Goal: Task Accomplishment & Management: Use online tool/utility

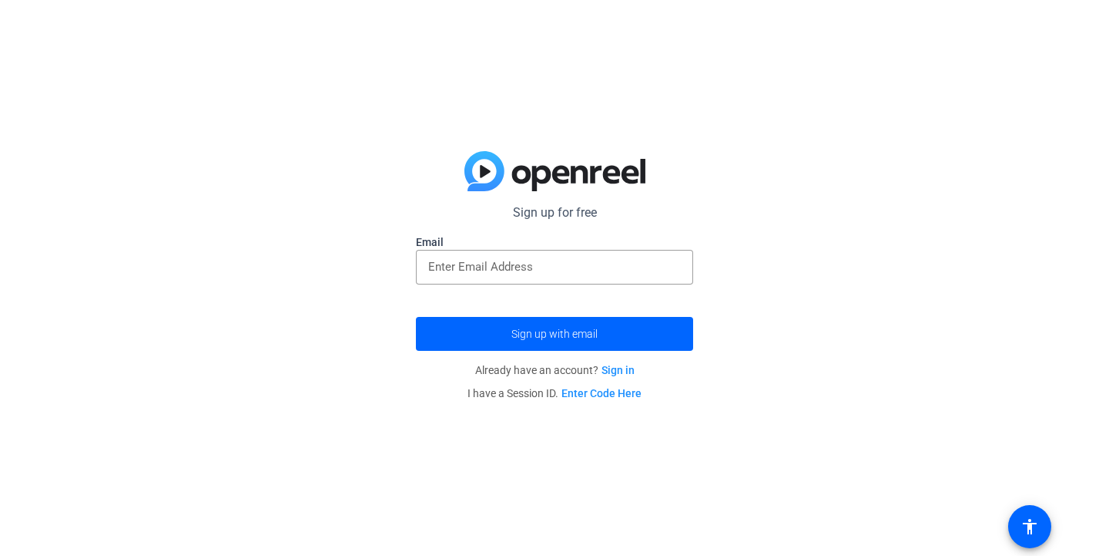
click at [615, 247] on label "Email" at bounding box center [554, 241] width 277 height 15
click at [604, 259] on input "email" at bounding box center [554, 266] width 253 height 18
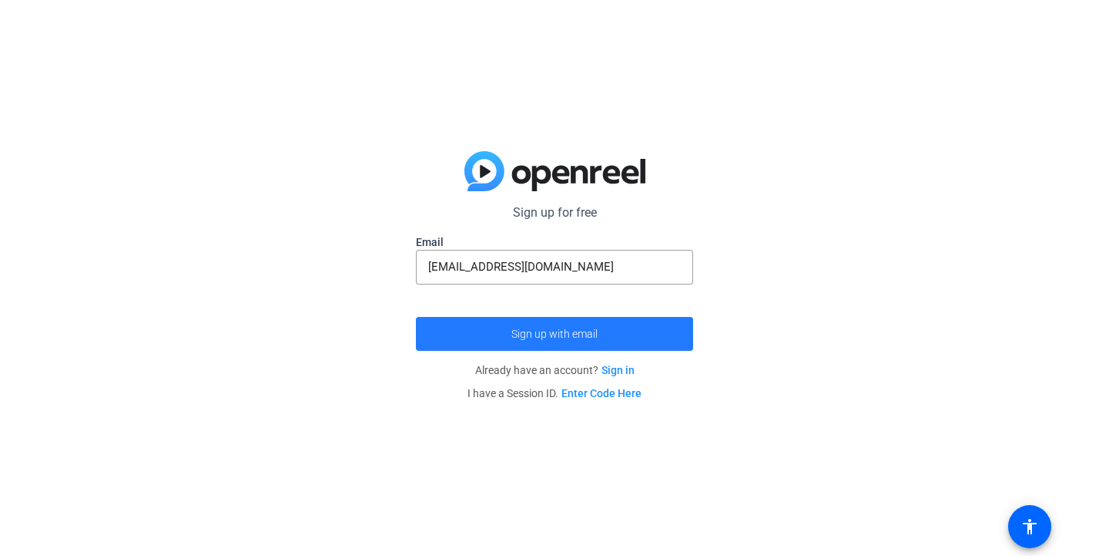
click at [594, 321] on span "submit" at bounding box center [554, 333] width 277 height 37
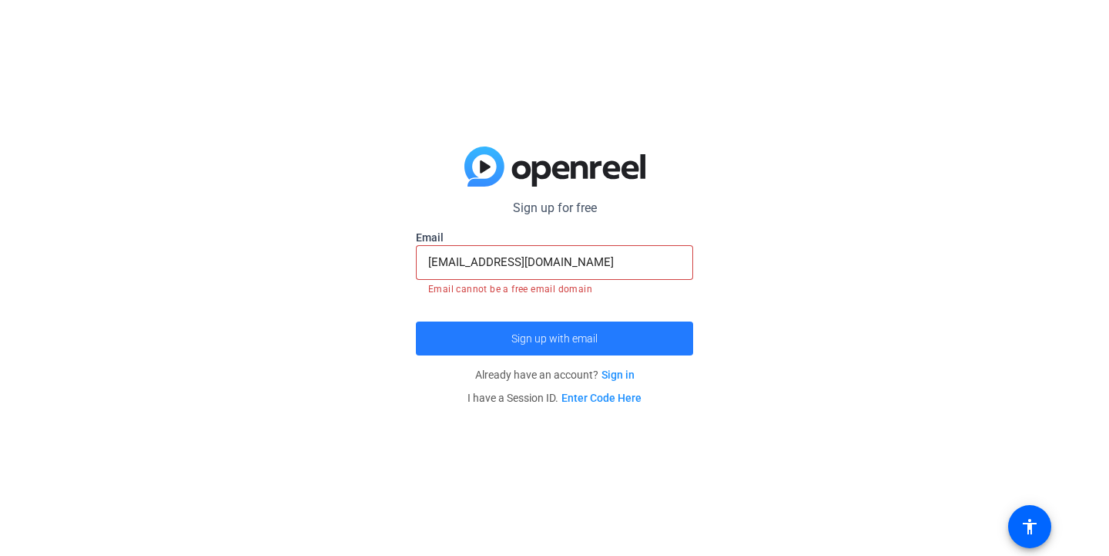
click at [594, 321] on span "submit" at bounding box center [554, 338] width 277 height 37
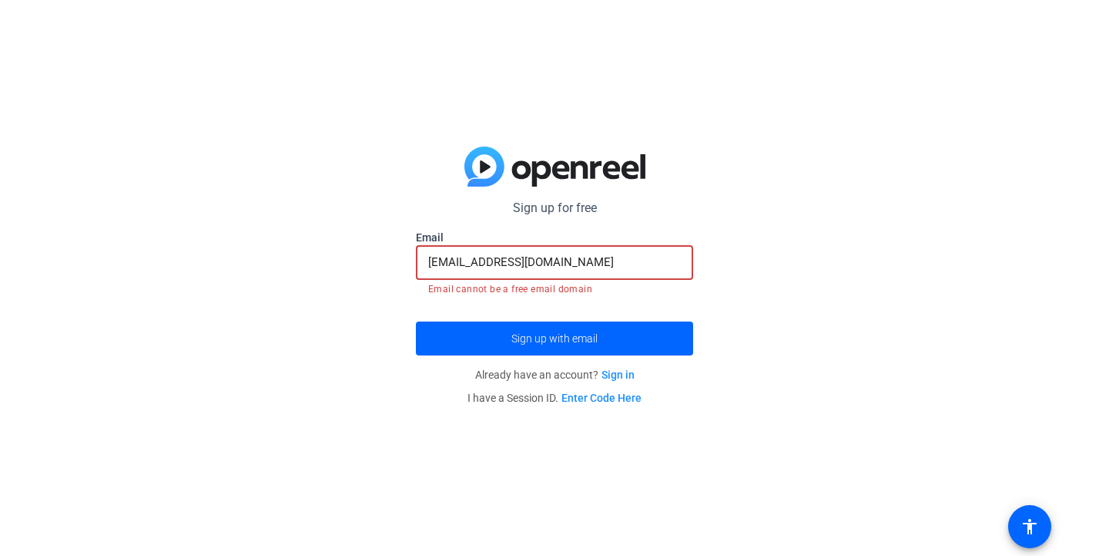
click at [596, 260] on input "javajoe2016@yahoo.com" at bounding box center [554, 262] width 253 height 18
type input "[EMAIL_ADDRESS][DOMAIN_NAME]"
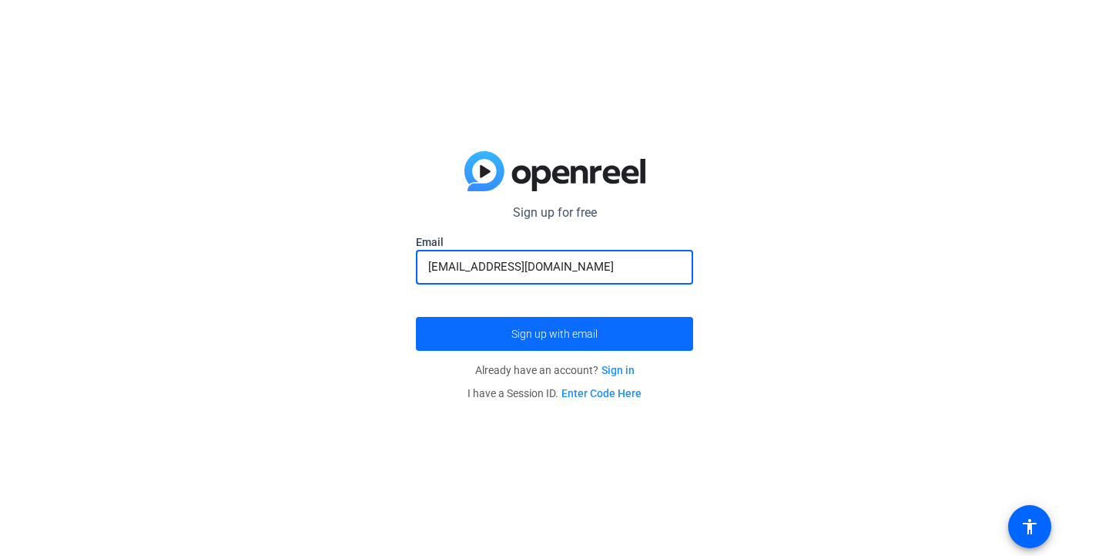
click at [596, 325] on span "submit" at bounding box center [554, 333] width 277 height 37
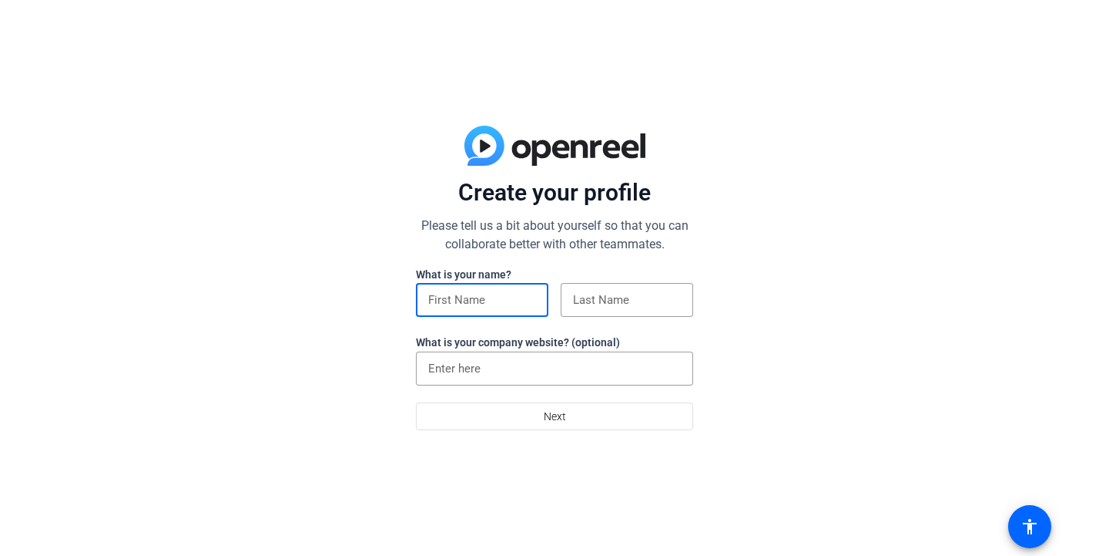
click at [462, 300] on input at bounding box center [482, 299] width 108 height 18
type input "[PERSON_NAME]"
type input "[GEOGRAPHIC_DATA]"
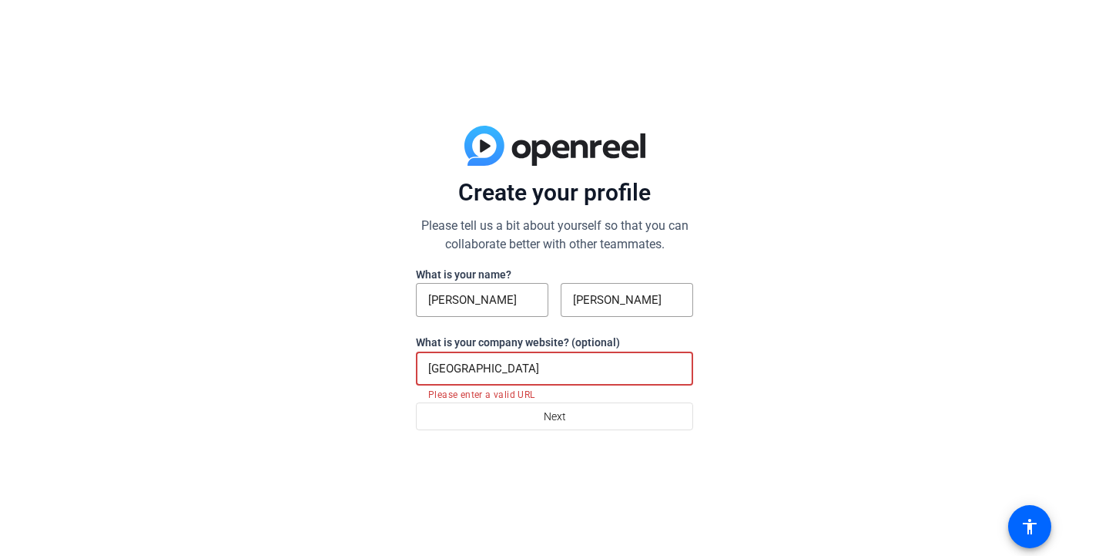
click at [522, 368] on input "[GEOGRAPHIC_DATA]" at bounding box center [554, 368] width 253 height 18
drag, startPoint x: 522, startPoint y: 368, endPoint x: 325, endPoint y: 354, distance: 197.0
click at [325, 354] on div "Create your profile Please tell us a bit about yourself so that you can collabo…" at bounding box center [554, 278] width 1109 height 556
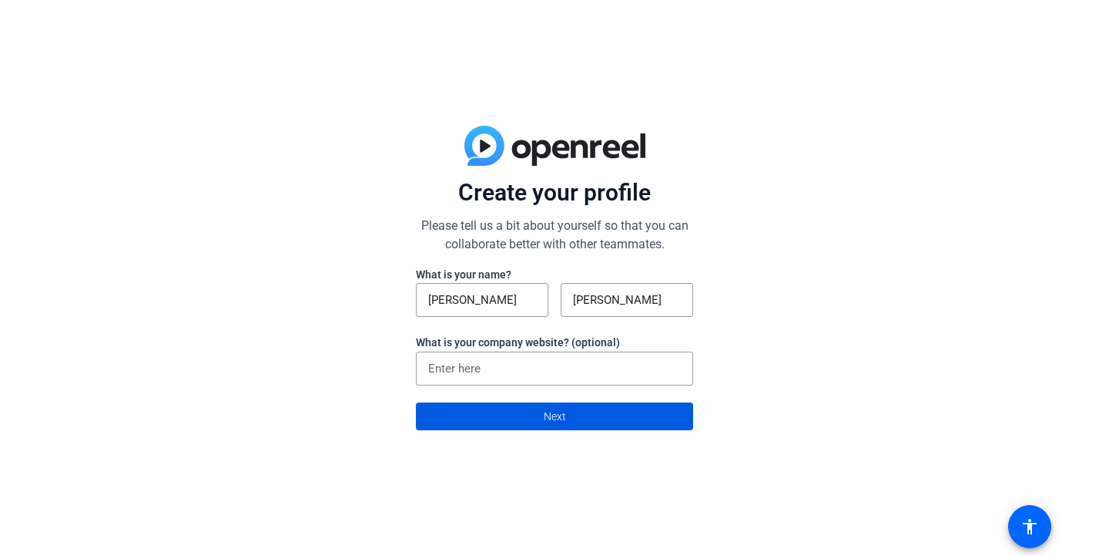
click at [586, 412] on span at bounding box center [555, 416] width 276 height 37
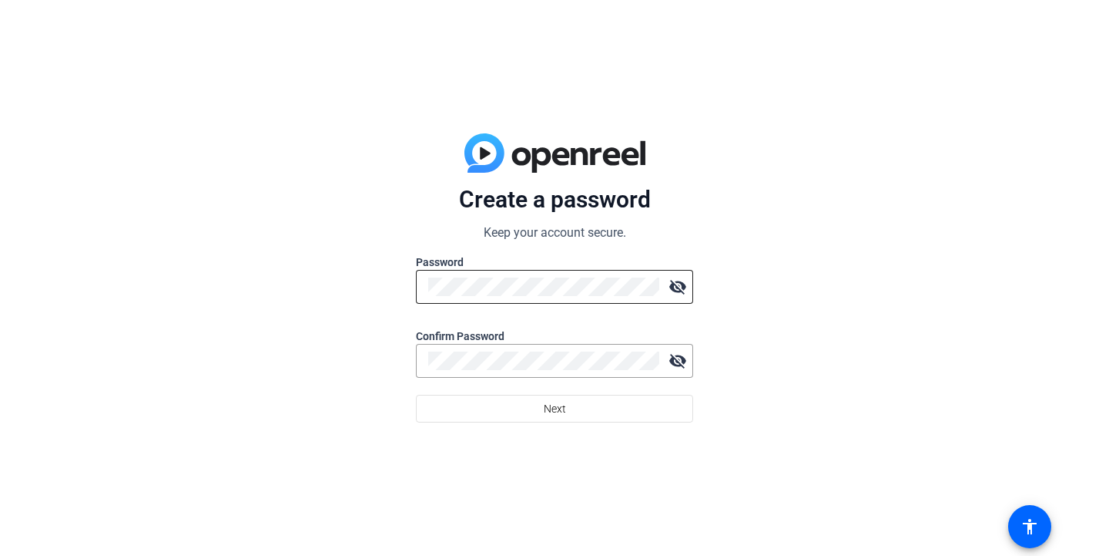
click at [570, 274] on div at bounding box center [543, 287] width 231 height 34
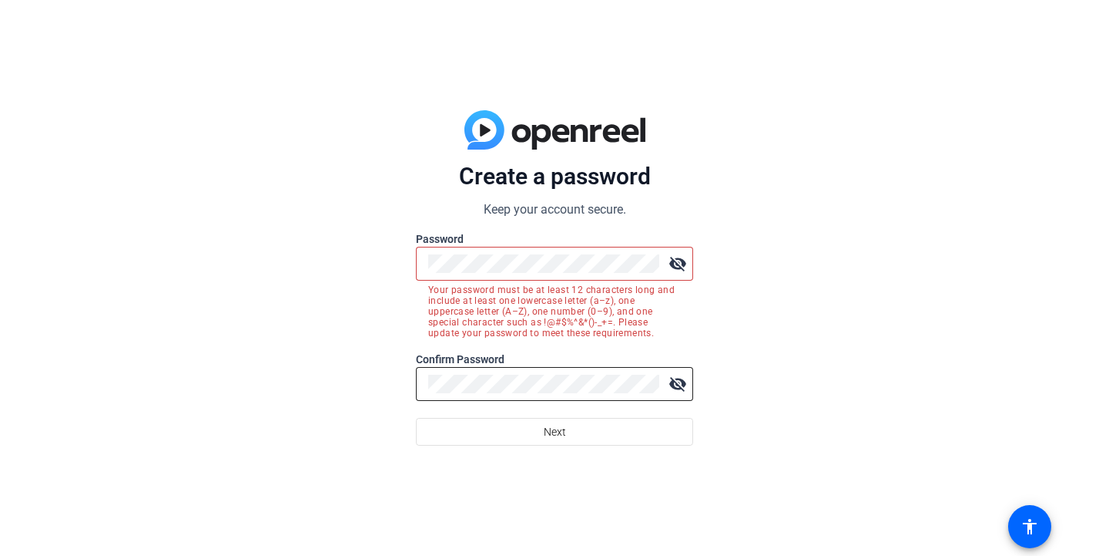
click at [587, 369] on div at bounding box center [543, 384] width 231 height 34
click at [416, 418] on button "Next" at bounding box center [554, 432] width 277 height 28
click at [685, 248] on mat-icon "visibility_off" at bounding box center [678, 263] width 31 height 31
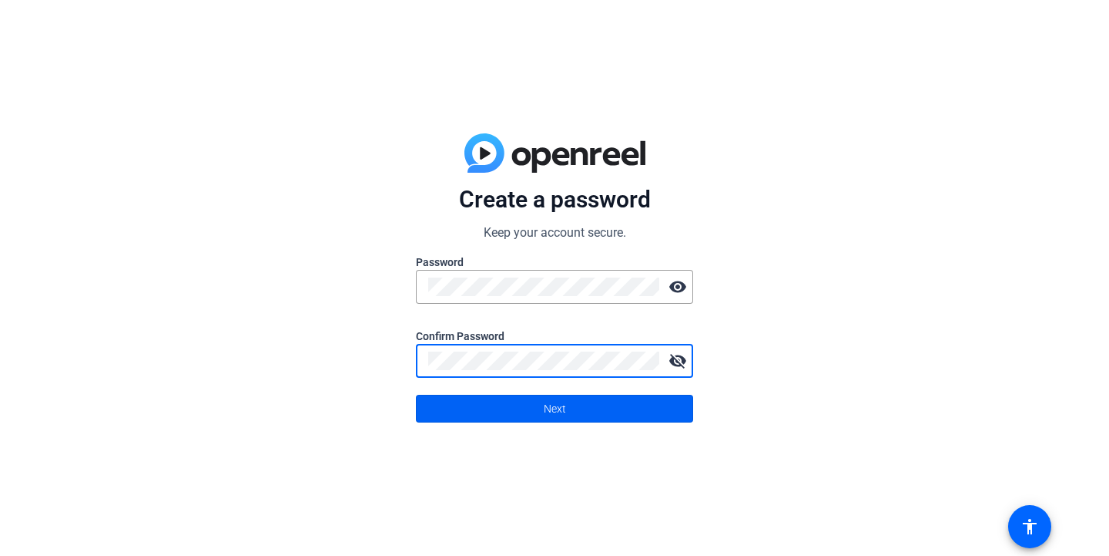
click at [626, 398] on span at bounding box center [555, 408] width 276 height 37
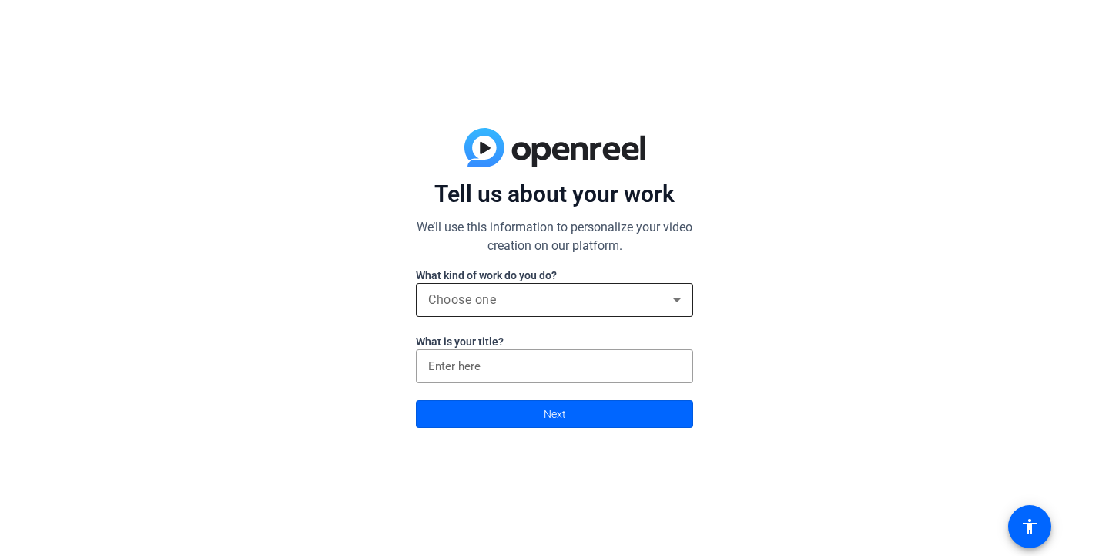
click at [595, 298] on div "Choose one" at bounding box center [550, 299] width 245 height 18
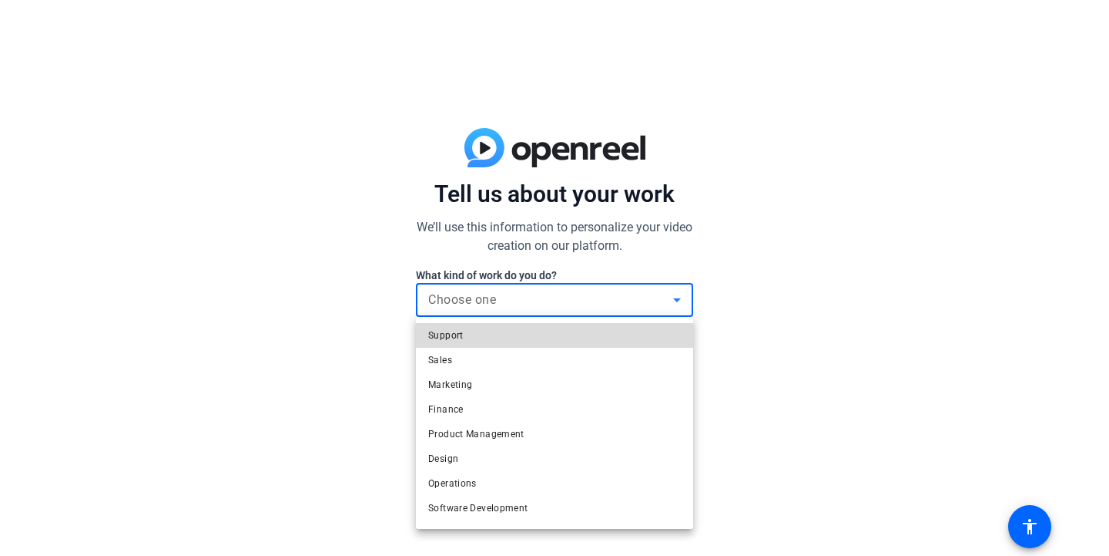
click at [506, 337] on mat-option "Support" at bounding box center [554, 335] width 277 height 25
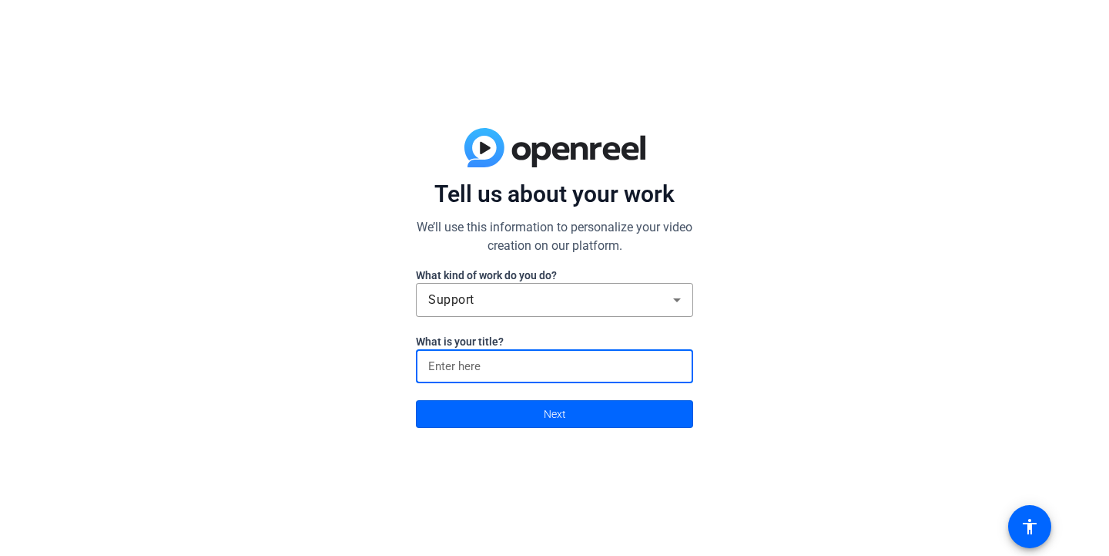
click at [505, 357] on input at bounding box center [554, 366] width 253 height 18
click at [515, 401] on span at bounding box center [555, 413] width 276 height 37
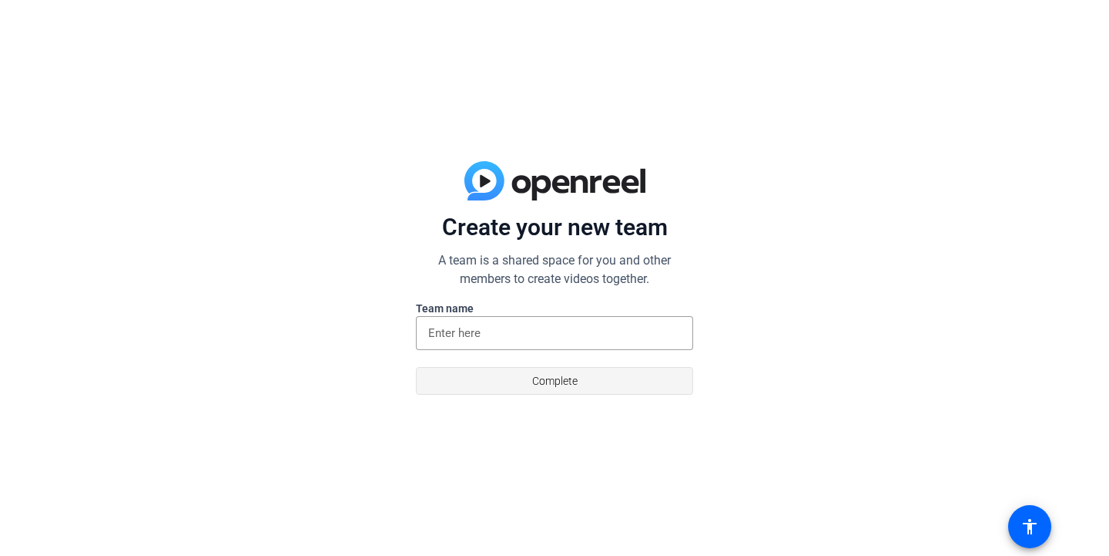
click at [527, 379] on span at bounding box center [555, 380] width 276 height 37
click at [541, 333] on input at bounding box center [554, 333] width 253 height 18
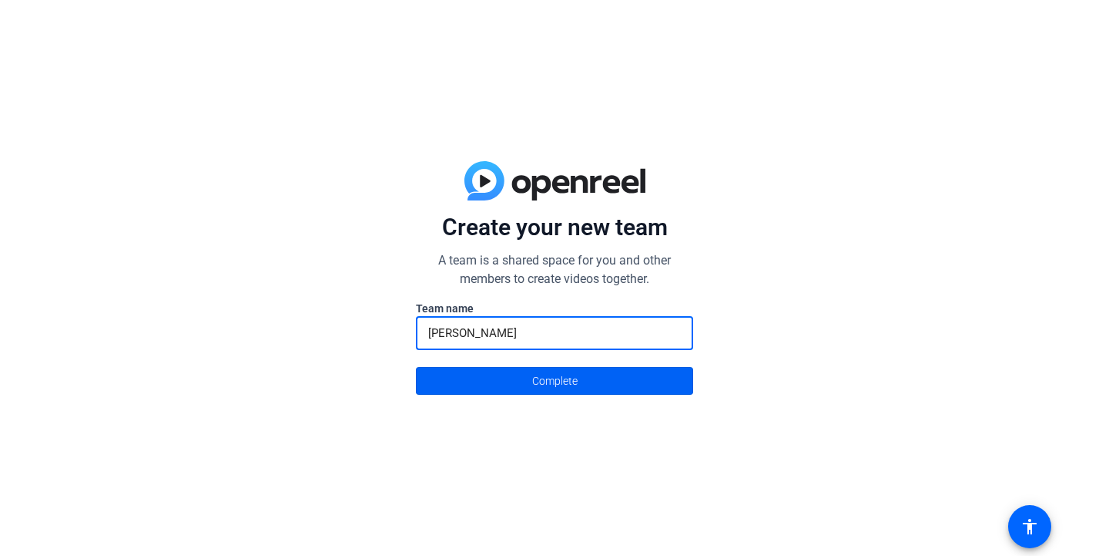
type input "[PERSON_NAME]"
click at [521, 389] on span at bounding box center [555, 380] width 276 height 37
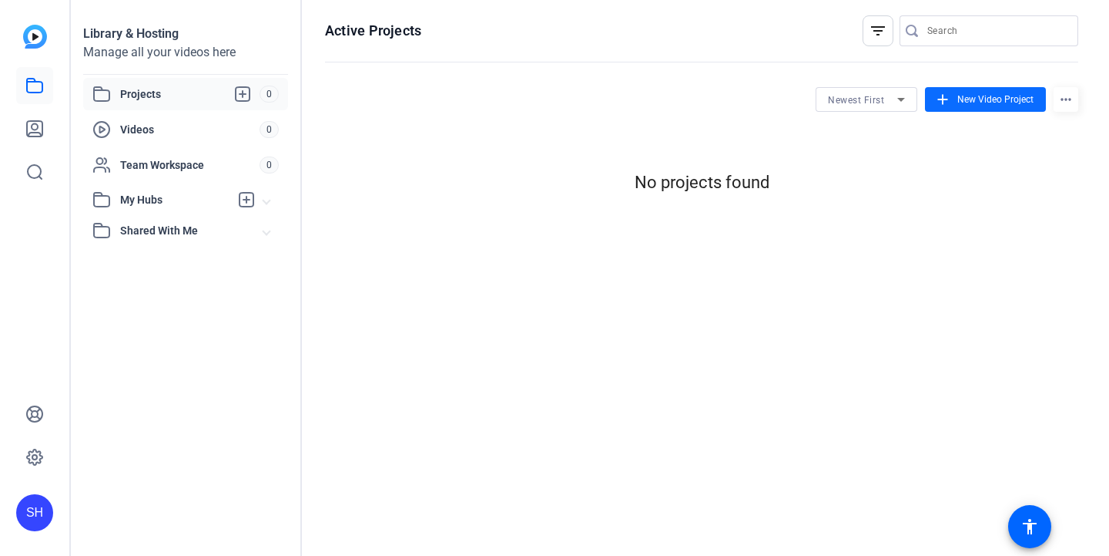
click at [1009, 112] on span at bounding box center [985, 99] width 121 height 37
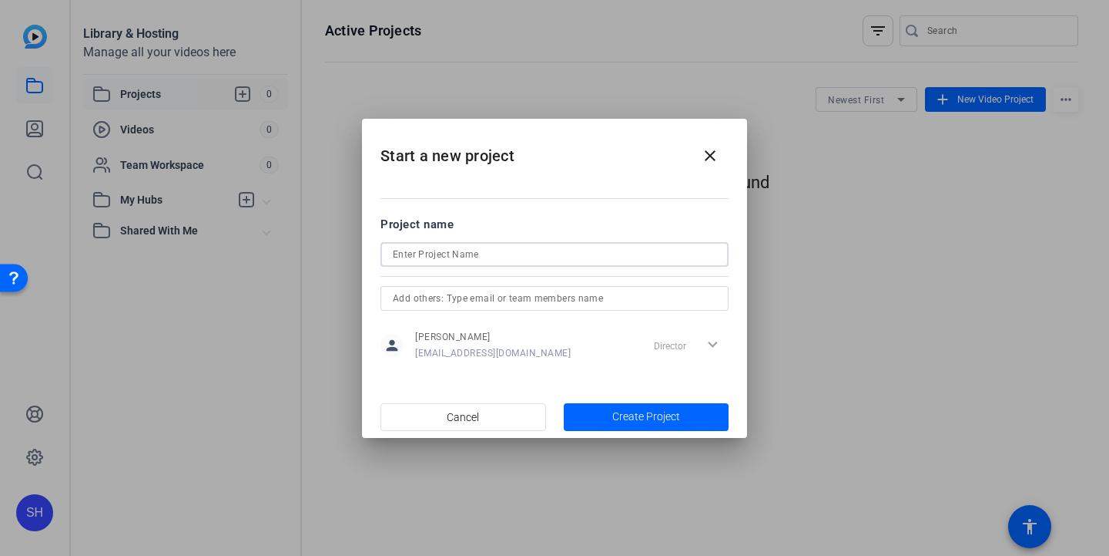
click at [559, 250] on input at bounding box center [555, 254] width 324 height 18
type input "Mock Interview"
click at [662, 411] on span "Create Project" at bounding box center [647, 416] width 68 height 16
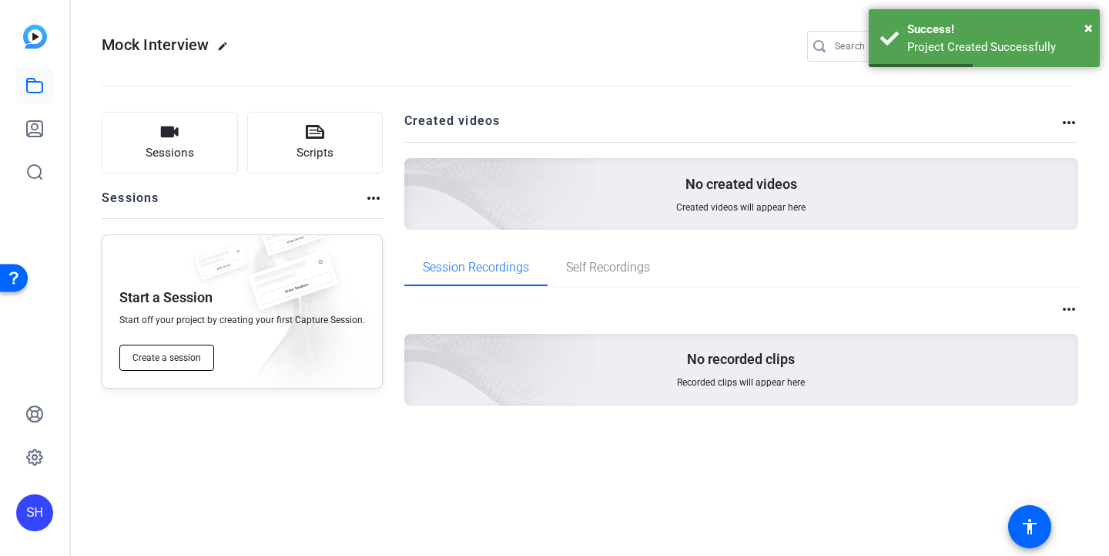
click at [152, 352] on span "Create a session" at bounding box center [167, 357] width 69 height 12
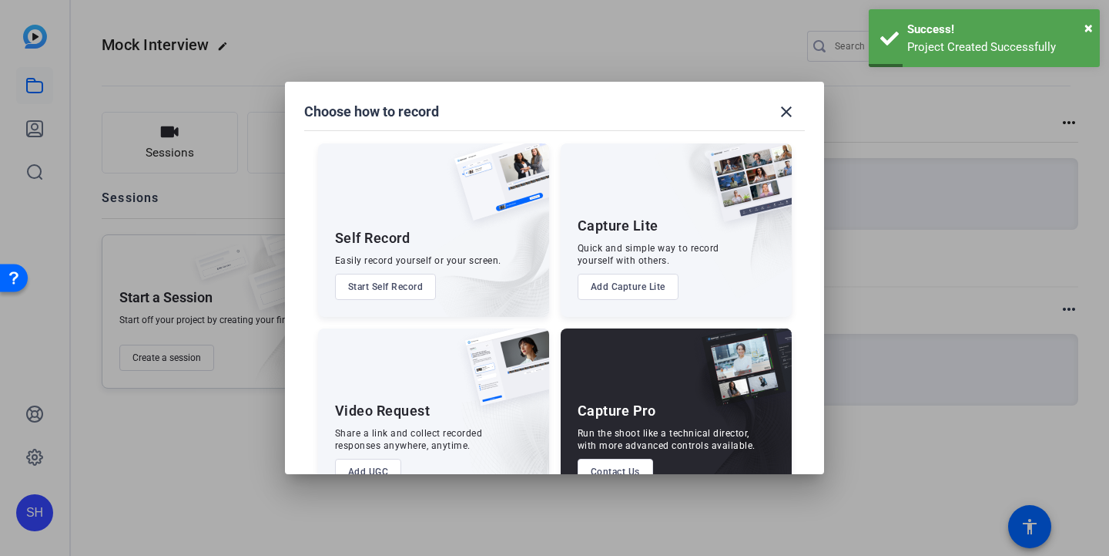
scroll to position [27, 0]
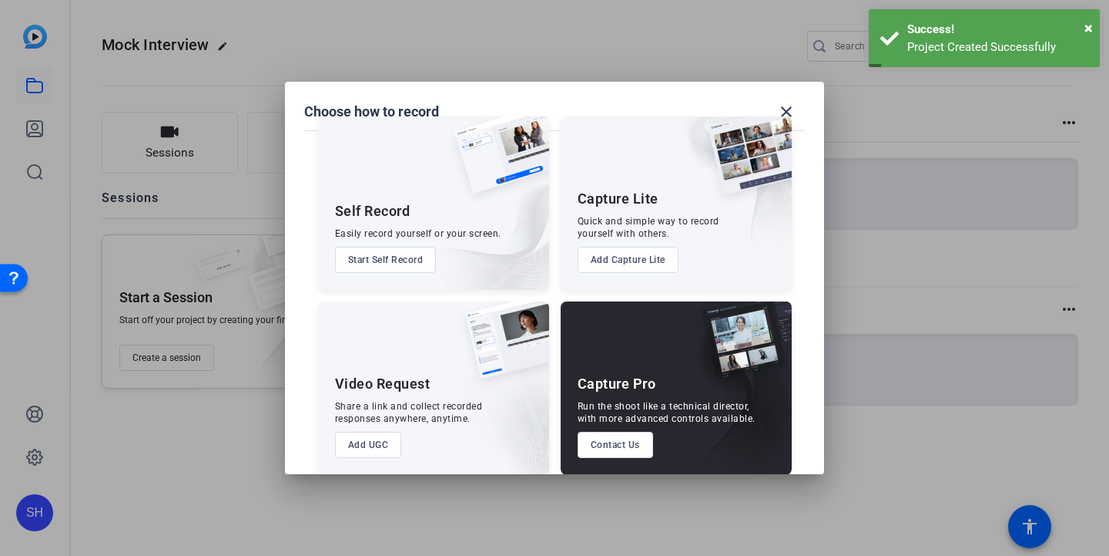
click at [435, 243] on img at bounding box center [482, 219] width 134 height 140
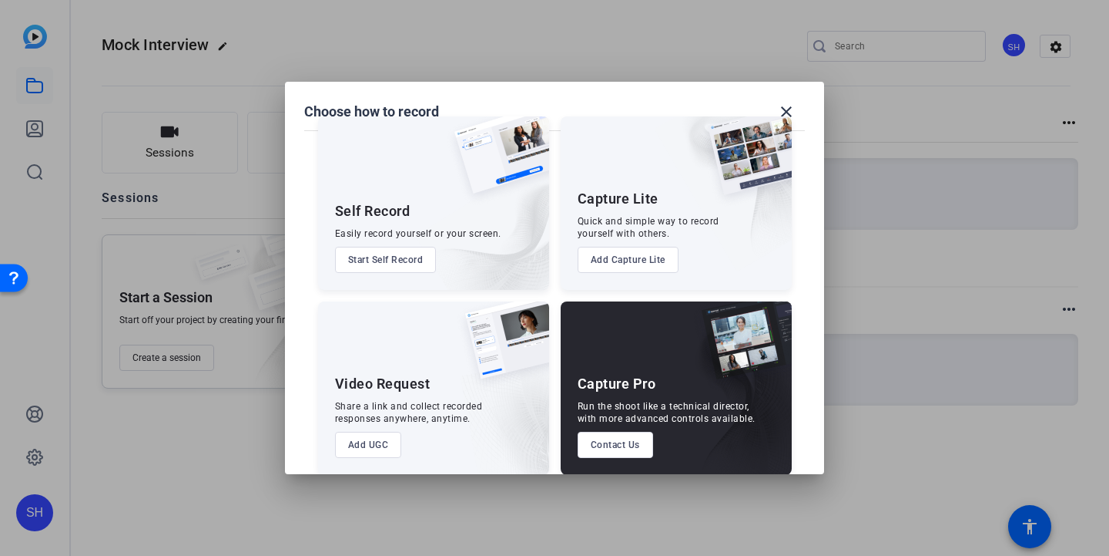
click at [407, 256] on button "Start Self Record" at bounding box center [386, 260] width 102 height 26
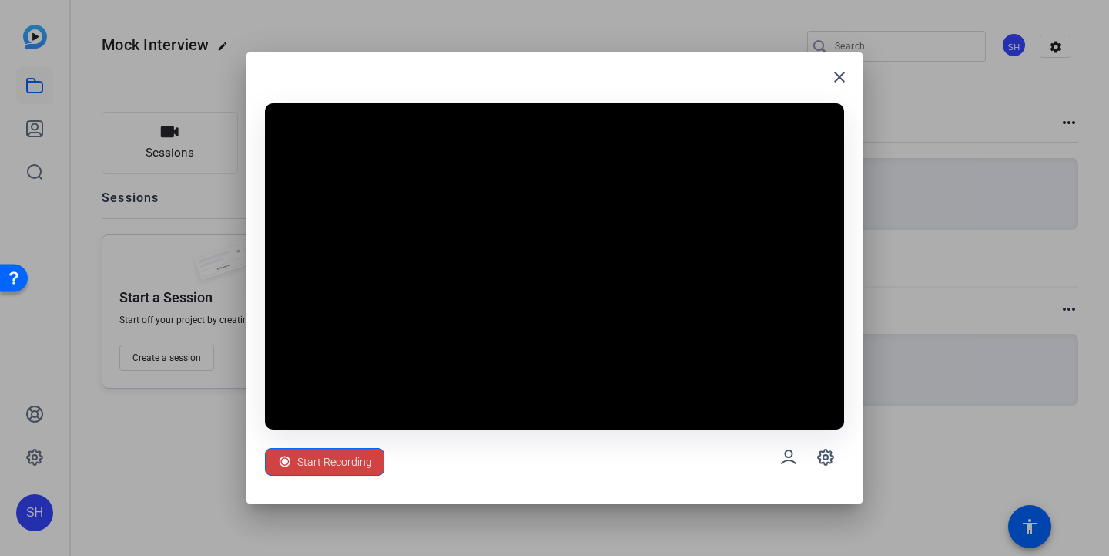
drag, startPoint x: 859, startPoint y: 500, endPoint x: 894, endPoint y: 534, distance: 48.5
click at [894, 532] on div "close Start Recording" at bounding box center [554, 278] width 1109 height 556
click at [350, 464] on span "Start Recording" at bounding box center [334, 461] width 75 height 29
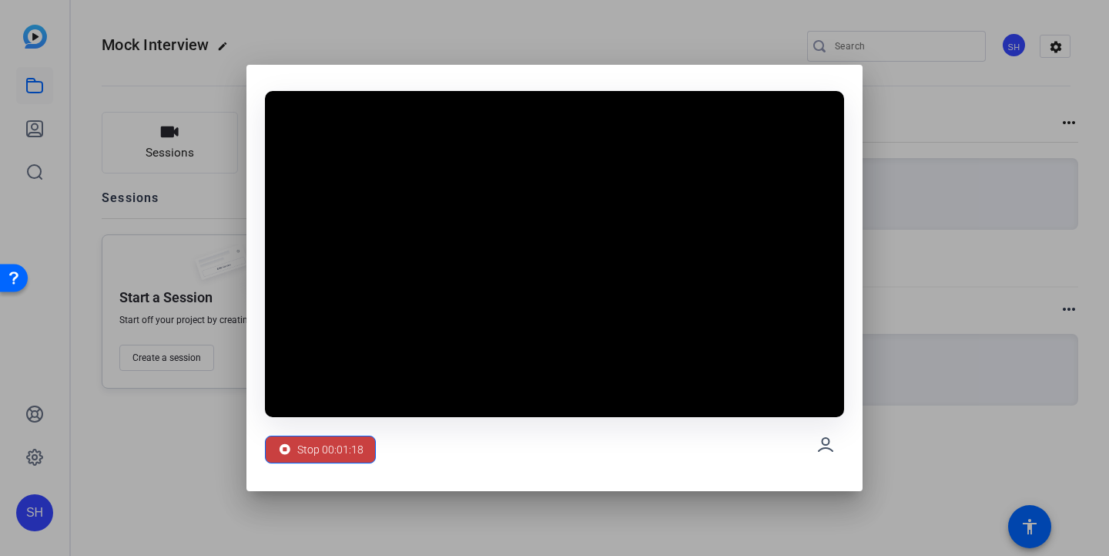
click at [348, 447] on span "Stop 00:01:18" at bounding box center [330, 449] width 66 height 29
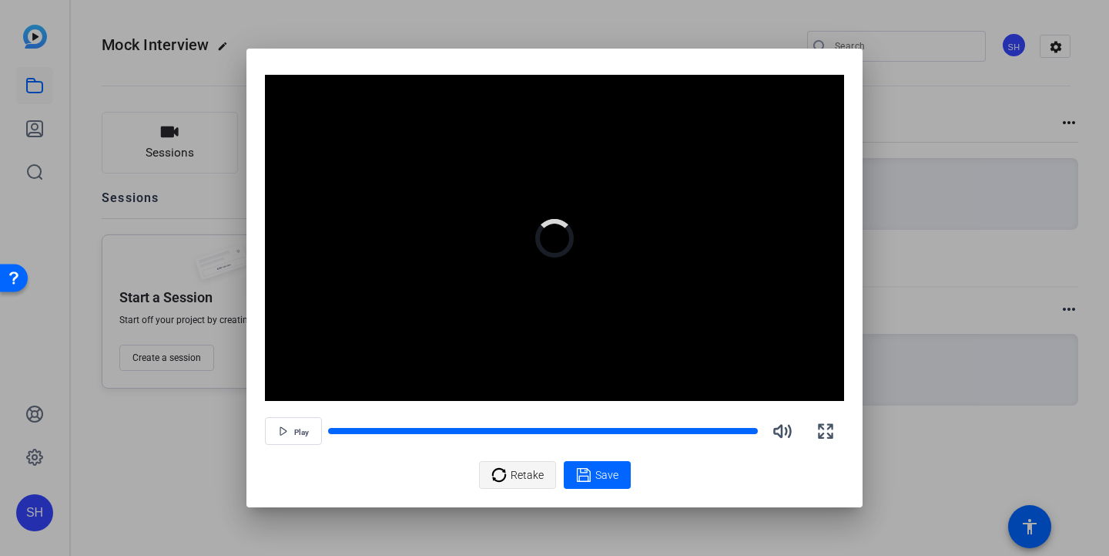
click at [523, 482] on span "Retake" at bounding box center [527, 474] width 33 height 29
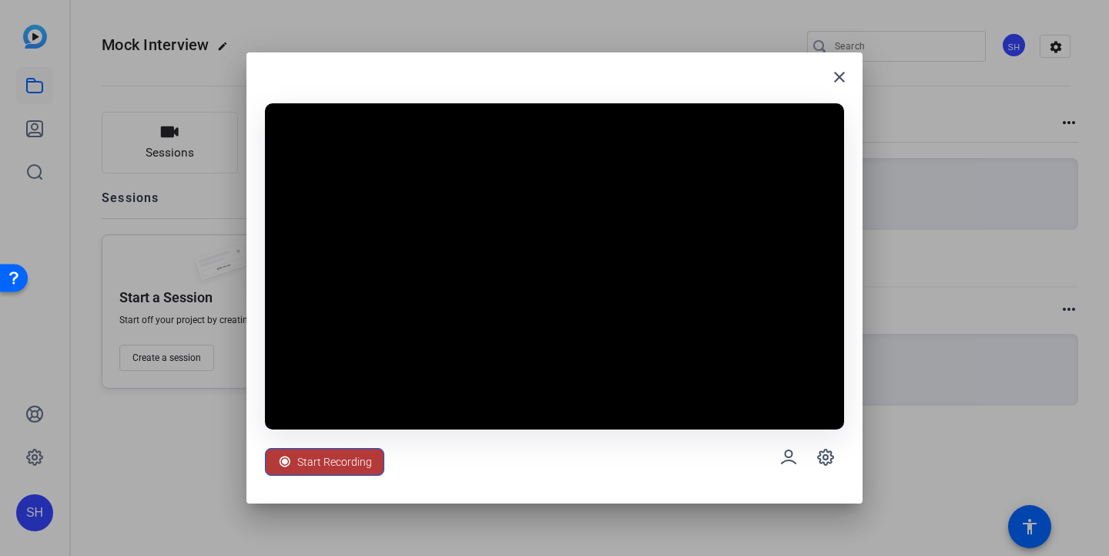
click at [305, 454] on span "Start Recording" at bounding box center [334, 461] width 75 height 29
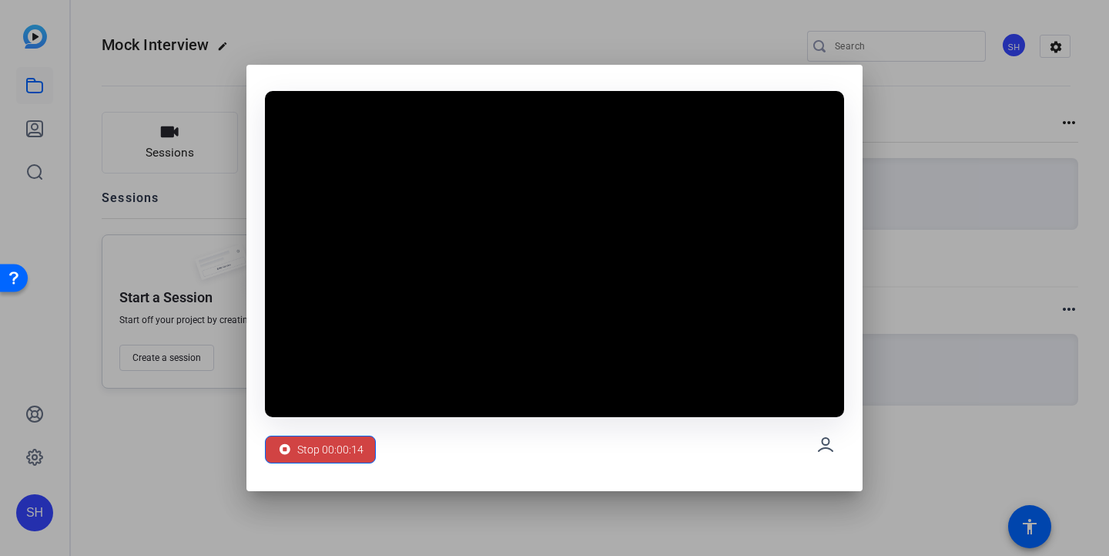
click at [305, 454] on span "Stop 00:00:14" at bounding box center [330, 449] width 66 height 29
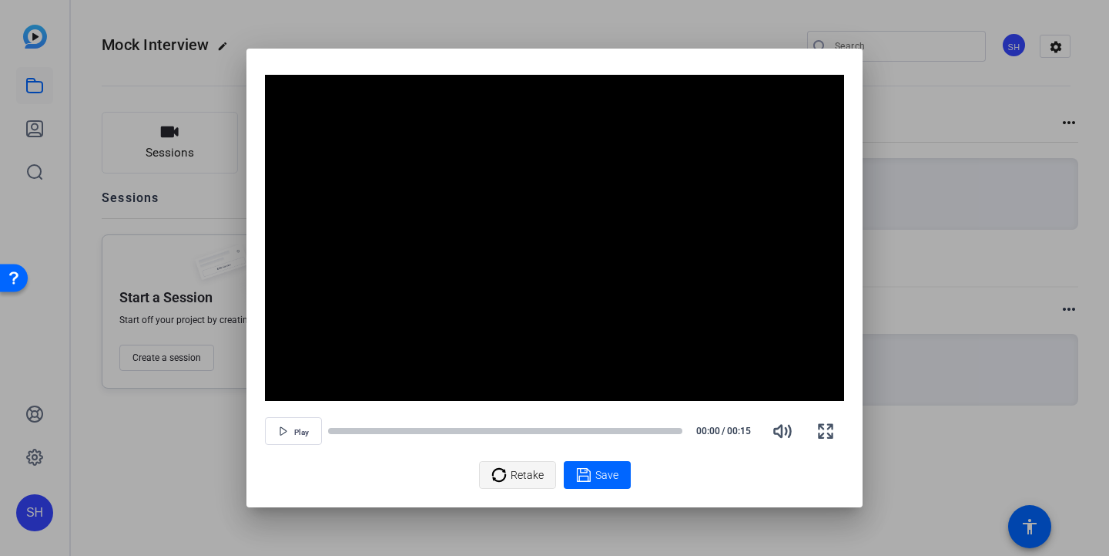
click at [517, 465] on span "Retake" at bounding box center [527, 474] width 33 height 29
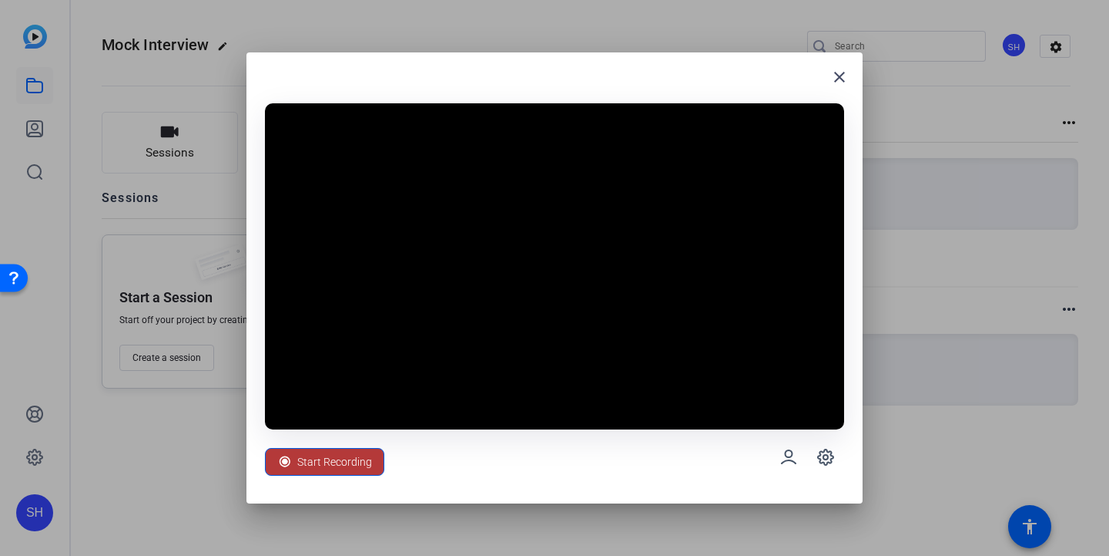
click at [352, 464] on span "Start Recording" at bounding box center [334, 461] width 75 height 29
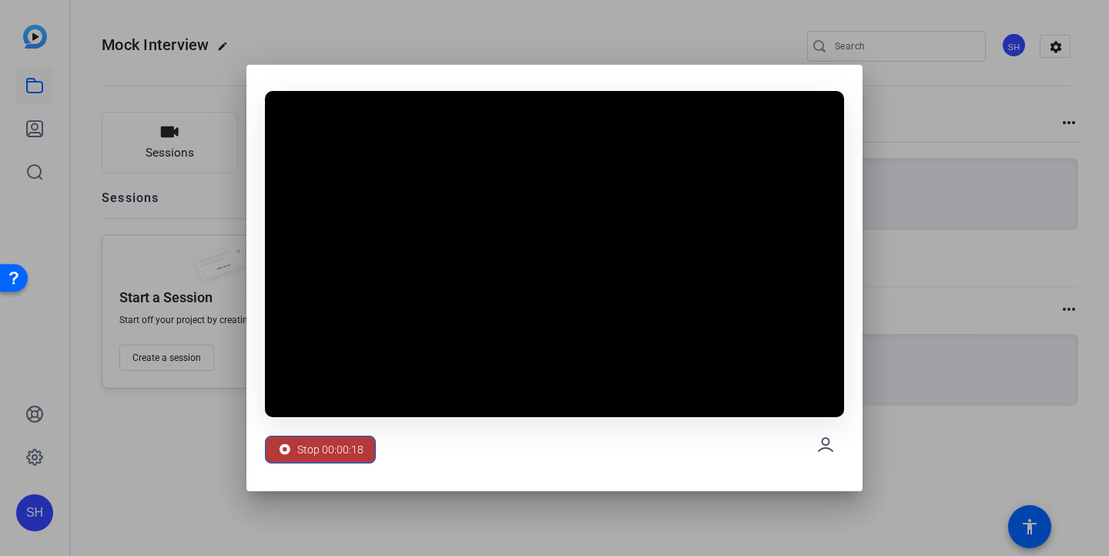
click at [345, 453] on span "Stop 00:00:18" at bounding box center [330, 449] width 66 height 29
click at [354, 449] on span "Stop 00:00:19" at bounding box center [330, 449] width 66 height 29
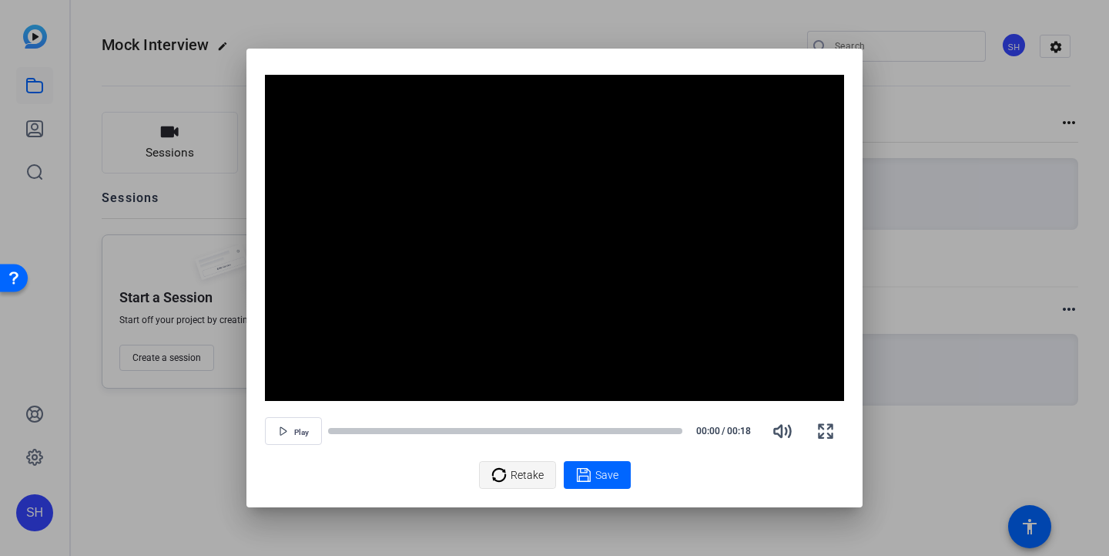
click at [506, 468] on icon at bounding box center [499, 474] width 15 height 18
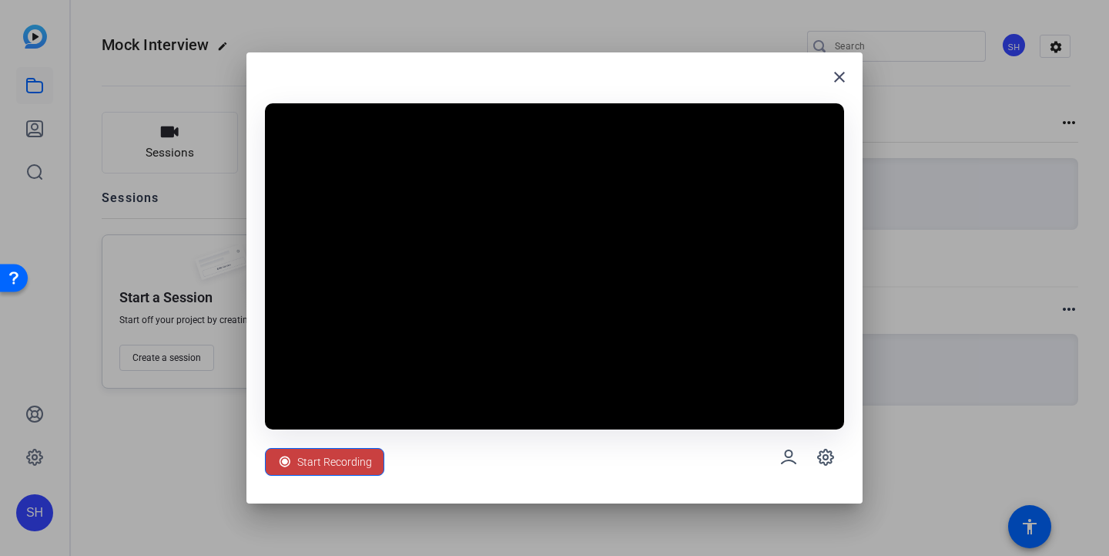
click at [338, 460] on span "Start Recording" at bounding box center [334, 461] width 75 height 29
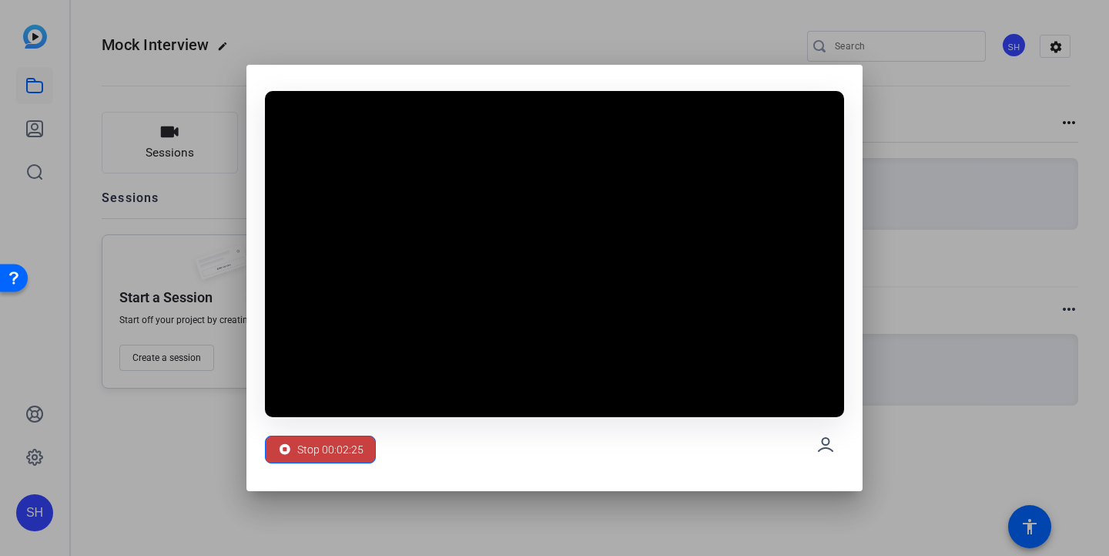
click at [351, 435] on span "Stop 00:02:25" at bounding box center [330, 449] width 66 height 29
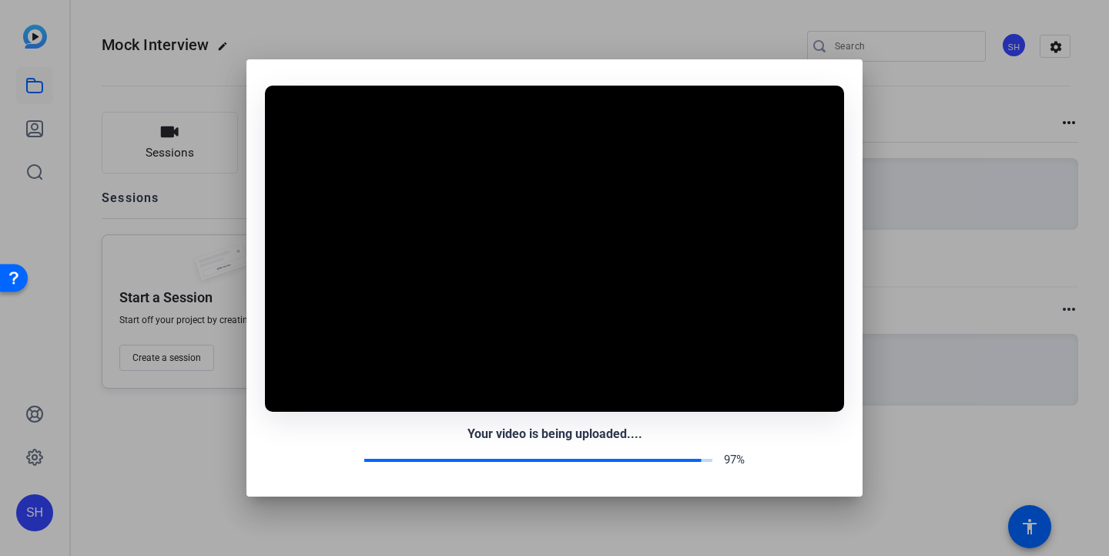
click at [351, 437] on div "Your video is being uploaded...." at bounding box center [554, 434] width 579 height 18
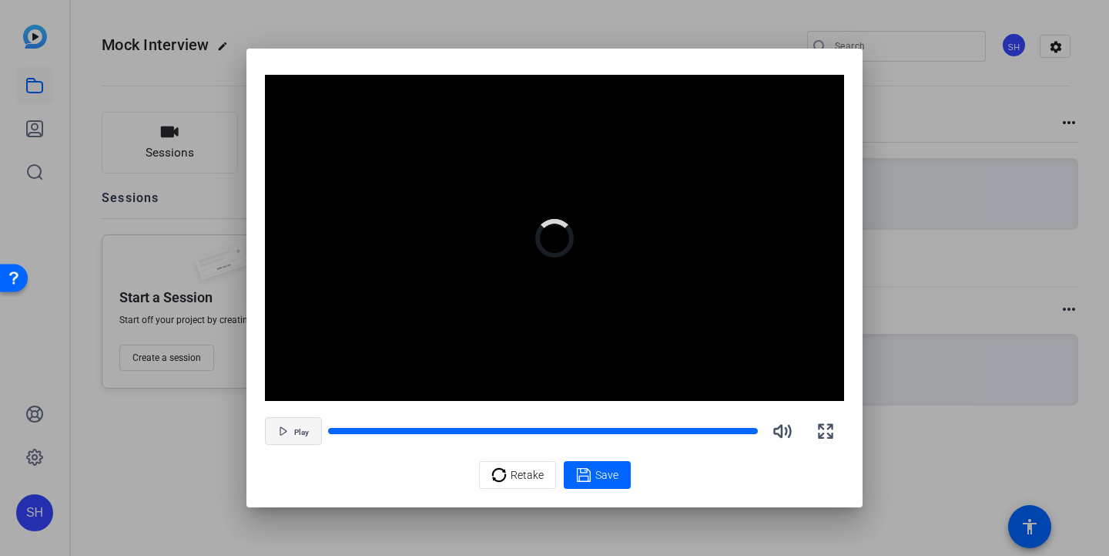
click at [296, 430] on span "Play" at bounding box center [301, 432] width 15 height 9
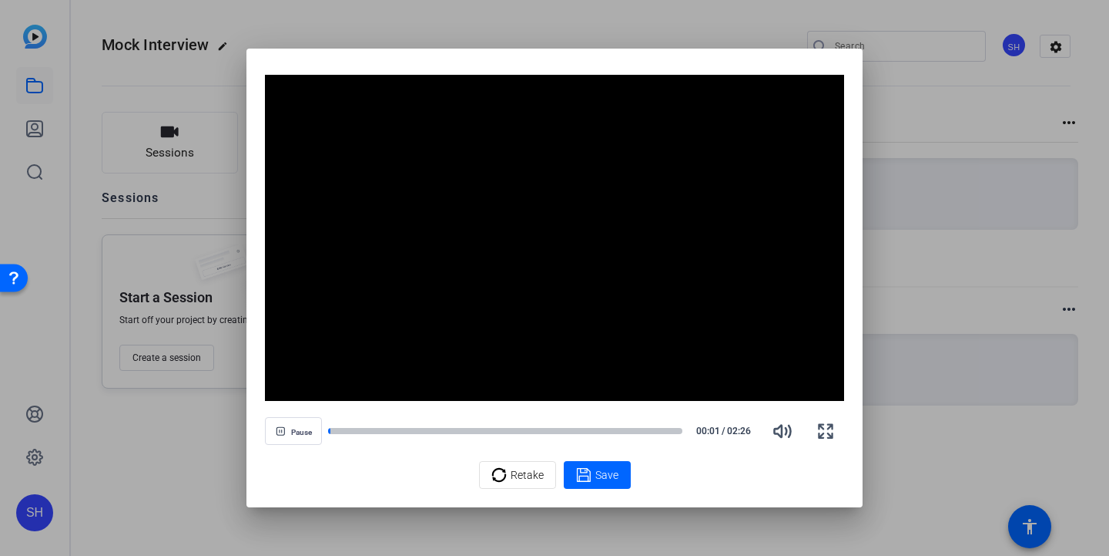
click at [488, 314] on video "Video Player" at bounding box center [554, 238] width 579 height 326
click at [293, 439] on span "button" at bounding box center [293, 430] width 55 height 37
click at [534, 474] on span "Retake" at bounding box center [527, 474] width 33 height 29
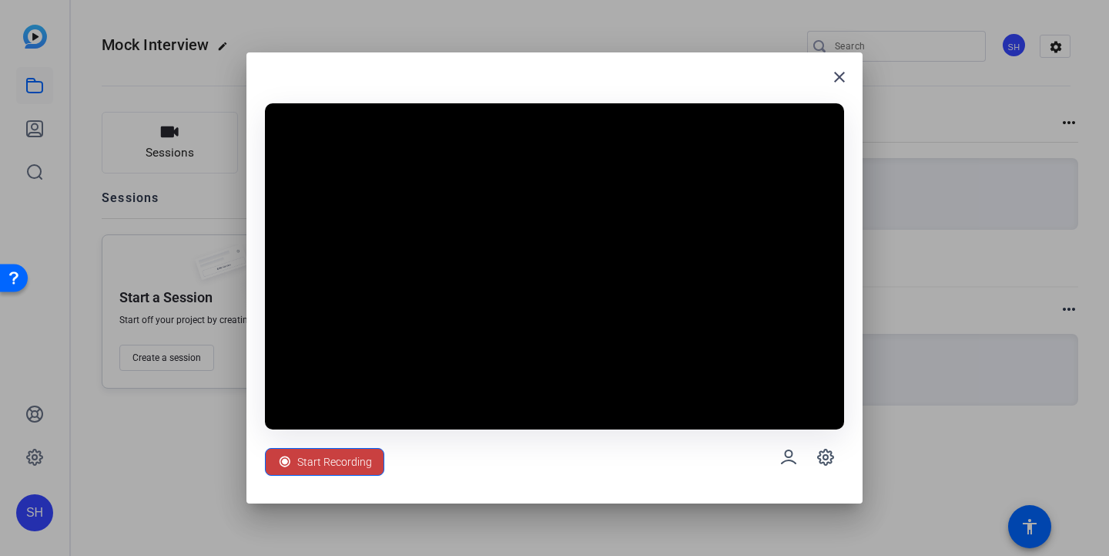
click at [355, 468] on span "Start Recording" at bounding box center [334, 461] width 75 height 29
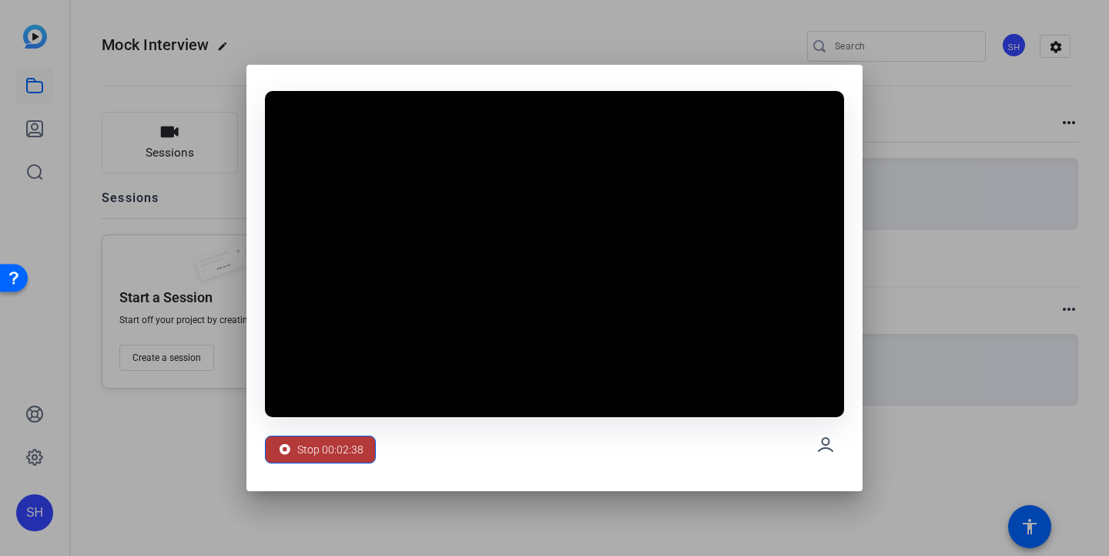
click at [359, 451] on span "Stop 00:02:38" at bounding box center [330, 449] width 66 height 29
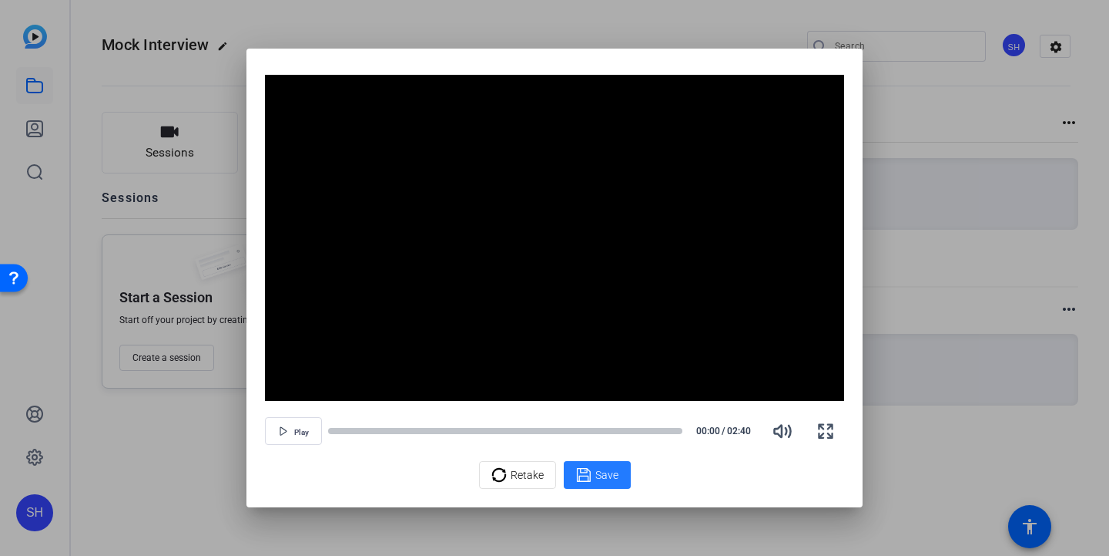
click at [613, 476] on span "Save" at bounding box center [607, 475] width 23 height 16
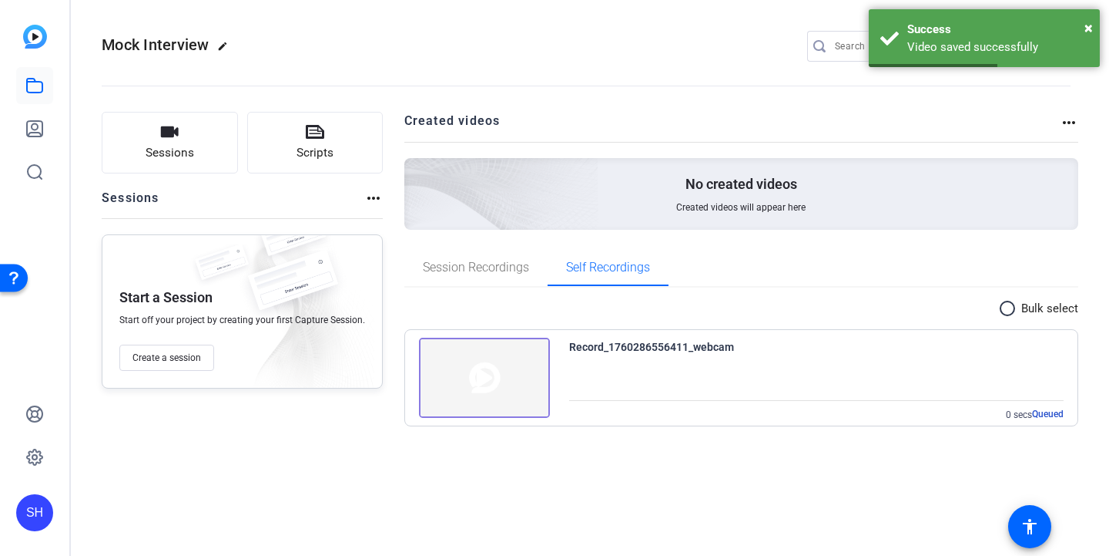
click at [509, 381] on img at bounding box center [484, 377] width 131 height 80
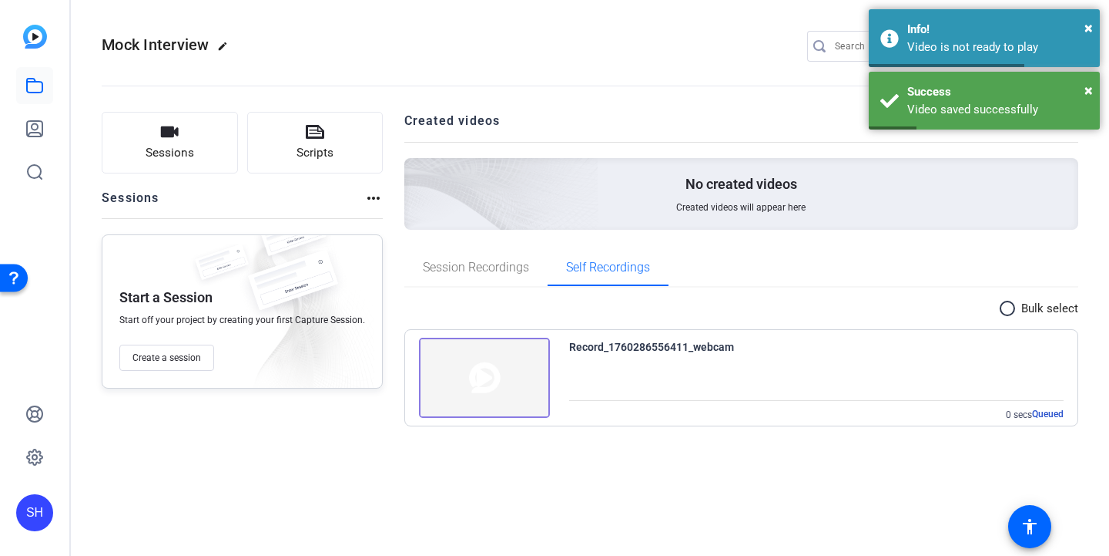
click at [700, 350] on div "Record_1760286556411_webcam" at bounding box center [651, 346] width 165 height 18
click at [700, 349] on div "Record_1760286556411_webcam" at bounding box center [651, 346] width 165 height 18
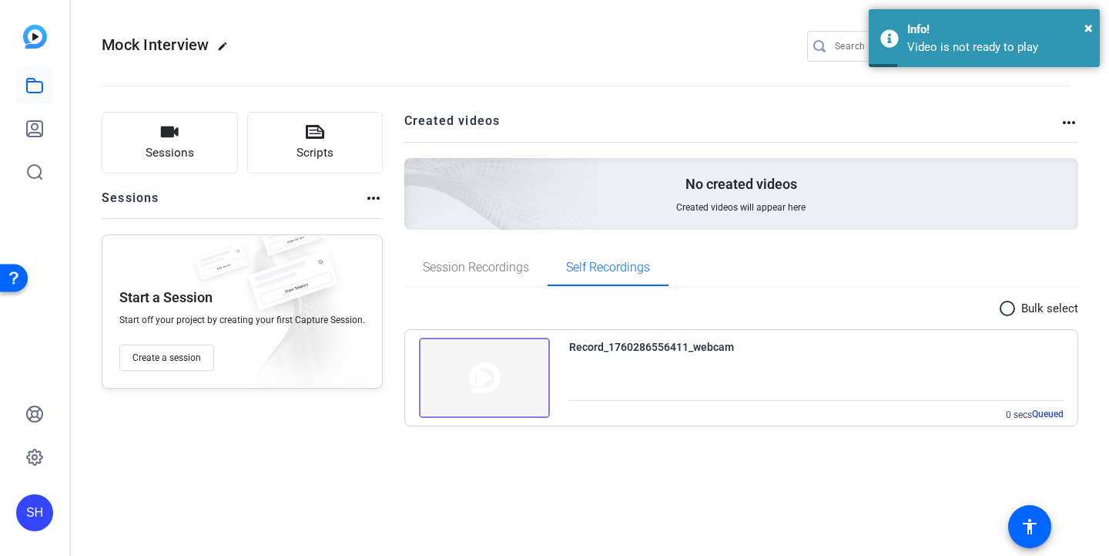
click at [592, 353] on div "Record_1760286556411_webcam" at bounding box center [651, 346] width 165 height 18
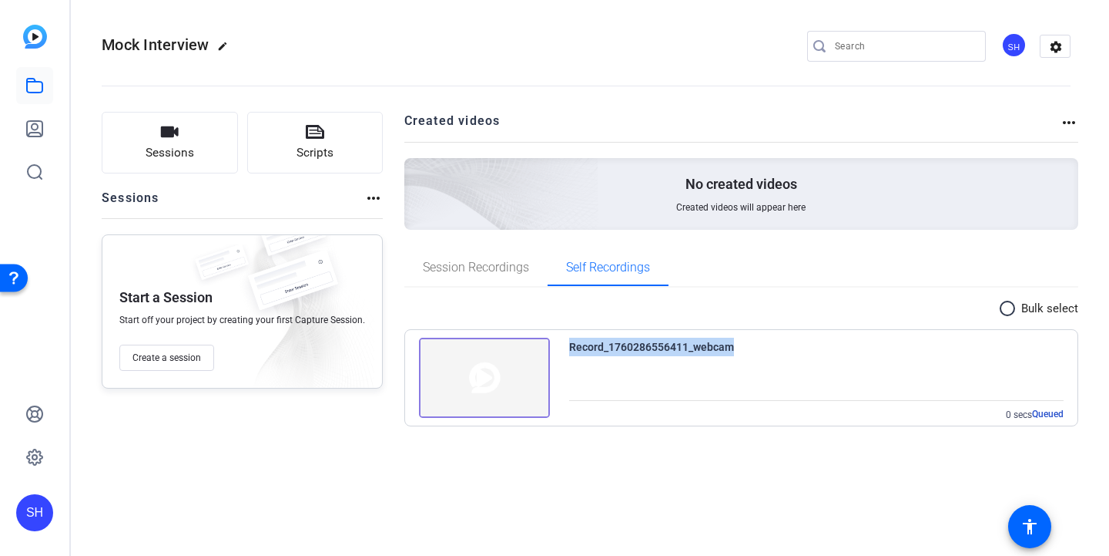
click at [592, 353] on div "Record_1760286556411_webcam" at bounding box center [651, 346] width 165 height 18
click at [1031, 307] on p "Bulk select" at bounding box center [1050, 309] width 57 height 18
click at [511, 357] on img at bounding box center [484, 377] width 131 height 80
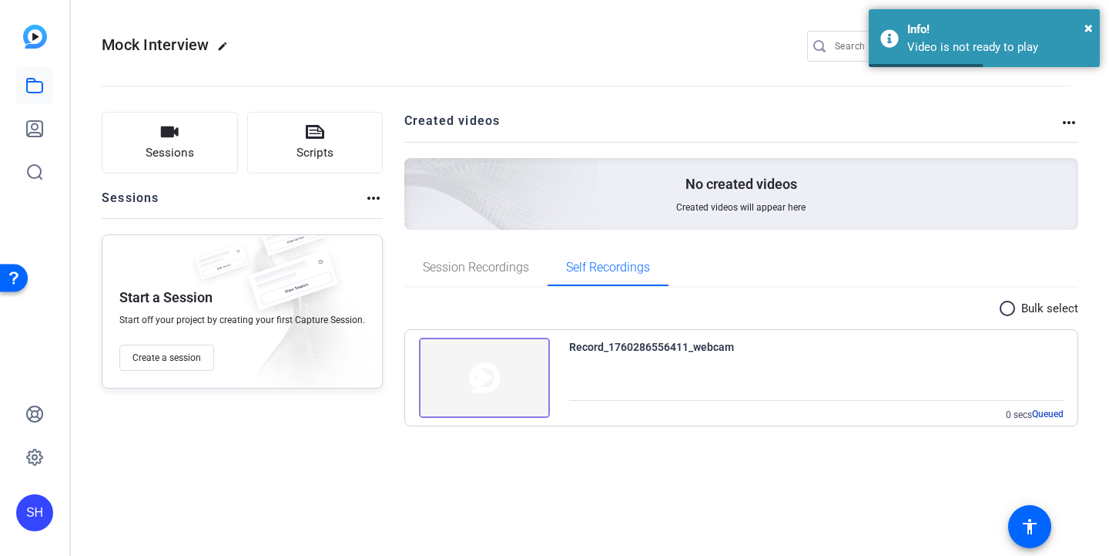
click at [1067, 115] on mat-icon "more_horiz" at bounding box center [1069, 122] width 18 height 18
click at [1067, 121] on div at bounding box center [554, 278] width 1109 height 556
click at [656, 341] on div "Record_1760286556411_webcam" at bounding box center [651, 346] width 165 height 18
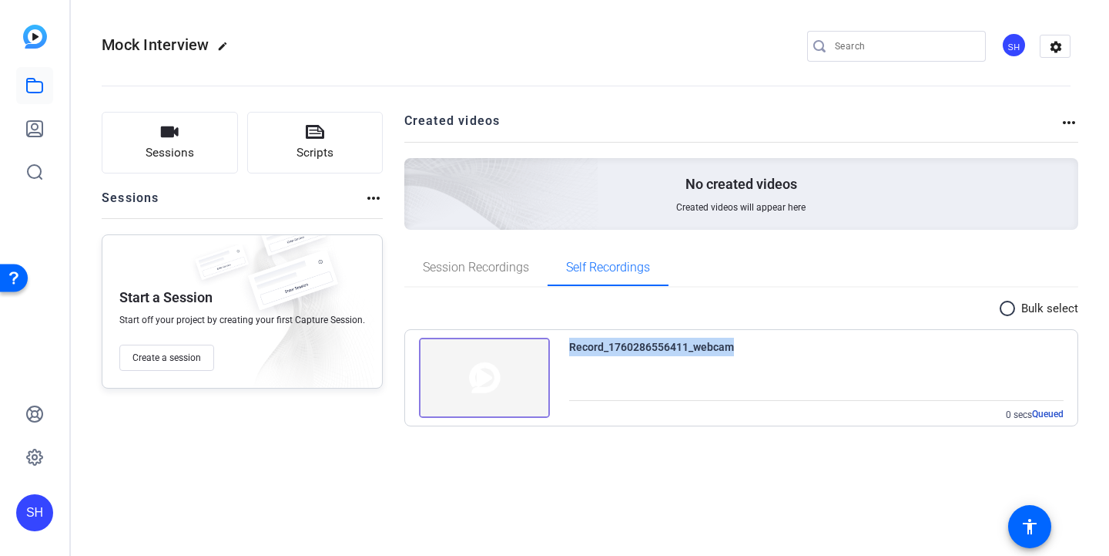
click at [827, 341] on div "Record_1760286556411_webcam" at bounding box center [816, 346] width 495 height 18
click at [1040, 304] on p "Bulk select" at bounding box center [1050, 309] width 57 height 18
click at [1009, 305] on mat-icon "radio_button_unchecked" at bounding box center [1010, 308] width 23 height 18
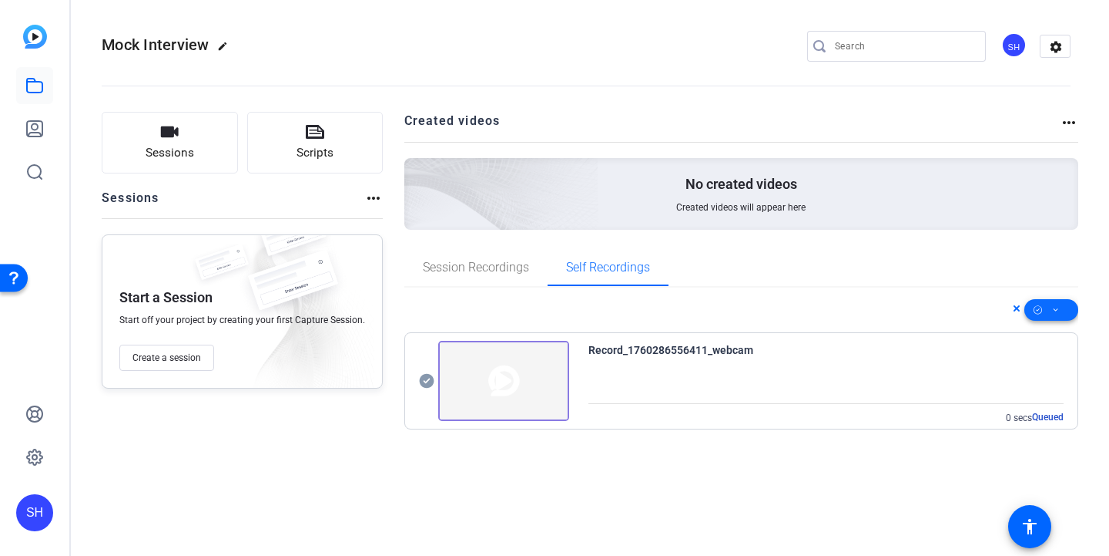
click at [1061, 314] on span at bounding box center [1052, 309] width 54 height 37
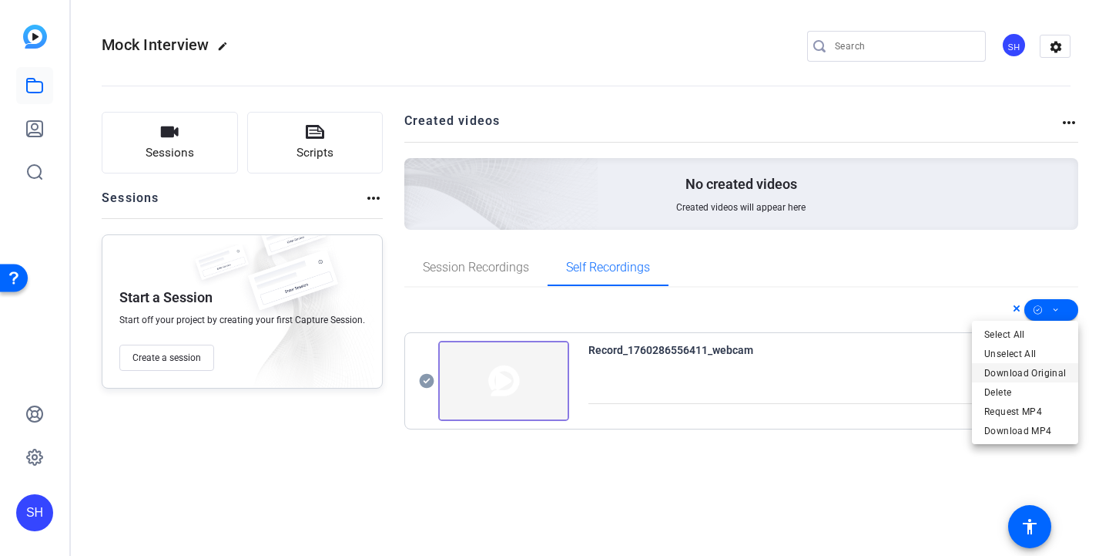
click at [1056, 375] on span "Download Original" at bounding box center [1026, 373] width 82 height 18
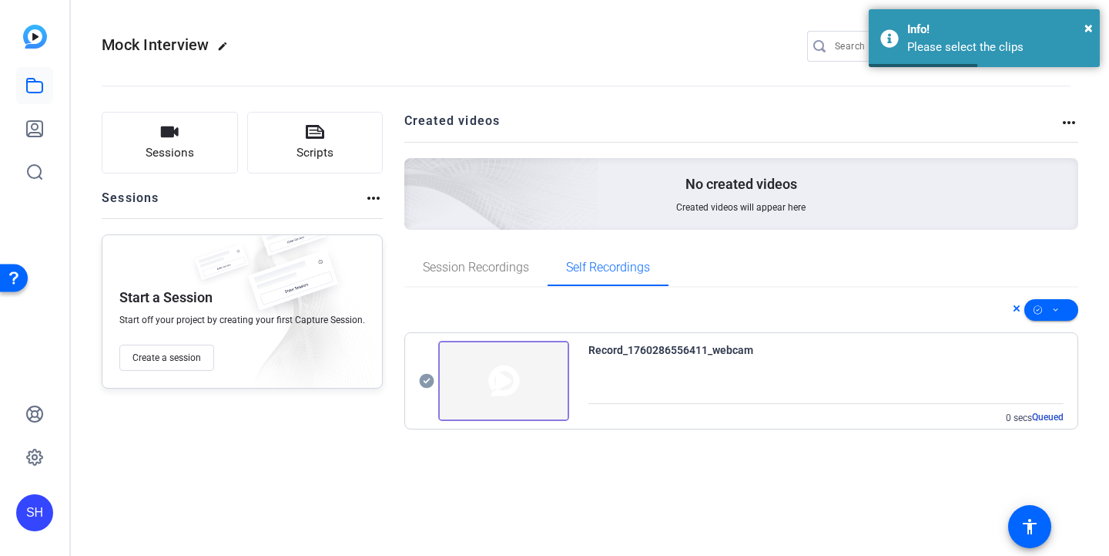
click at [535, 361] on img at bounding box center [503, 381] width 131 height 80
click at [623, 337] on div "Record_1760286556411_webcam 0 secs Queued" at bounding box center [741, 381] width 673 height 96
click at [623, 347] on div "Record_1760286556411_webcam" at bounding box center [671, 350] width 165 height 18
click at [623, 350] on div "Record_1760286556411_webcam" at bounding box center [671, 350] width 165 height 18
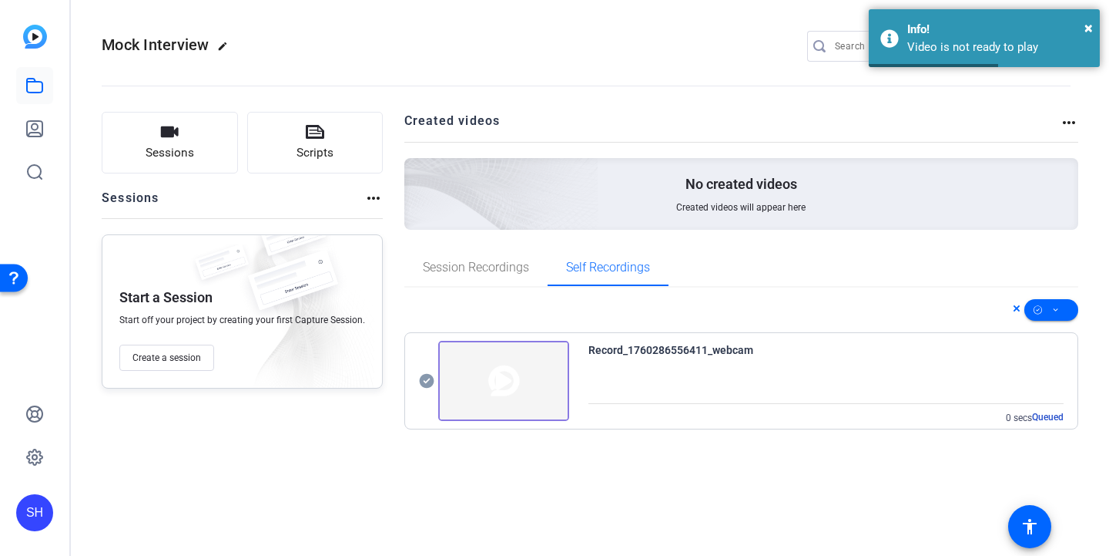
click at [676, 358] on div "Record_1760286556411_webcam" at bounding box center [671, 350] width 165 height 18
click at [1038, 412] on span "Queued" at bounding box center [1048, 417] width 32 height 12
click at [1043, 418] on span "Queued" at bounding box center [1048, 417] width 32 height 12
click at [497, 364] on img at bounding box center [503, 381] width 131 height 80
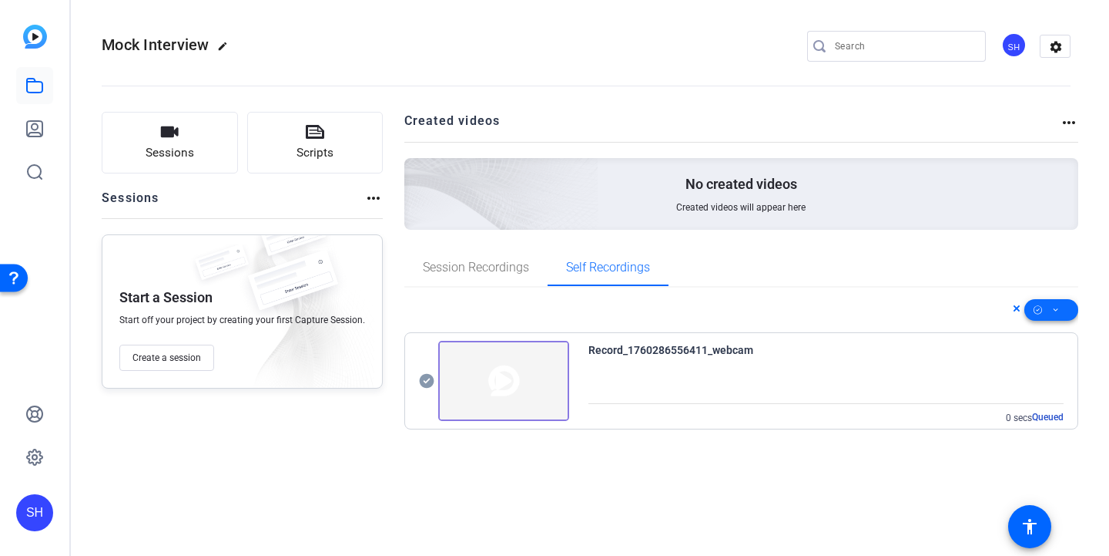
click at [1050, 300] on span at bounding box center [1052, 309] width 54 height 37
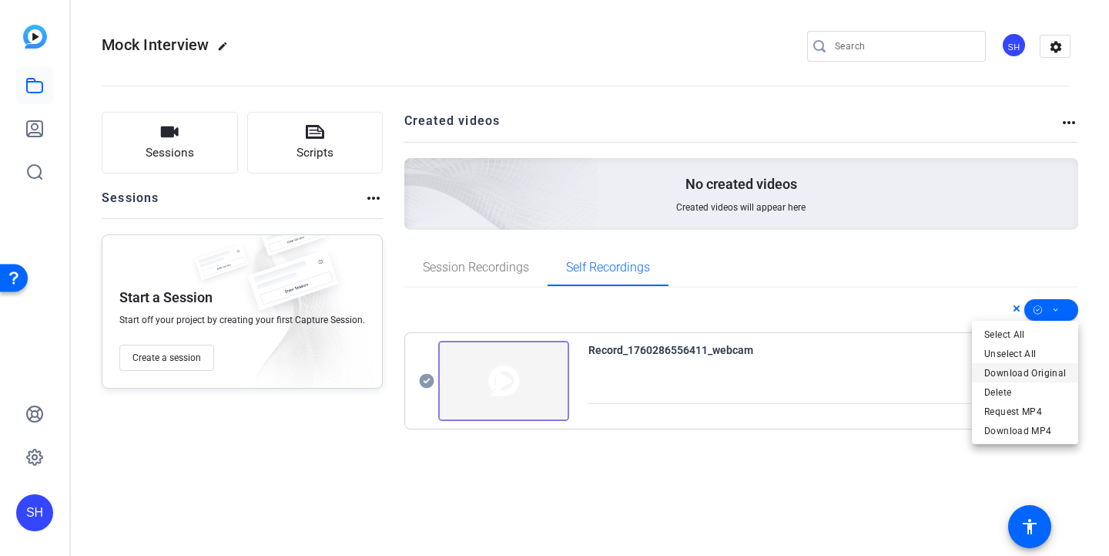
click at [1040, 368] on span "Download Original" at bounding box center [1026, 373] width 82 height 18
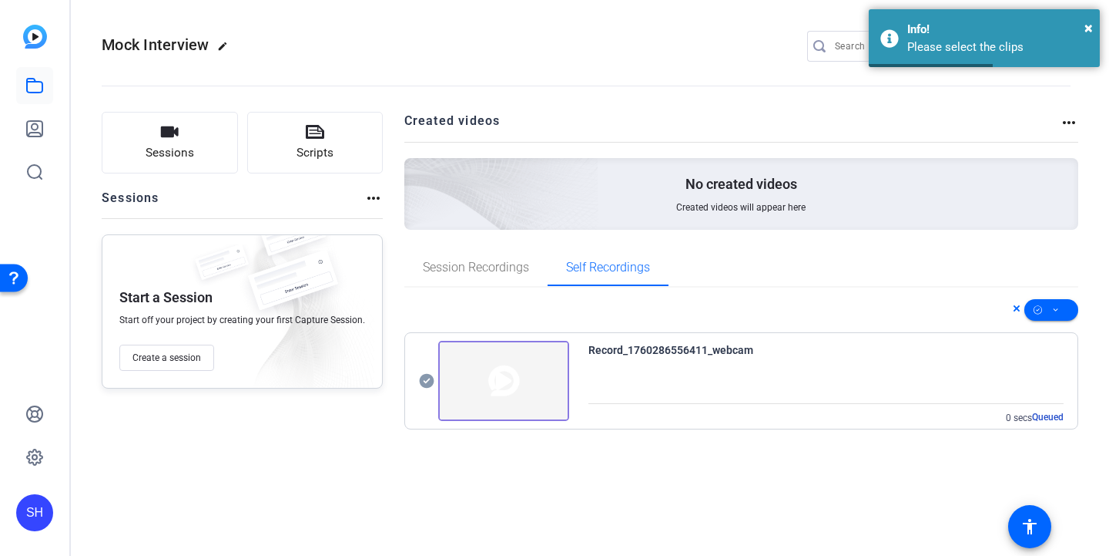
click at [635, 330] on div "Record_1760286556411_webcam 0 secs Queued" at bounding box center [741, 375] width 675 height 109
click at [635, 333] on div "Record_1760286556411_webcam 0 secs Queued" at bounding box center [741, 381] width 673 height 96
click at [639, 351] on div "Record_1760286556411_webcam" at bounding box center [671, 350] width 165 height 18
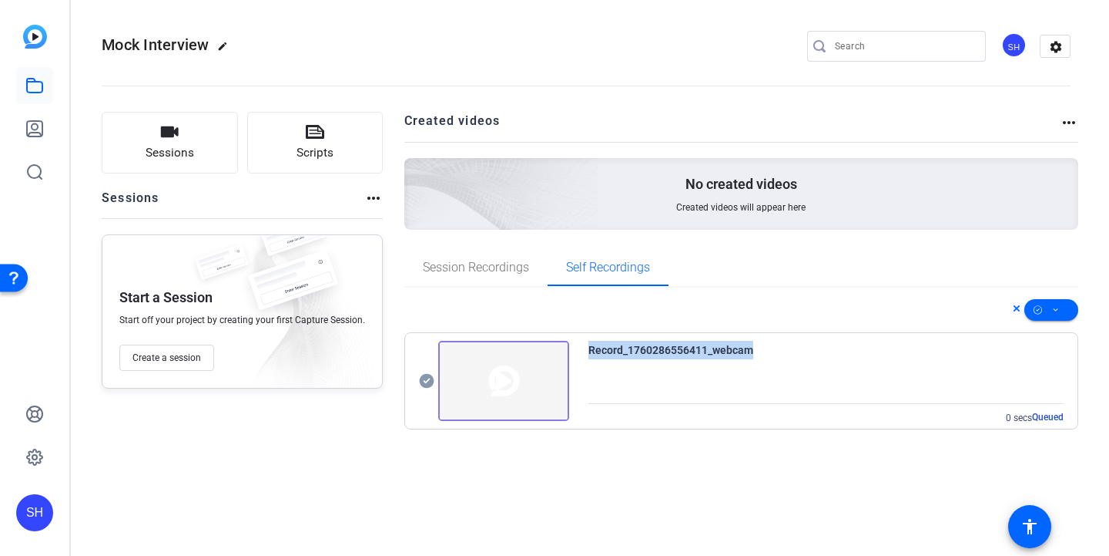
click at [639, 351] on div "Record_1760286556411_webcam" at bounding box center [671, 350] width 165 height 18
click at [510, 396] on img at bounding box center [503, 381] width 131 height 80
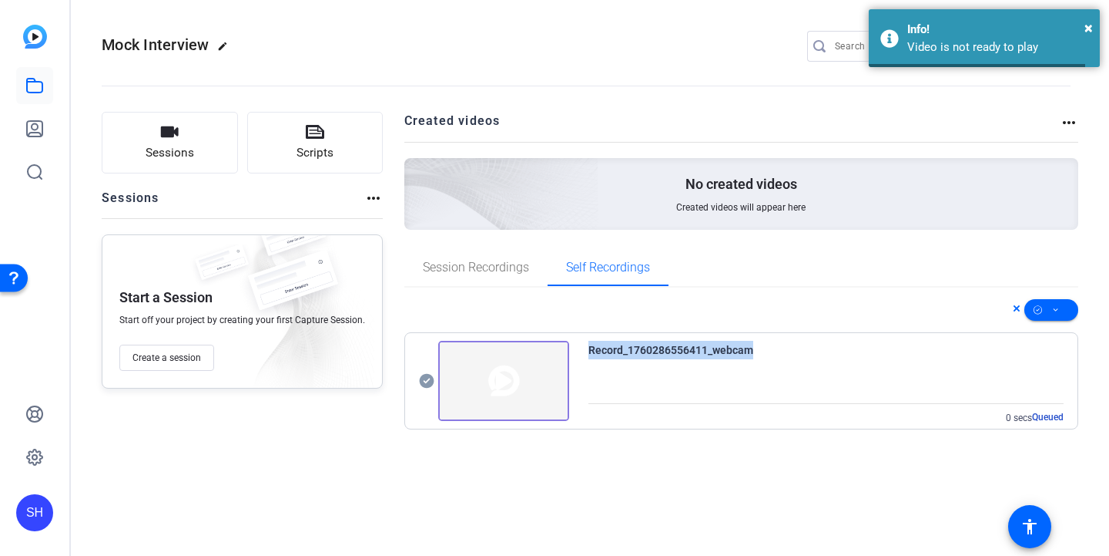
click at [510, 396] on img at bounding box center [503, 381] width 131 height 80
click at [442, 405] on img at bounding box center [503, 381] width 131 height 80
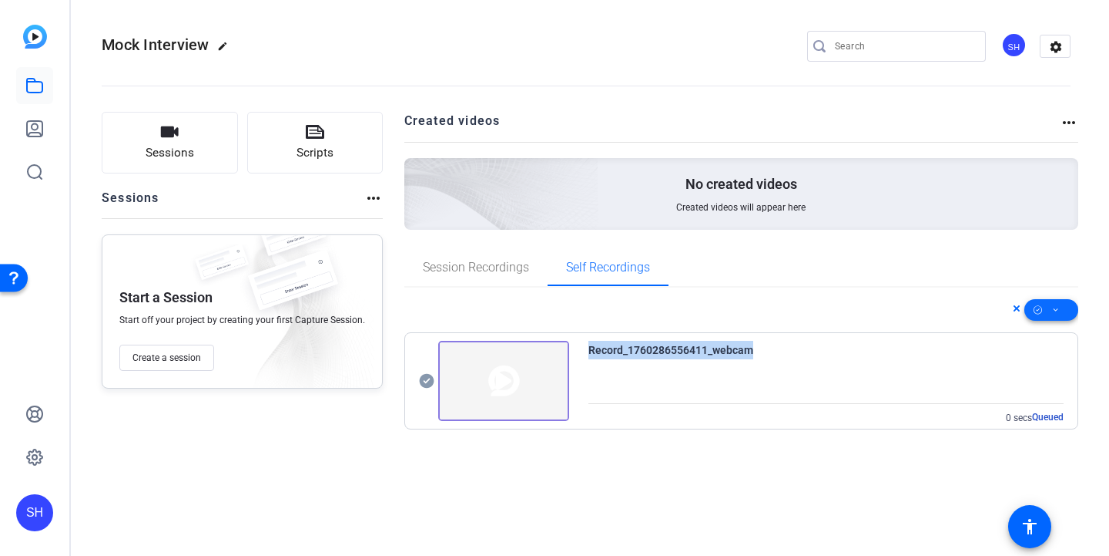
click at [1066, 311] on span at bounding box center [1052, 309] width 54 height 37
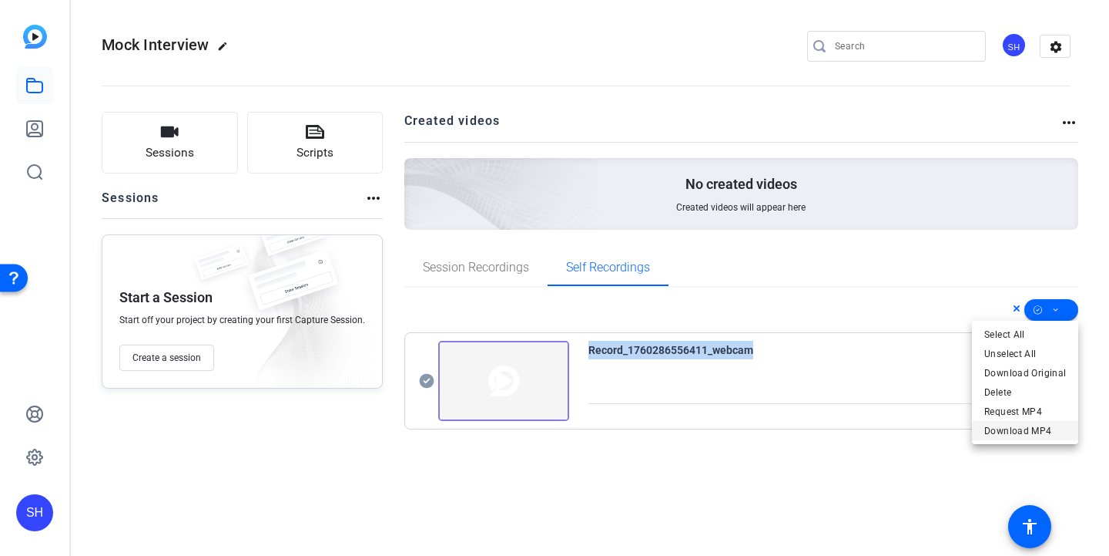
click at [1052, 430] on span "Download MP4" at bounding box center [1026, 430] width 82 height 18
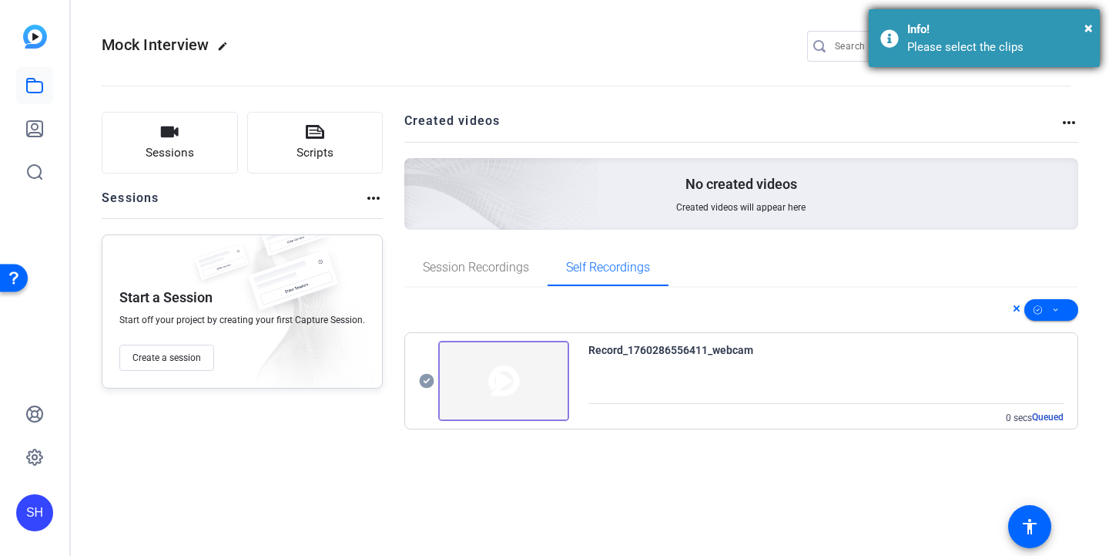
click at [1005, 45] on div "Please select the clips" at bounding box center [998, 48] width 181 height 18
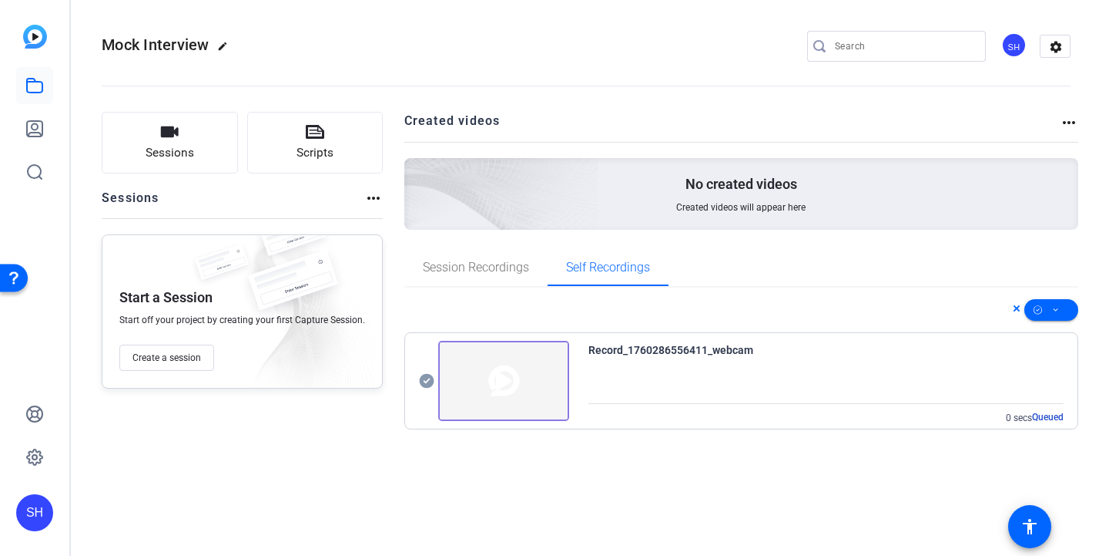
click at [993, 32] on div "SH settings" at bounding box center [939, 46] width 264 height 31
click at [1005, 49] on div "SH" at bounding box center [1014, 44] width 25 height 25
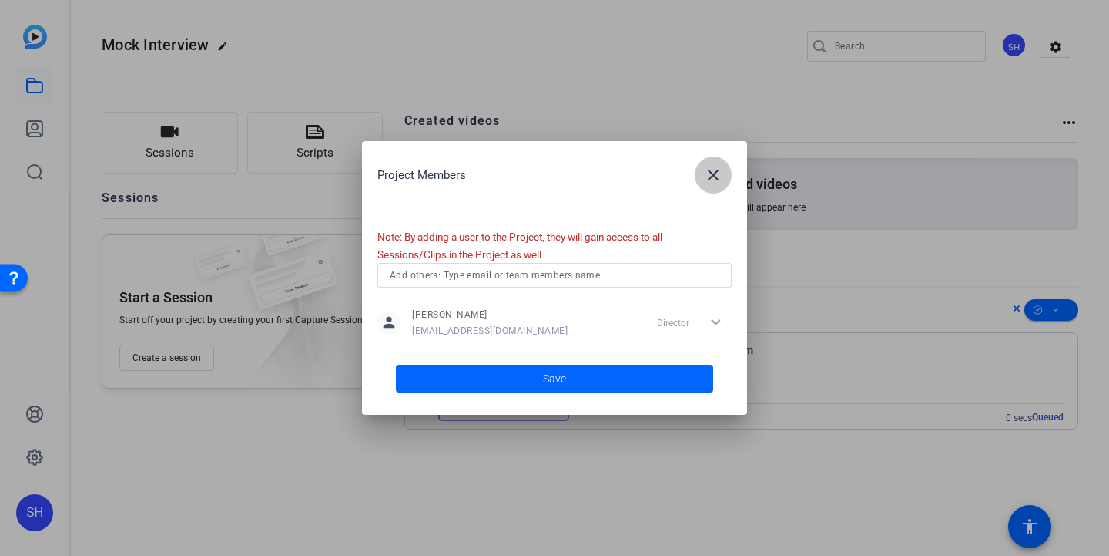
click at [718, 180] on mat-icon "close" at bounding box center [713, 175] width 18 height 18
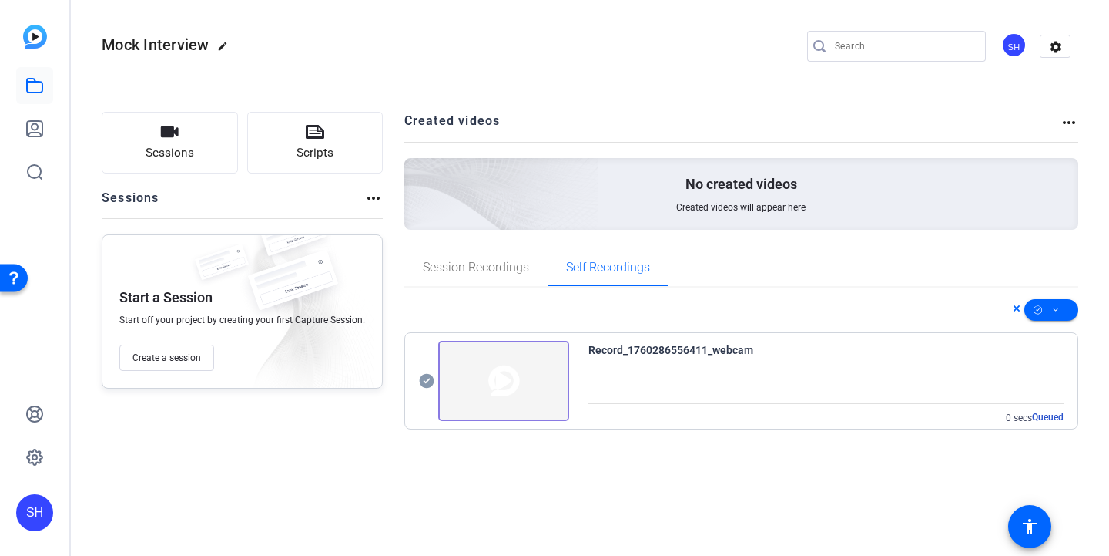
click at [554, 356] on img at bounding box center [503, 381] width 131 height 80
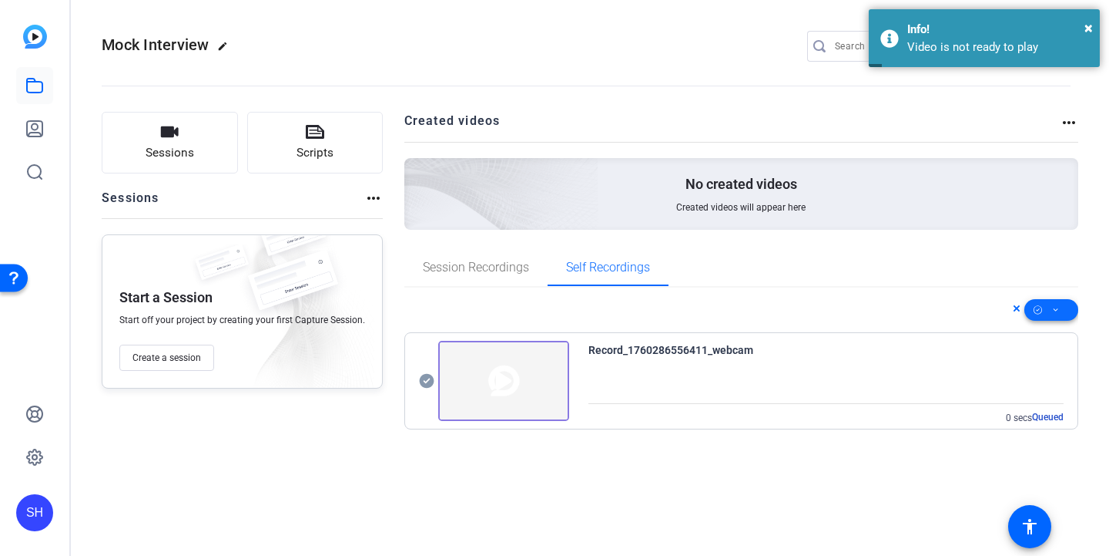
click at [1060, 309] on span at bounding box center [1052, 309] width 54 height 37
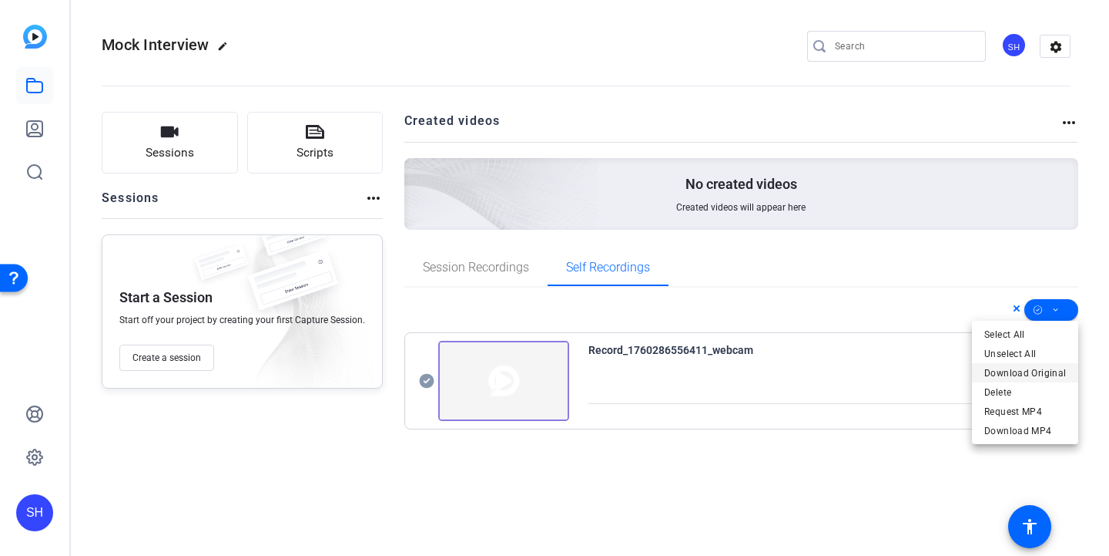
click at [1041, 371] on span "Download Original" at bounding box center [1026, 373] width 82 height 18
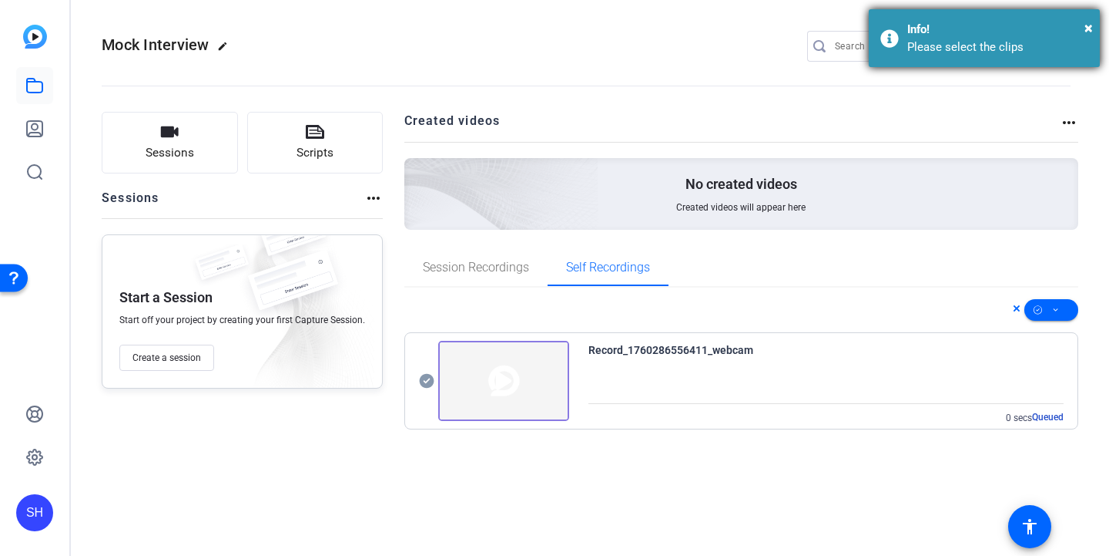
click at [884, 60] on div "× Info! Please select the clips" at bounding box center [984, 38] width 231 height 58
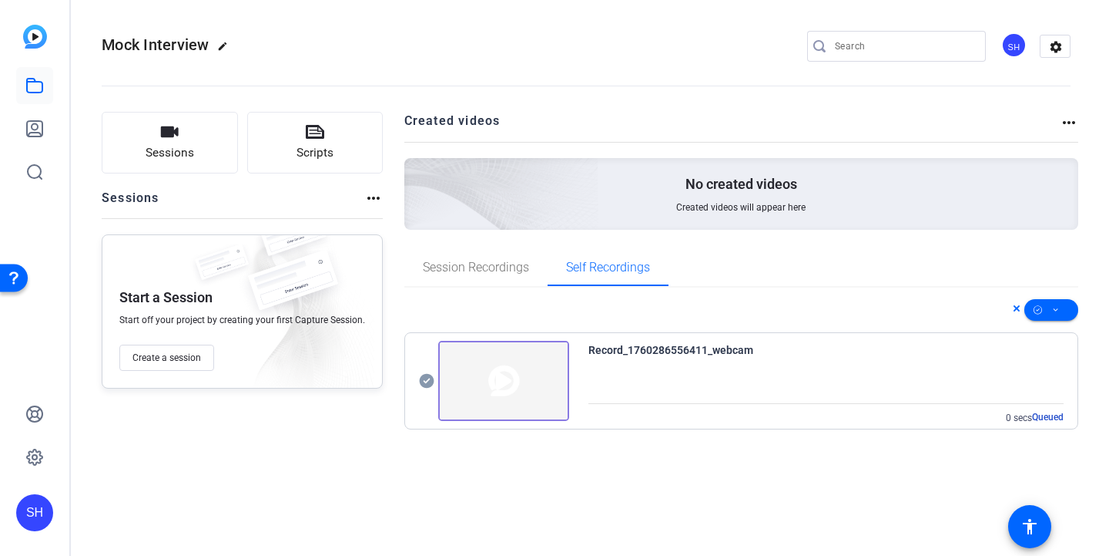
click at [516, 382] on img at bounding box center [503, 381] width 131 height 80
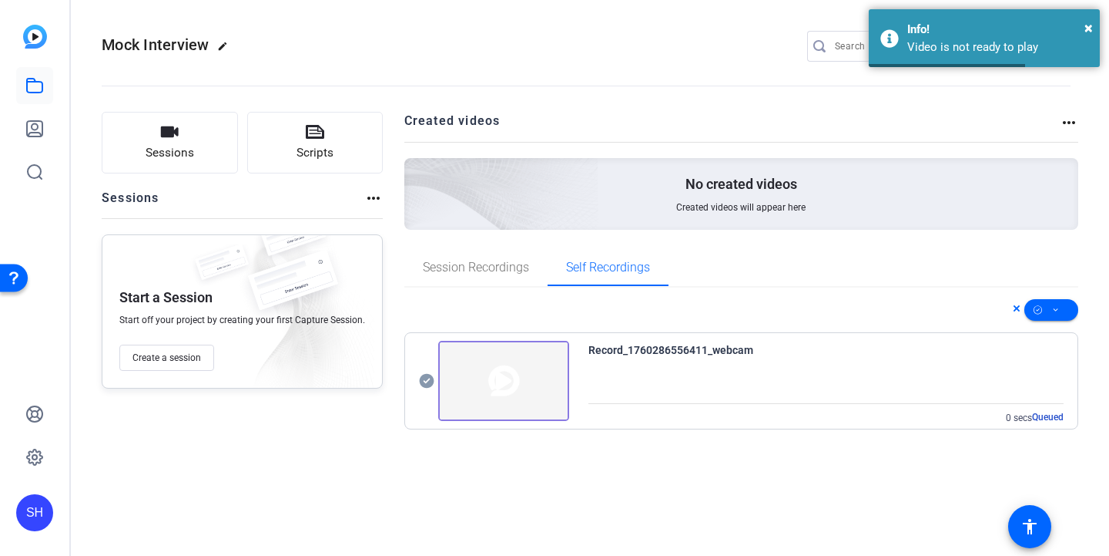
click at [683, 356] on div "Record_1760286556411_webcam" at bounding box center [671, 350] width 165 height 18
click at [681, 358] on div "Record_1760286556411_webcam" at bounding box center [671, 350] width 165 height 18
drag, startPoint x: 681, startPoint y: 358, endPoint x: 741, endPoint y: 412, distance: 80.7
click at [680, 359] on div "Record_1760286556411_webcam 0 secs Queued" at bounding box center [827, 383] width 476 height 85
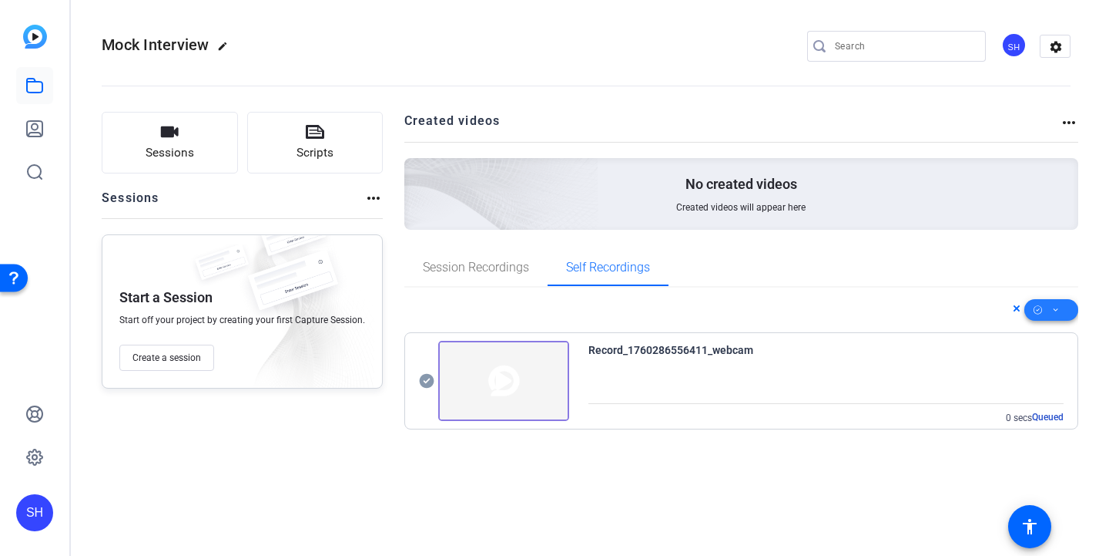
click at [1060, 310] on span at bounding box center [1052, 309] width 54 height 37
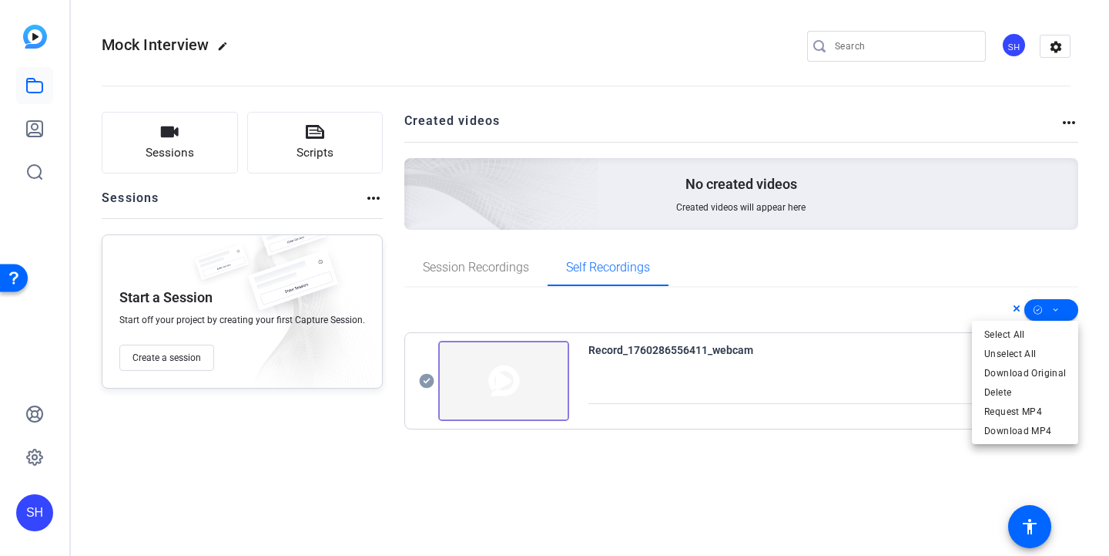
click at [811, 451] on div at bounding box center [554, 278] width 1109 height 556
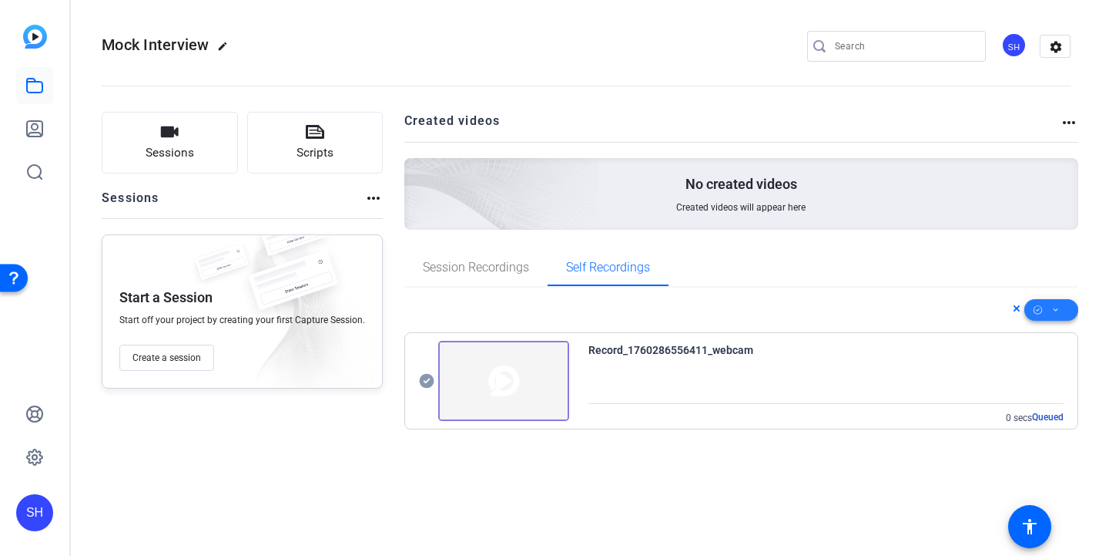
click at [1065, 307] on span at bounding box center [1052, 309] width 54 height 37
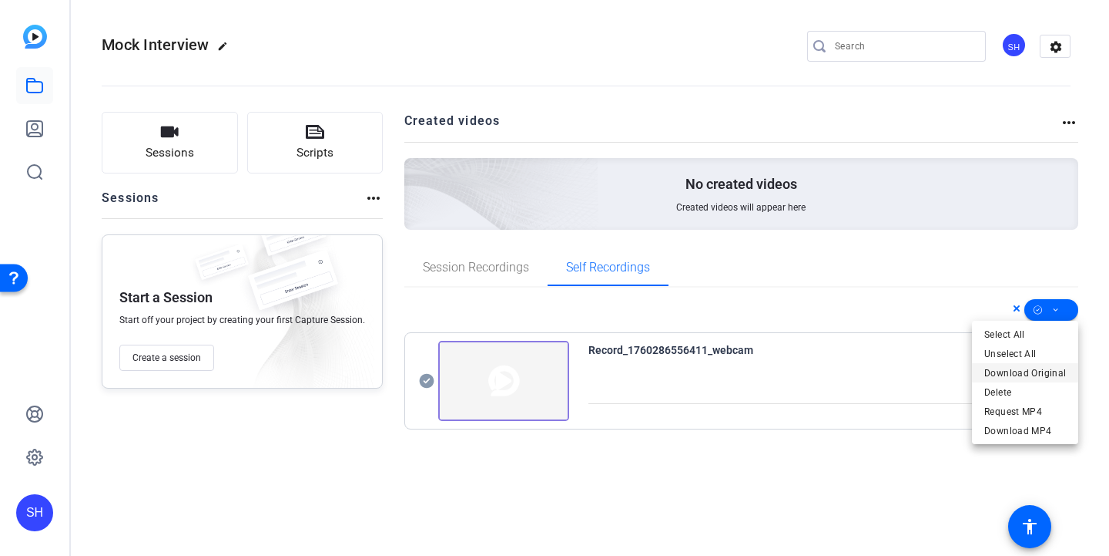
click at [1038, 372] on span "Download Original" at bounding box center [1026, 373] width 82 height 18
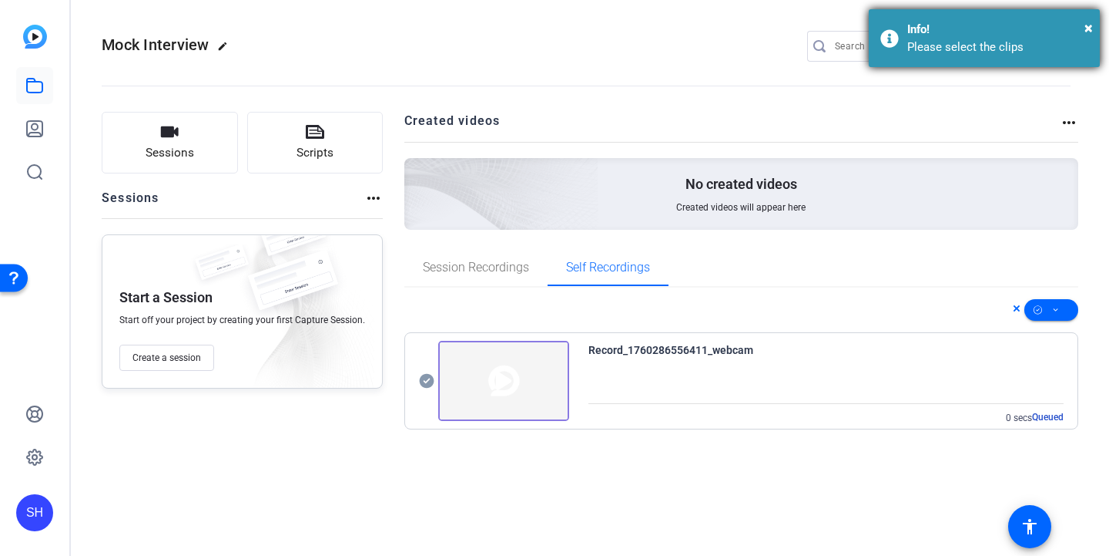
click at [978, 42] on div "Please select the clips" at bounding box center [998, 48] width 181 height 18
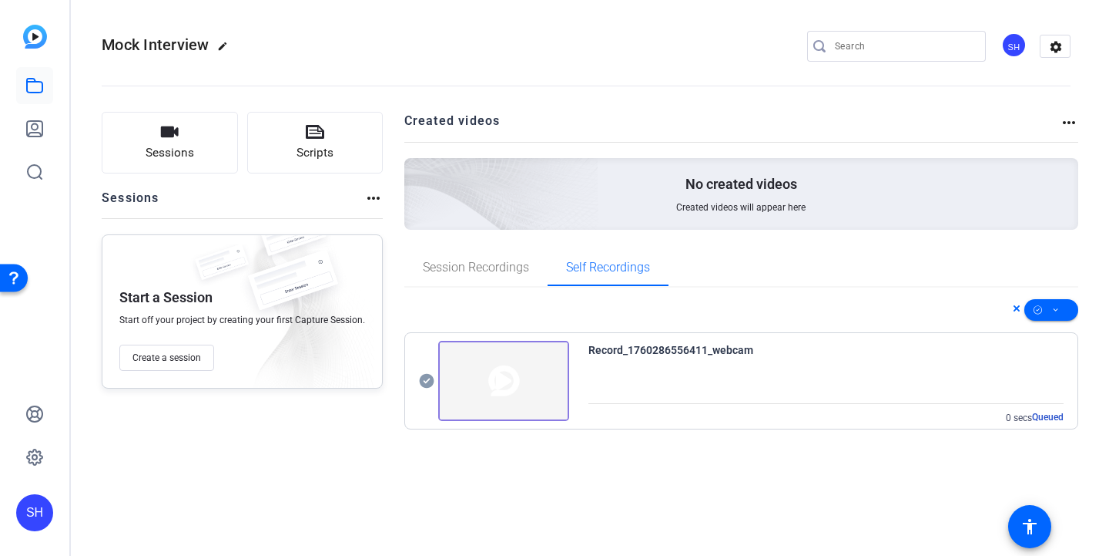
click at [532, 353] on img at bounding box center [503, 381] width 131 height 80
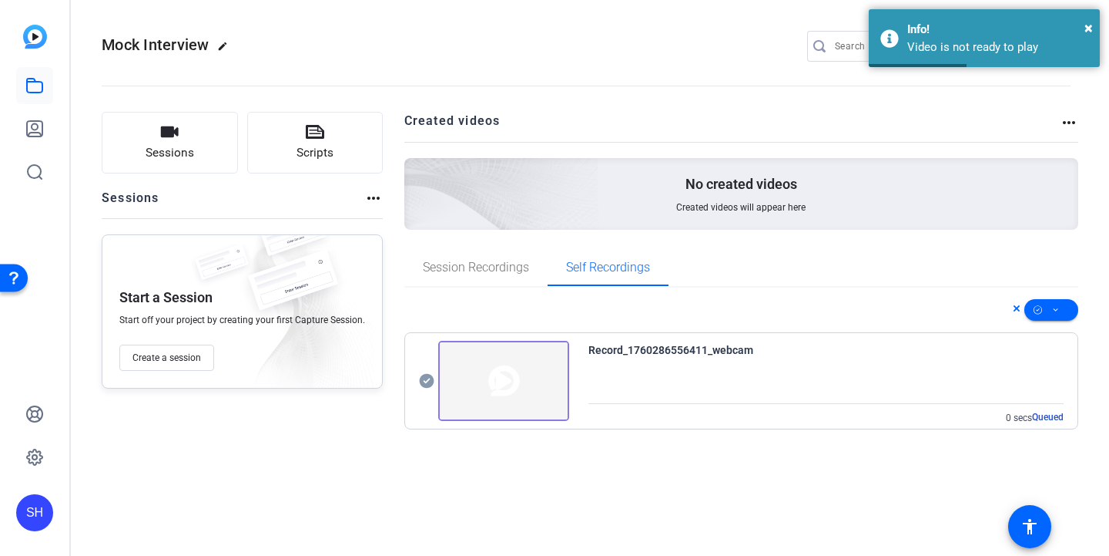
click at [758, 104] on div "Sessions Scripts Sessions more_horiz Start a Session Start off your project by …" at bounding box center [586, 279] width 1031 height 375
click at [358, 196] on div "Sessions more_horiz" at bounding box center [242, 203] width 281 height 29
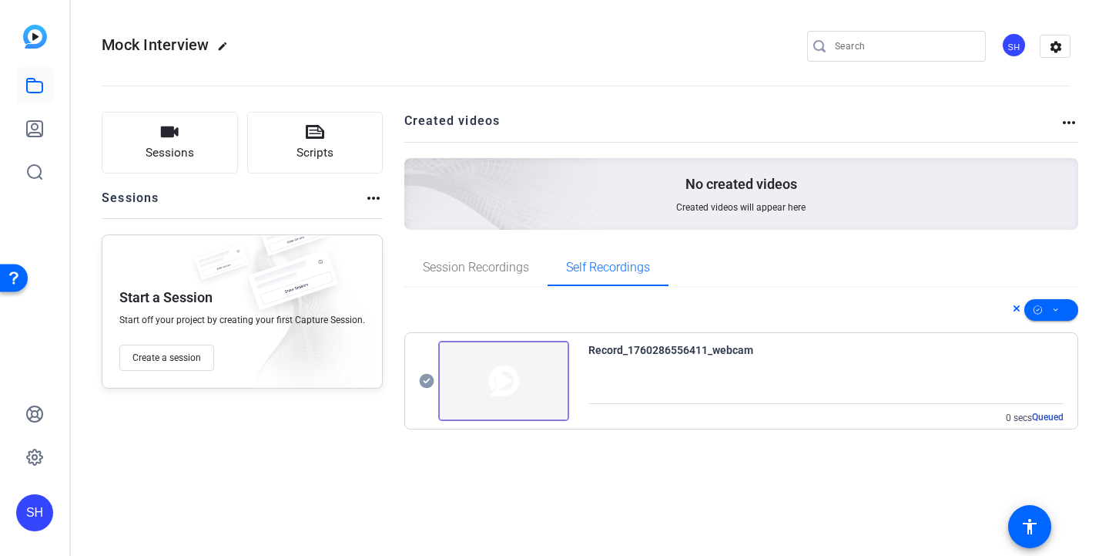
click at [364, 196] on mat-icon "more_horiz" at bounding box center [373, 198] width 18 height 18
click at [364, 196] on div at bounding box center [554, 278] width 1109 height 556
click at [39, 80] on icon at bounding box center [34, 85] width 18 height 18
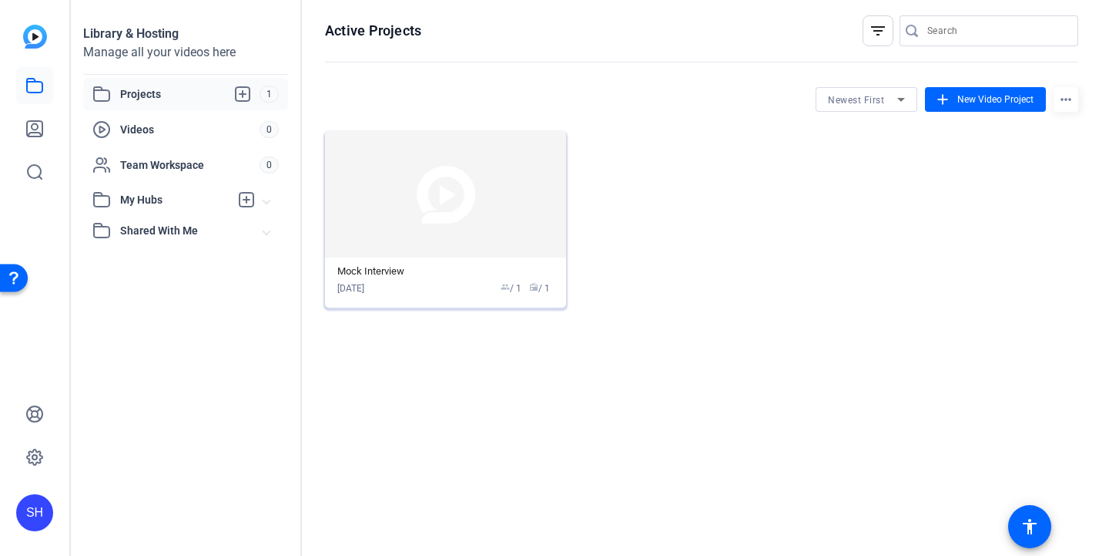
click at [457, 223] on img at bounding box center [445, 194] width 241 height 126
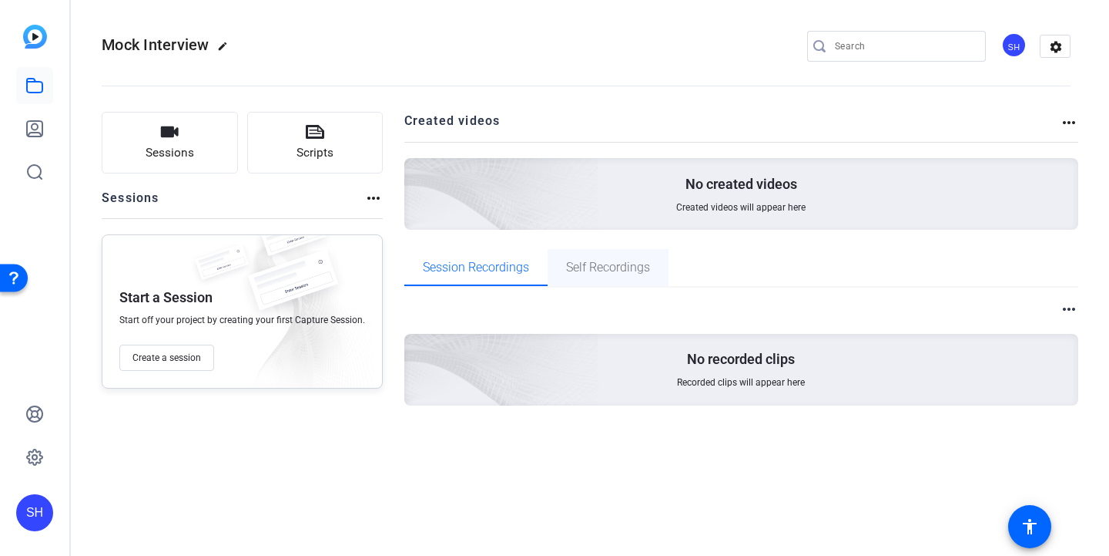
click at [601, 267] on span "Self Recordings" at bounding box center [608, 267] width 84 height 12
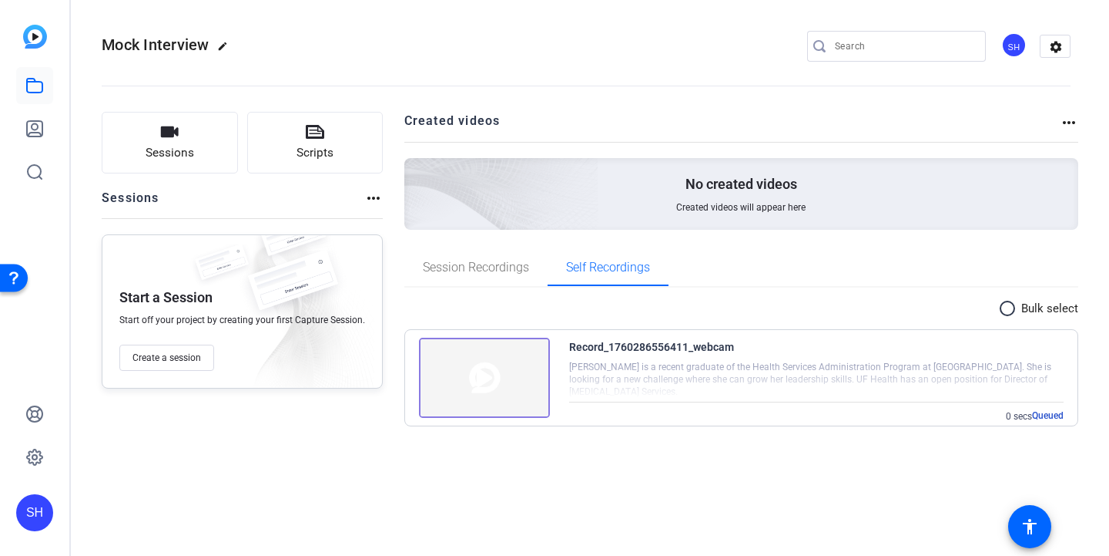
click at [1038, 391] on div at bounding box center [816, 378] width 495 height 39
click at [647, 343] on div "Record_1760286556411_webcam" at bounding box center [651, 346] width 165 height 18
click at [1072, 116] on mat-icon "more_horiz" at bounding box center [1069, 122] width 18 height 18
click at [1070, 119] on div at bounding box center [554, 278] width 1109 height 556
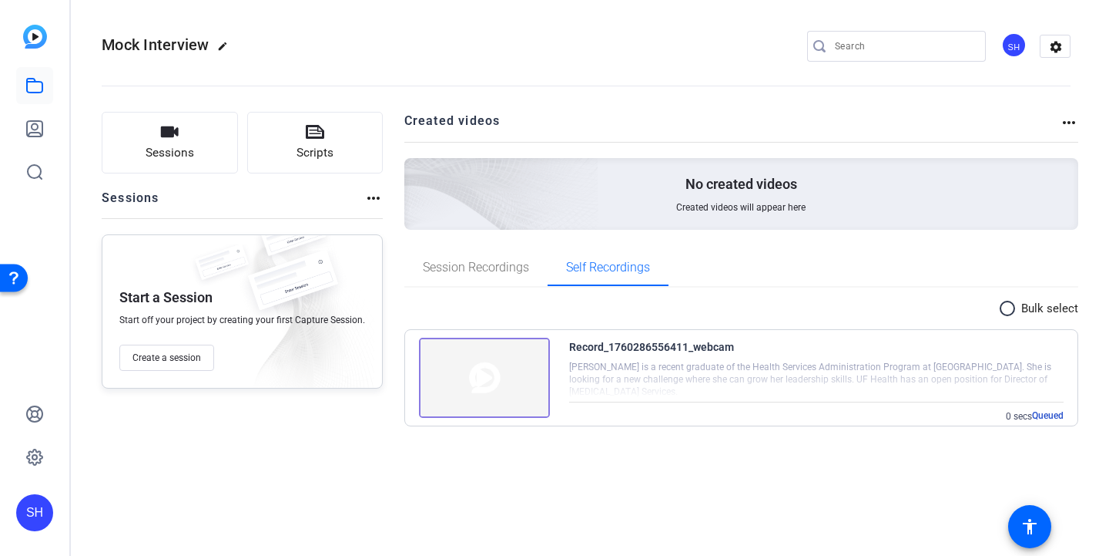
click at [1066, 331] on div "Record_1760286556411_webcam [PERSON_NAME] is a recent graduate of the Health Se…" at bounding box center [741, 378] width 673 height 96
click at [1066, 317] on div "radio_button_unchecked Bulk select" at bounding box center [1039, 308] width 80 height 18
click at [1052, 312] on p "Bulk select" at bounding box center [1050, 309] width 57 height 18
click at [1005, 304] on mat-icon "radio_button_unchecked" at bounding box center [1010, 308] width 23 height 18
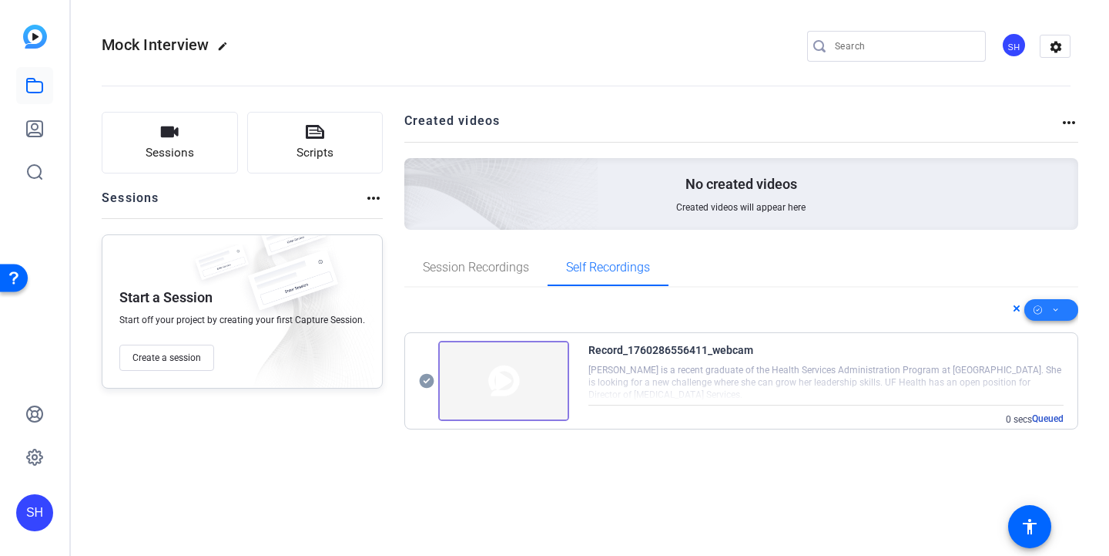
click at [1046, 310] on span at bounding box center [1052, 309] width 54 height 37
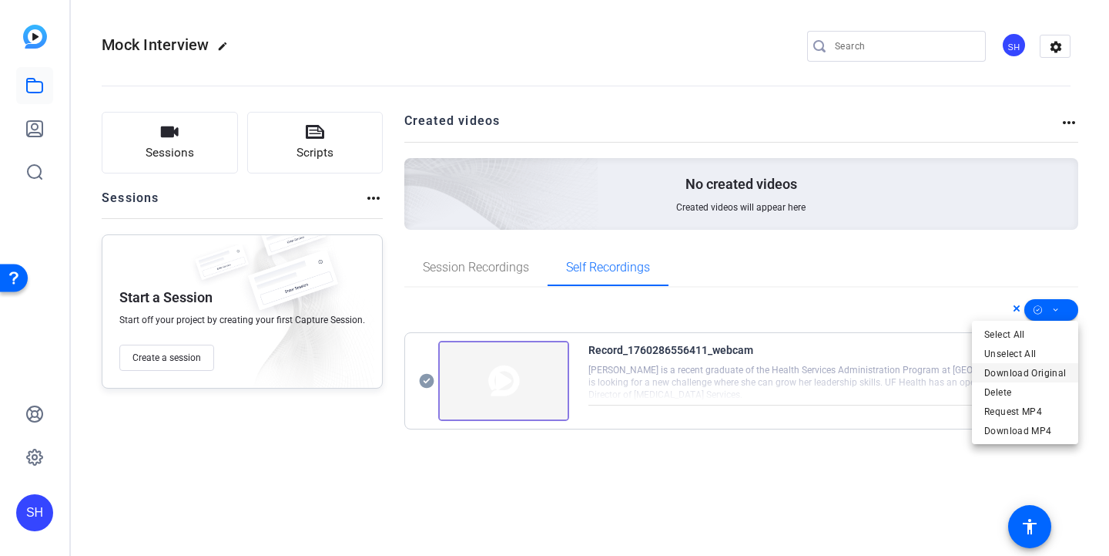
click at [1055, 375] on span "Download Original" at bounding box center [1026, 373] width 82 height 18
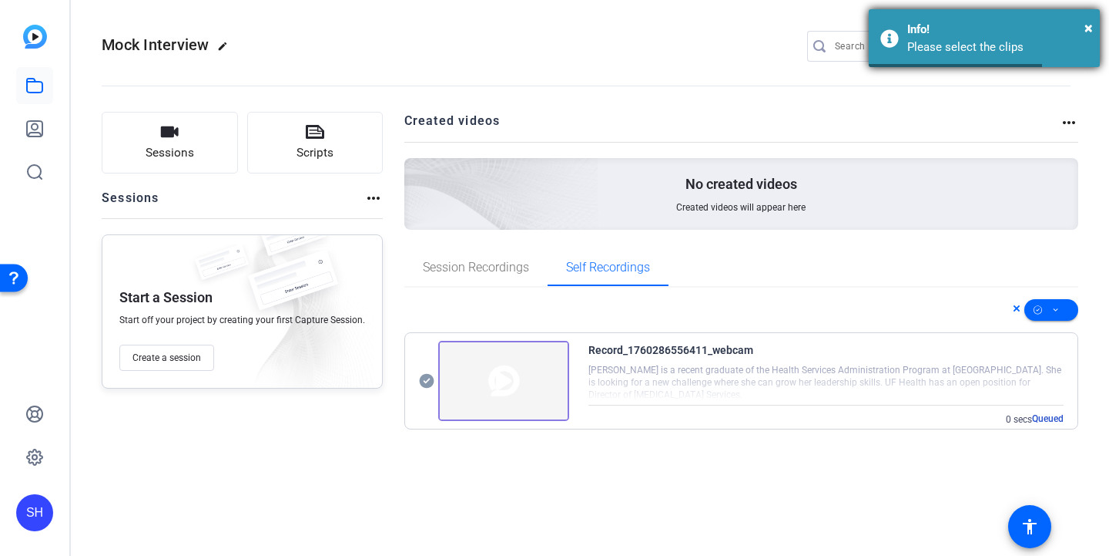
click at [960, 31] on div "Info!" at bounding box center [998, 30] width 181 height 18
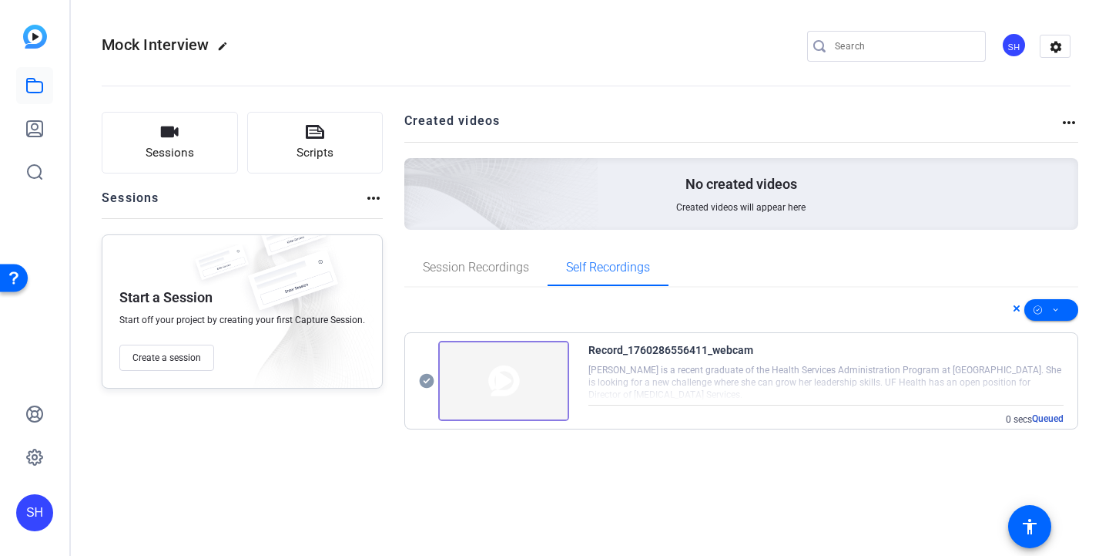
click at [512, 371] on img at bounding box center [503, 381] width 131 height 80
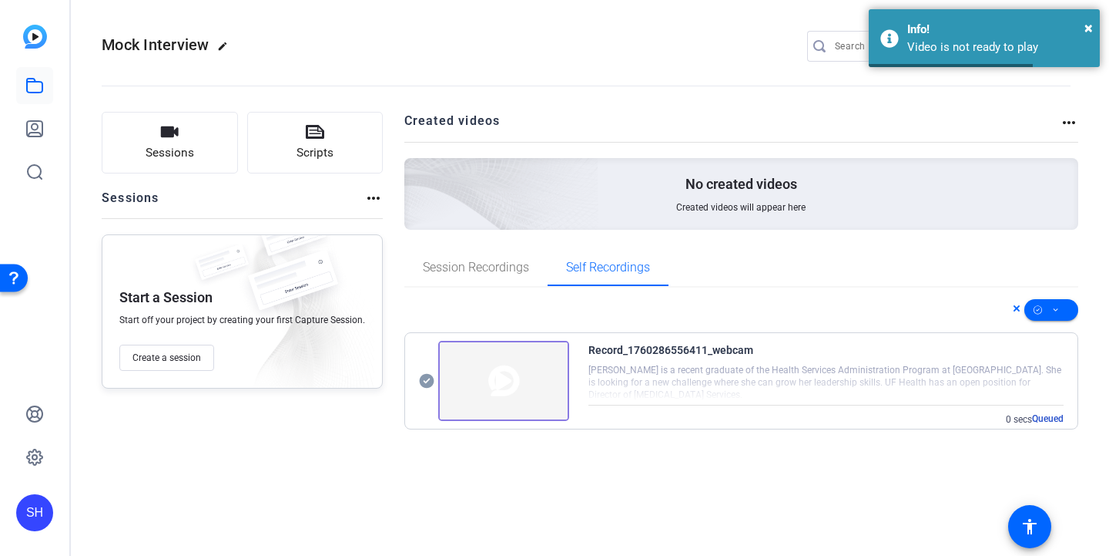
click at [419, 381] on icon at bounding box center [426, 381] width 15 height 15
click at [1069, 319] on span at bounding box center [1052, 309] width 54 height 37
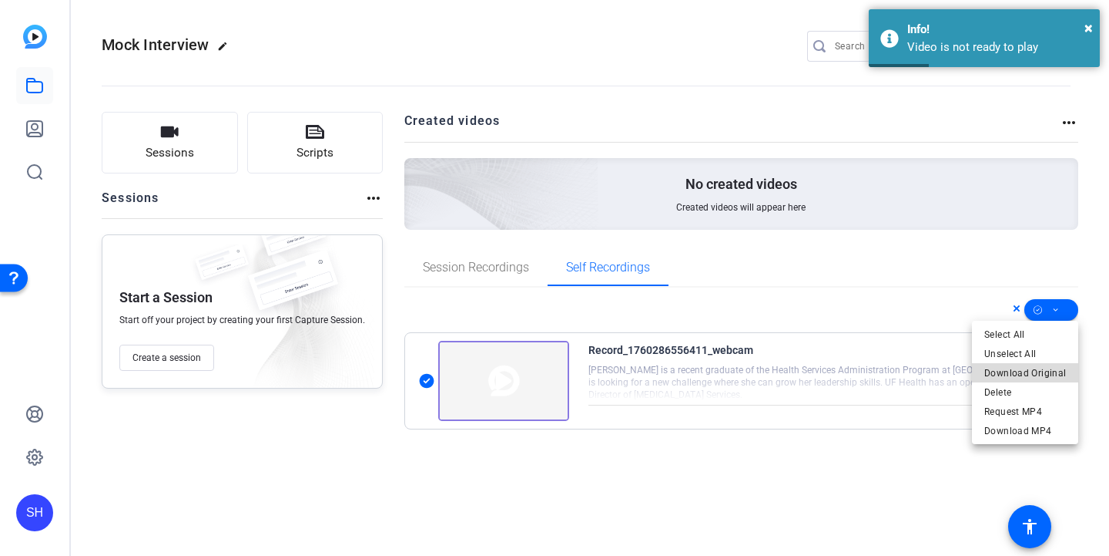
click at [1049, 371] on span "Download Original" at bounding box center [1026, 373] width 82 height 18
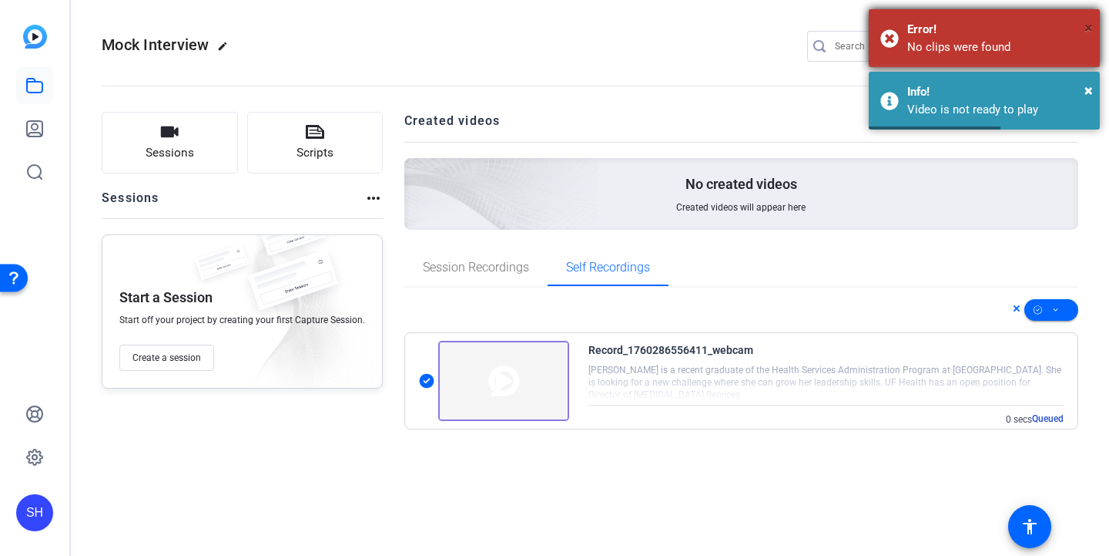
click at [1091, 26] on span "×" at bounding box center [1089, 27] width 8 height 18
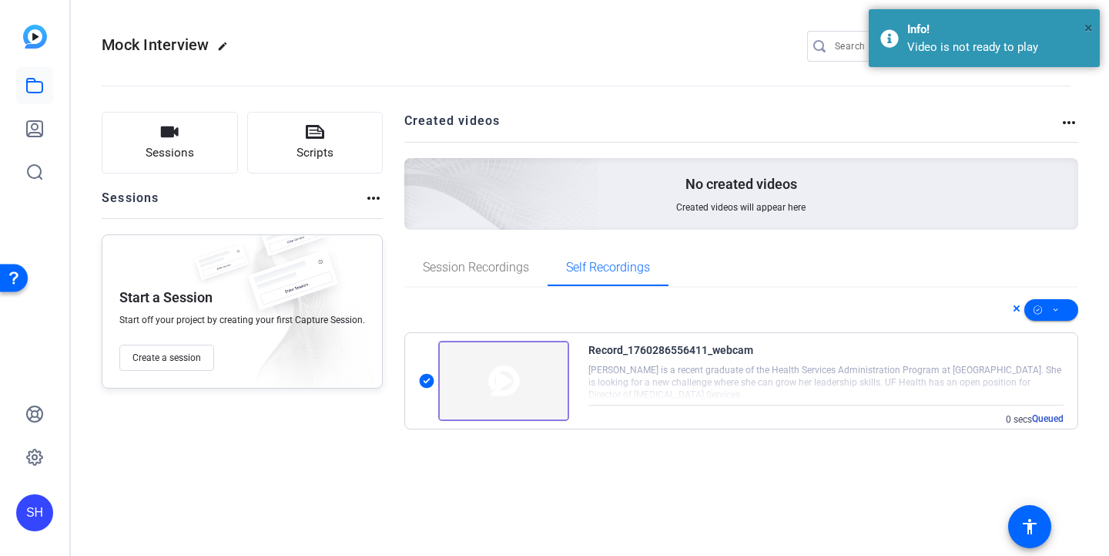
click at [1091, 26] on span "×" at bounding box center [1089, 27] width 8 height 18
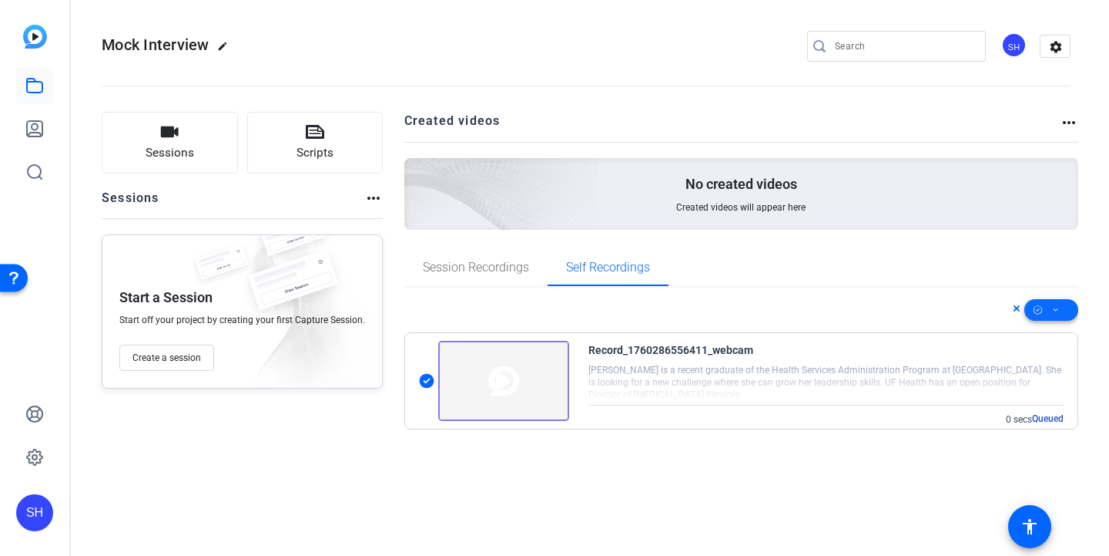
click at [1054, 314] on icon at bounding box center [1056, 309] width 8 height 19
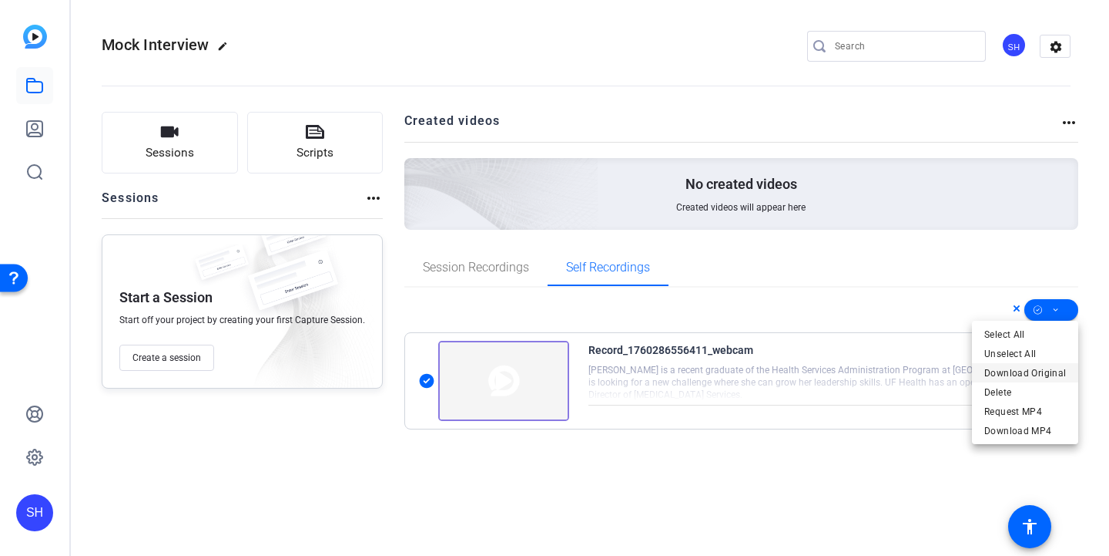
click at [1038, 368] on span "Download Original" at bounding box center [1026, 373] width 82 height 18
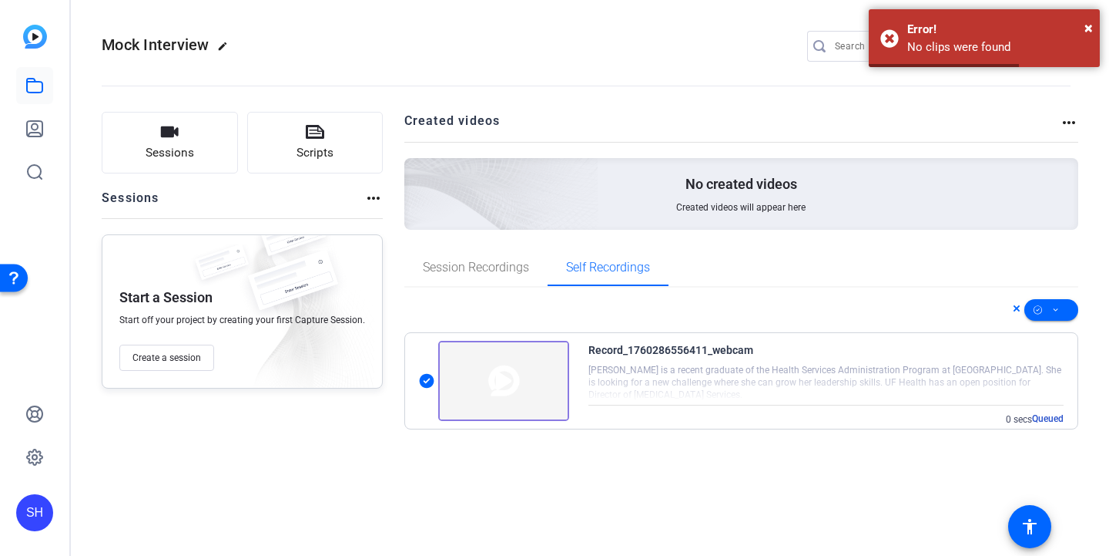
click at [485, 371] on img at bounding box center [503, 381] width 131 height 80
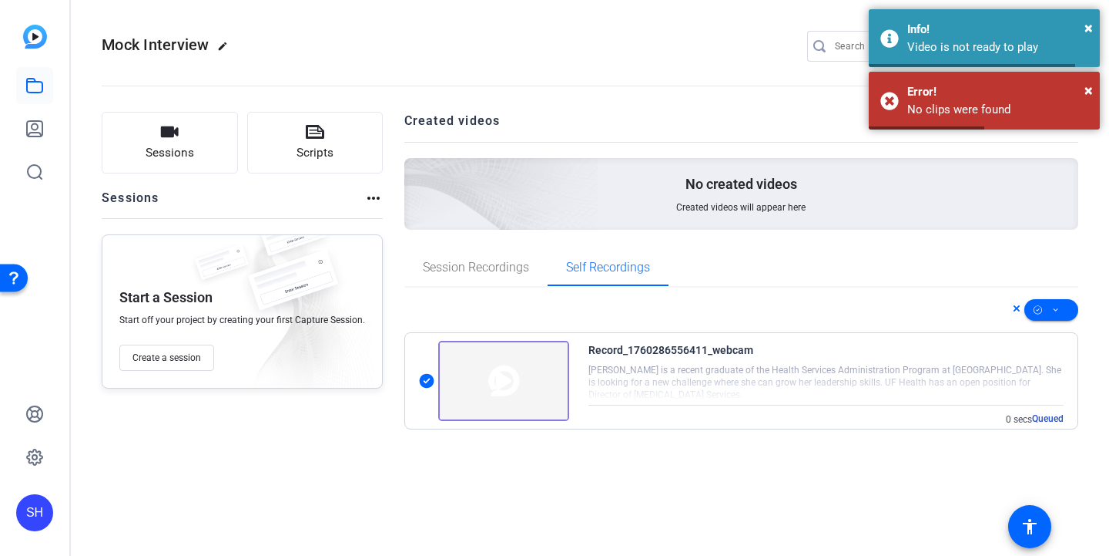
click at [485, 371] on img at bounding box center [503, 381] width 131 height 80
click at [485, 372] on img at bounding box center [503, 381] width 131 height 80
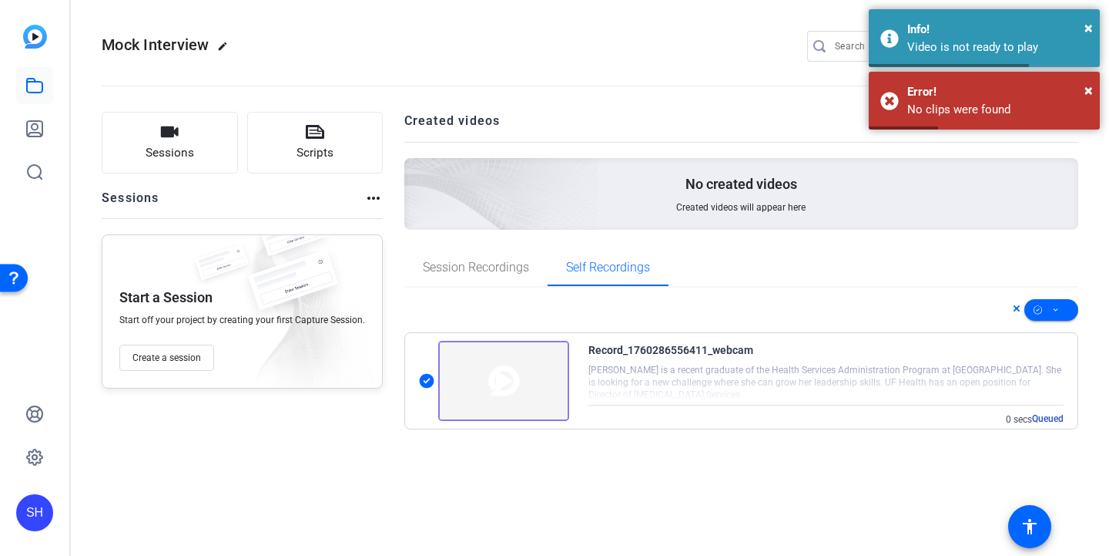
click at [485, 372] on img at bounding box center [503, 381] width 131 height 80
click at [426, 377] on icon at bounding box center [426, 381] width 15 height 15
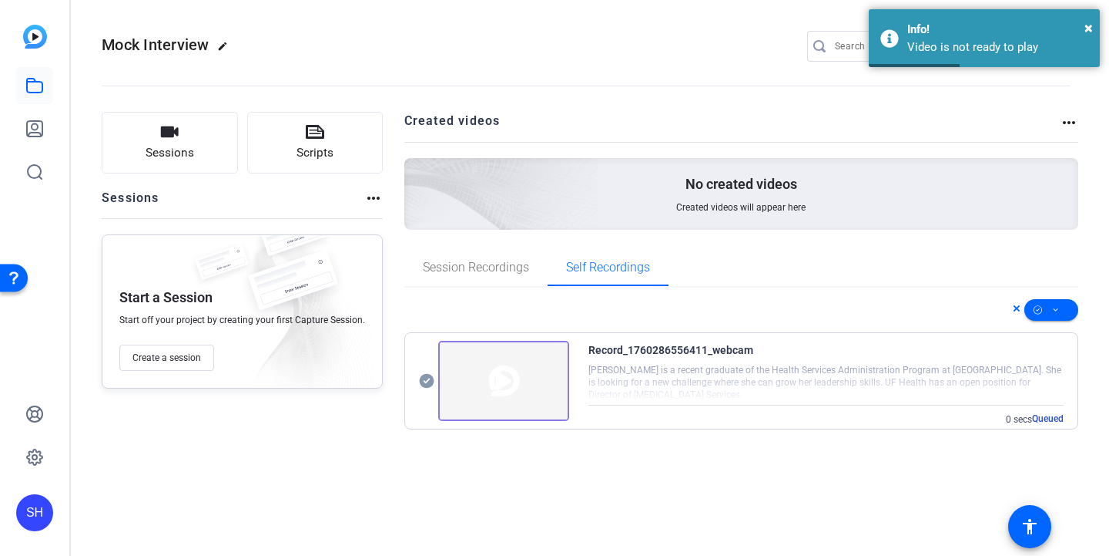
click at [426, 377] on icon at bounding box center [426, 381] width 15 height 15
click at [918, 355] on div "Record_1760286556411_webcam" at bounding box center [827, 350] width 476 height 18
click at [918, 360] on div "Record_1760286556411_webcam [PERSON_NAME] is a recent graduate of the Health Se…" at bounding box center [827, 383] width 476 height 85
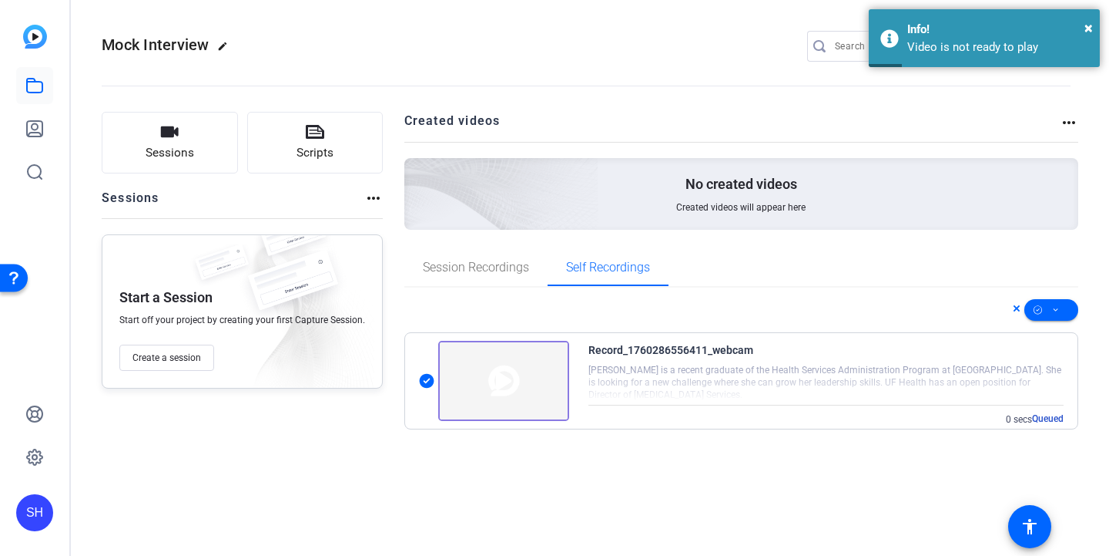
drag, startPoint x: 918, startPoint y: 368, endPoint x: 969, endPoint y: 383, distance: 53.9
click at [962, 382] on div at bounding box center [827, 381] width 476 height 39
click at [1046, 416] on span "Queued" at bounding box center [1048, 418] width 32 height 12
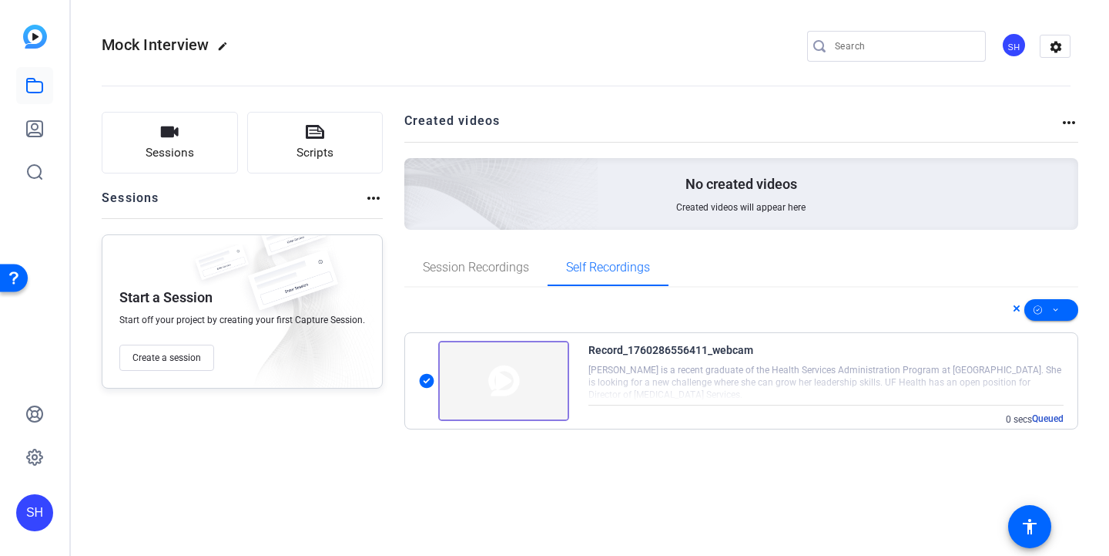
click at [756, 384] on div at bounding box center [827, 381] width 476 height 39
click at [757, 384] on div at bounding box center [827, 381] width 476 height 39
click at [757, 330] on div "Record_1760286556411_webcam [PERSON_NAME] is a recent graduate of the Health Se…" at bounding box center [741, 375] width 675 height 109
click at [750, 338] on div "Record_1760286556411_webcam [PERSON_NAME] is a recent graduate of the Health Se…" at bounding box center [741, 381] width 673 height 96
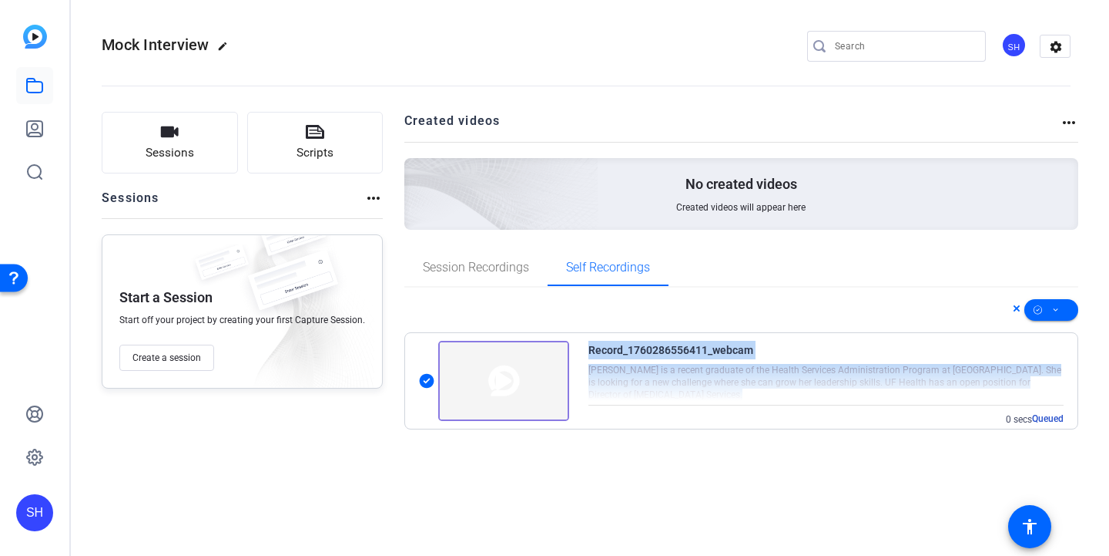
drag, startPoint x: 750, startPoint y: 338, endPoint x: 732, endPoint y: 390, distance: 54.6
click at [732, 390] on div "Record_1760286556411_webcam [PERSON_NAME] is a recent graduate of the Health Se…" at bounding box center [741, 381] width 673 height 96
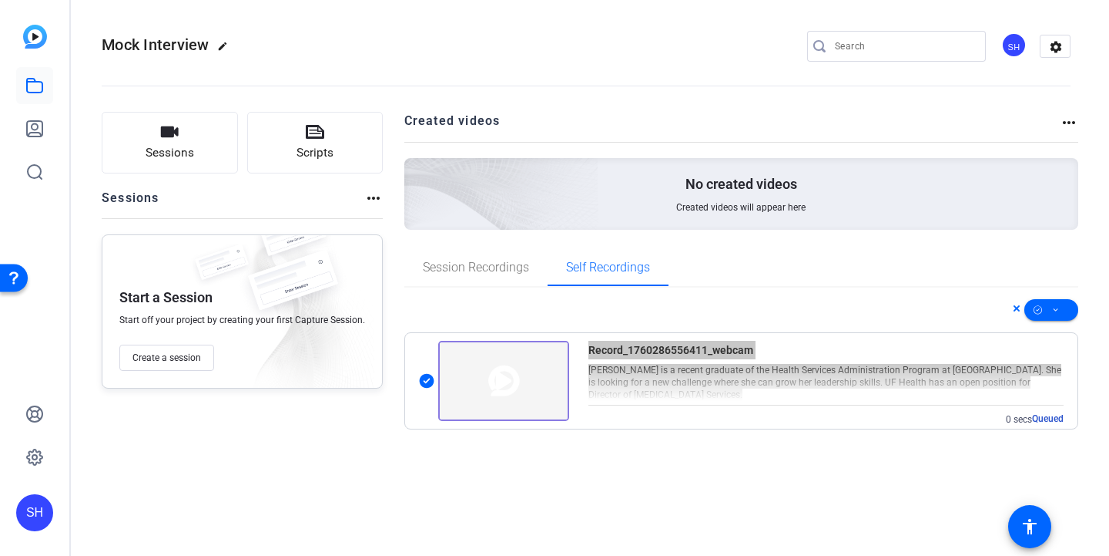
click at [732, 390] on div at bounding box center [827, 381] width 476 height 39
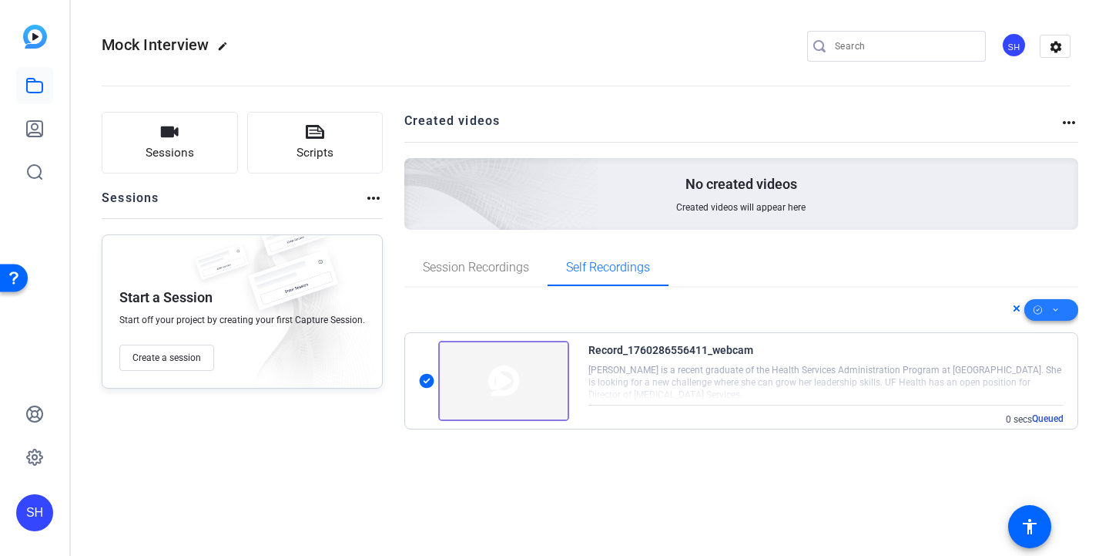
click at [1062, 310] on span at bounding box center [1052, 309] width 54 height 37
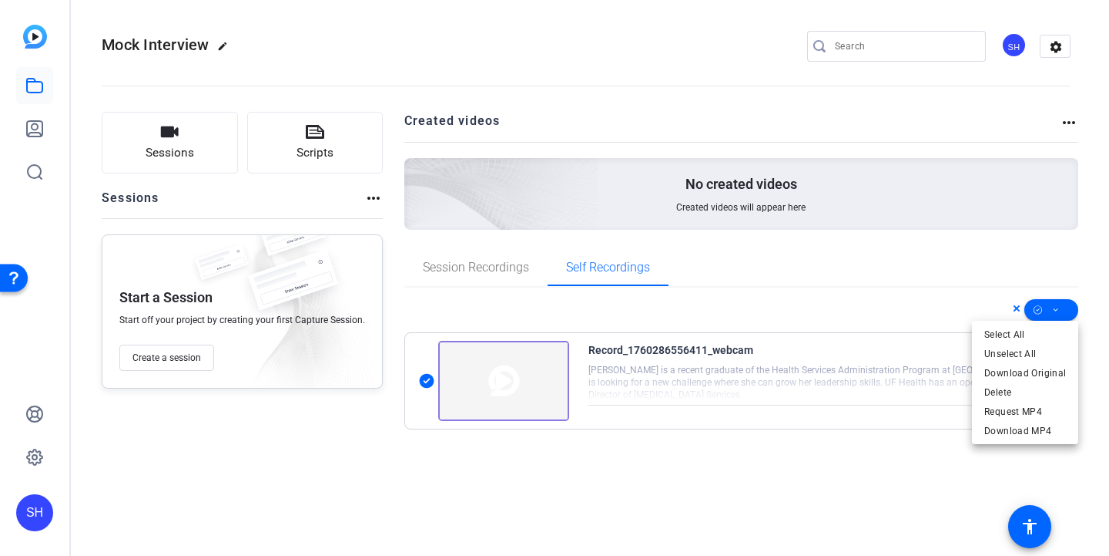
click at [1067, 131] on div at bounding box center [554, 278] width 1109 height 556
click at [1066, 113] on mat-icon "more_horiz" at bounding box center [1069, 122] width 18 height 18
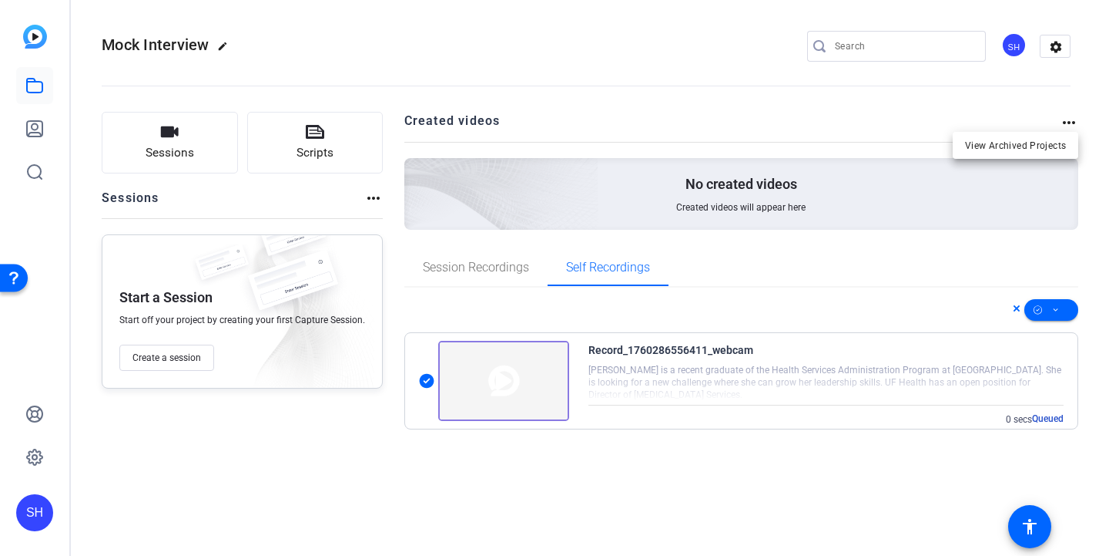
click at [1066, 119] on div at bounding box center [554, 278] width 1109 height 556
click at [1066, 119] on mat-icon "more_horiz" at bounding box center [1069, 122] width 18 height 18
click at [1060, 37] on div at bounding box center [554, 278] width 1109 height 556
click at [1058, 49] on mat-icon "settings" at bounding box center [1056, 46] width 31 height 23
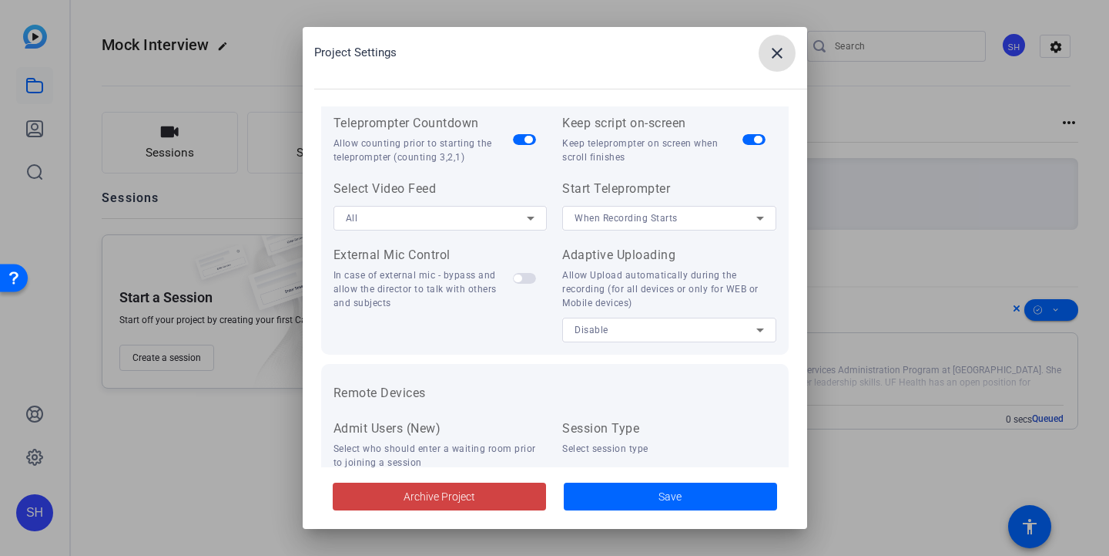
scroll to position [342, 0]
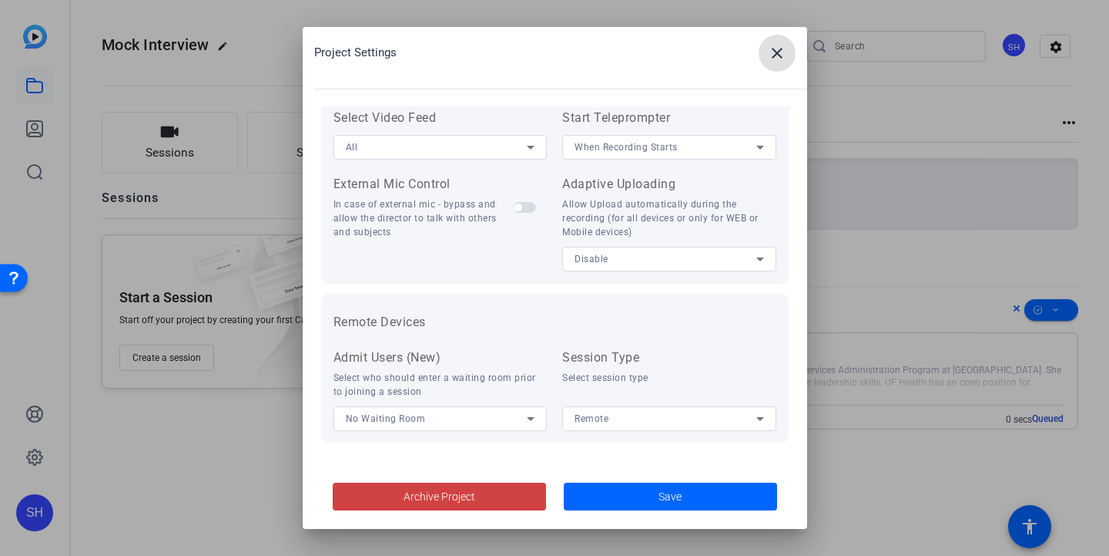
click at [794, 55] on span at bounding box center [777, 53] width 37 height 37
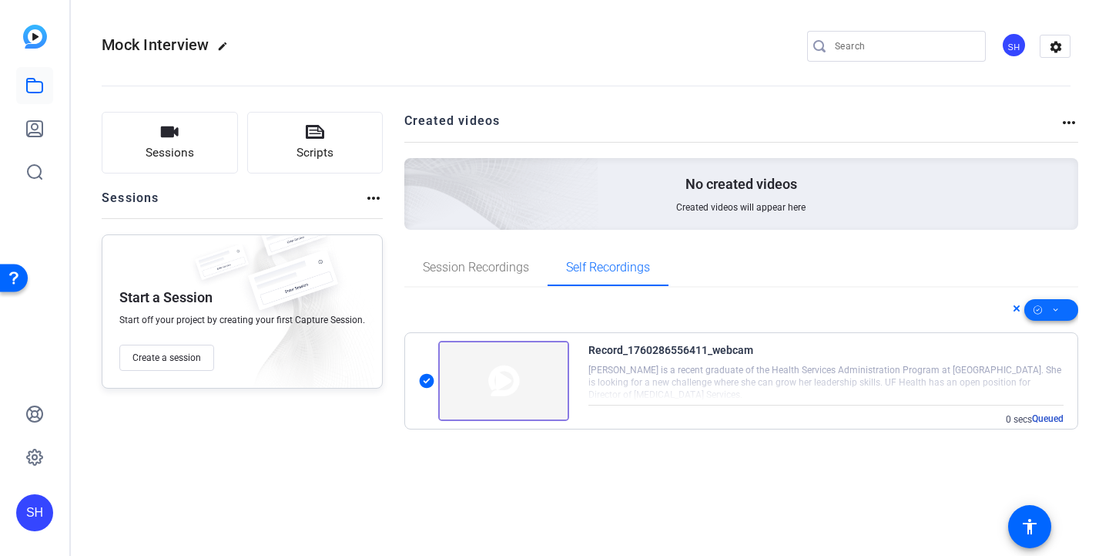
click at [1058, 303] on icon at bounding box center [1056, 309] width 8 height 19
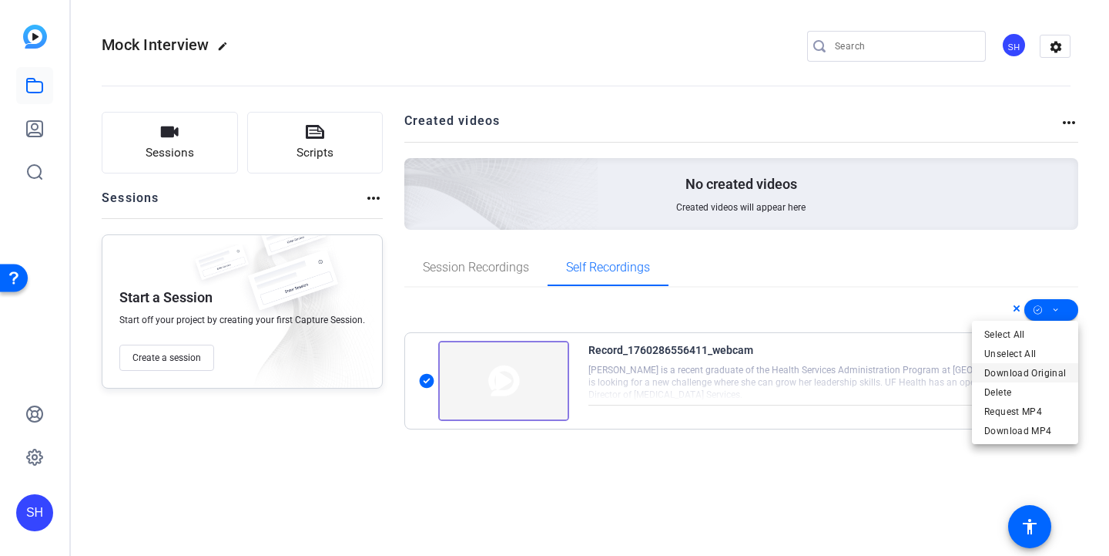
click at [1059, 365] on span "Download Original" at bounding box center [1026, 373] width 82 height 18
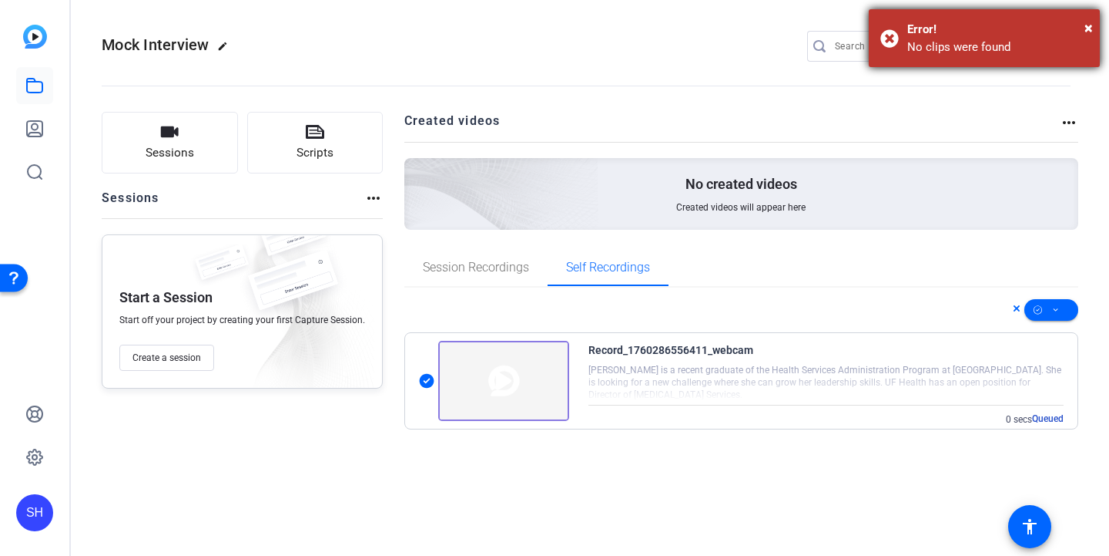
click at [988, 43] on div "No clips were found" at bounding box center [998, 48] width 181 height 18
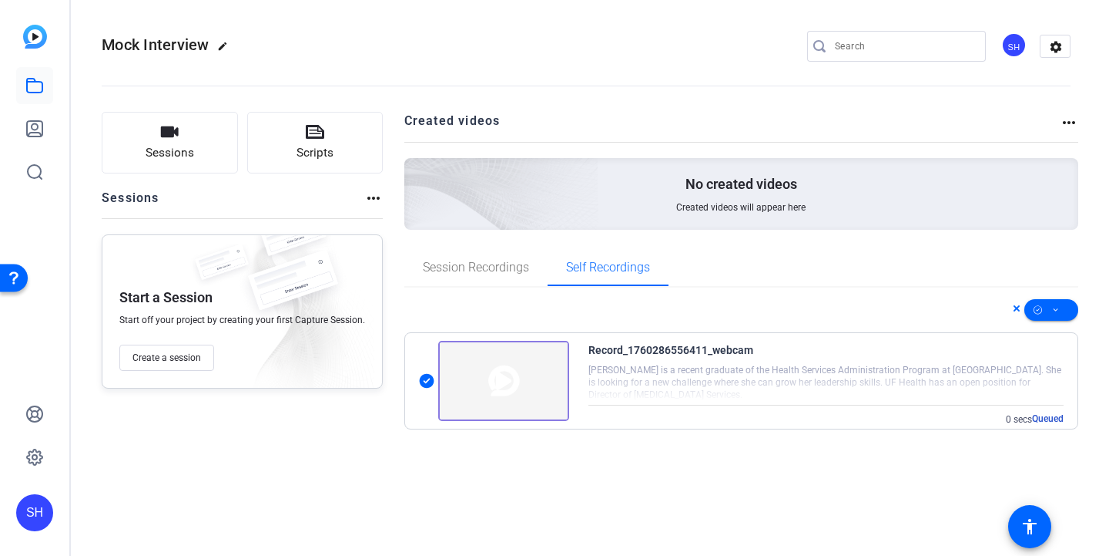
click at [502, 398] on img at bounding box center [503, 381] width 131 height 80
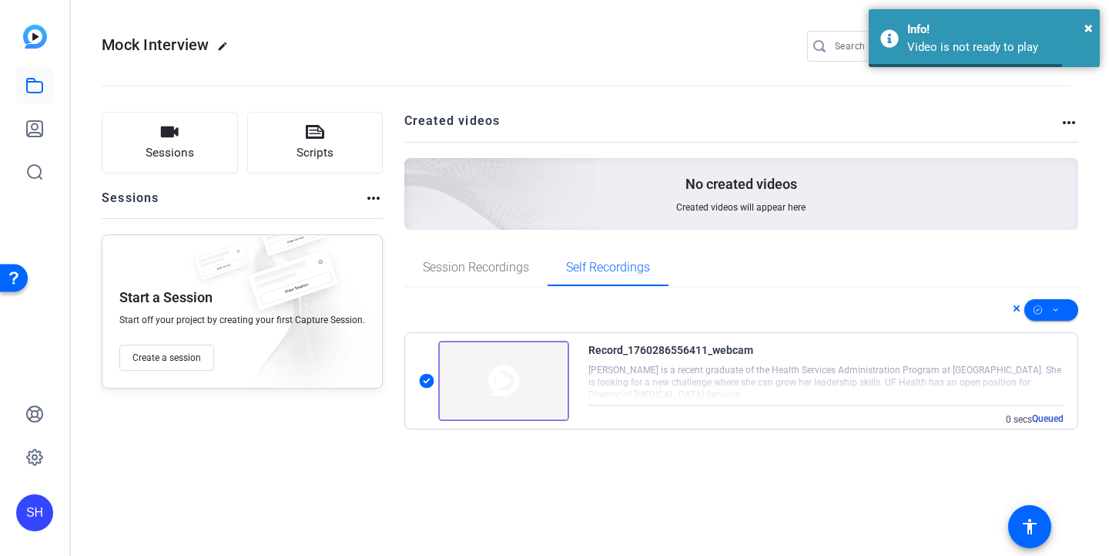
click at [438, 372] on img at bounding box center [503, 381] width 131 height 80
click at [438, 377] on img at bounding box center [503, 381] width 131 height 80
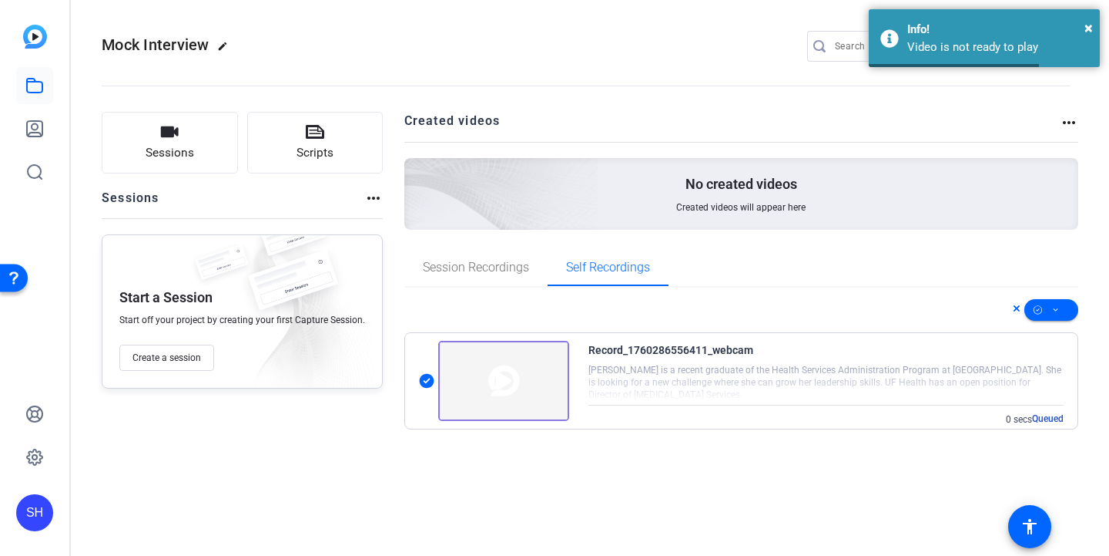
click at [438, 377] on img at bounding box center [503, 381] width 131 height 80
click at [1046, 417] on span "Queued" at bounding box center [1048, 418] width 32 height 12
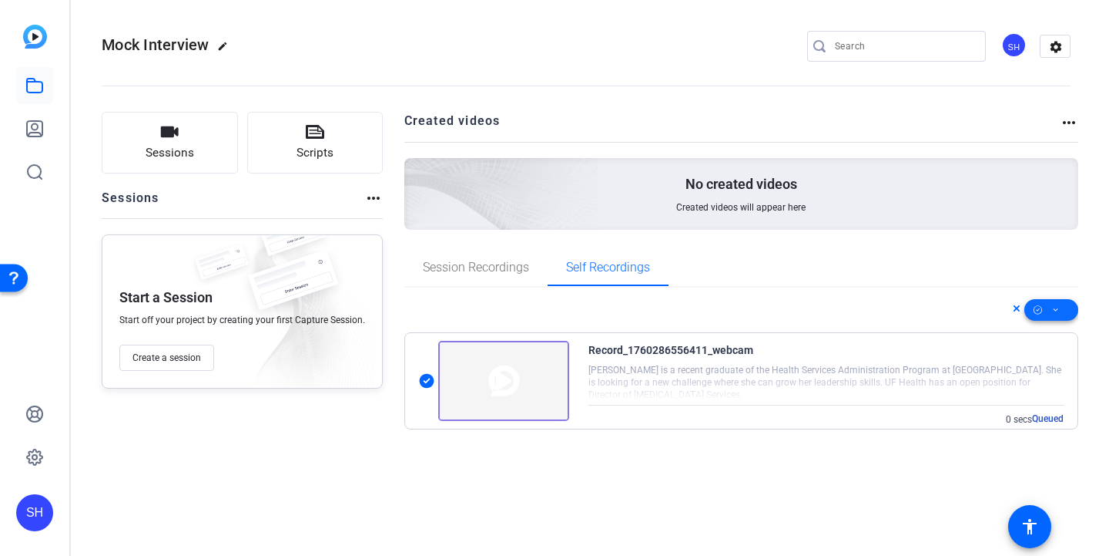
click at [1062, 310] on span at bounding box center [1052, 309] width 54 height 37
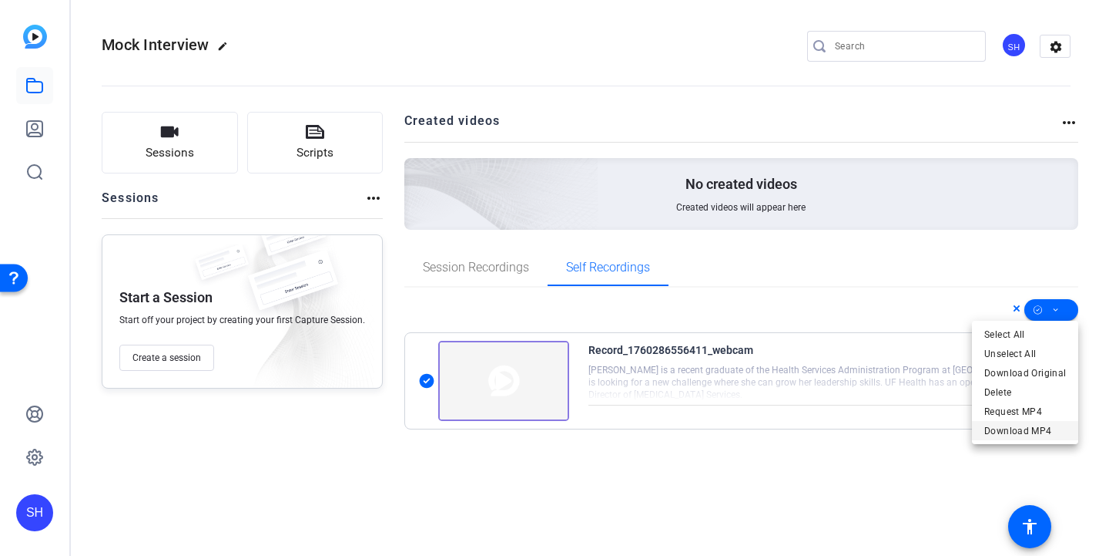
click at [1031, 432] on span "Download MP4" at bounding box center [1026, 430] width 82 height 18
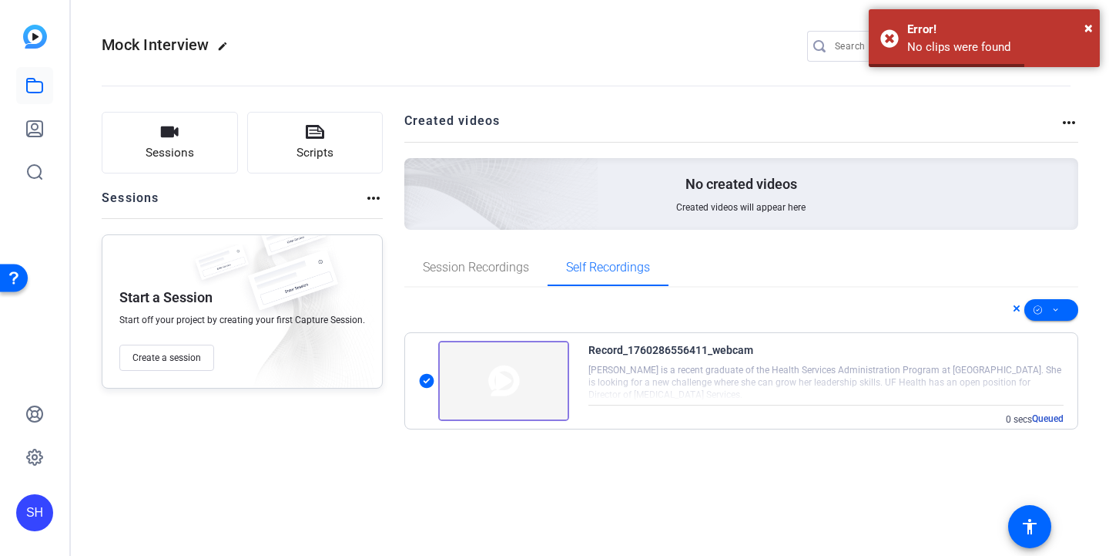
click at [495, 398] on img at bounding box center [503, 381] width 131 height 80
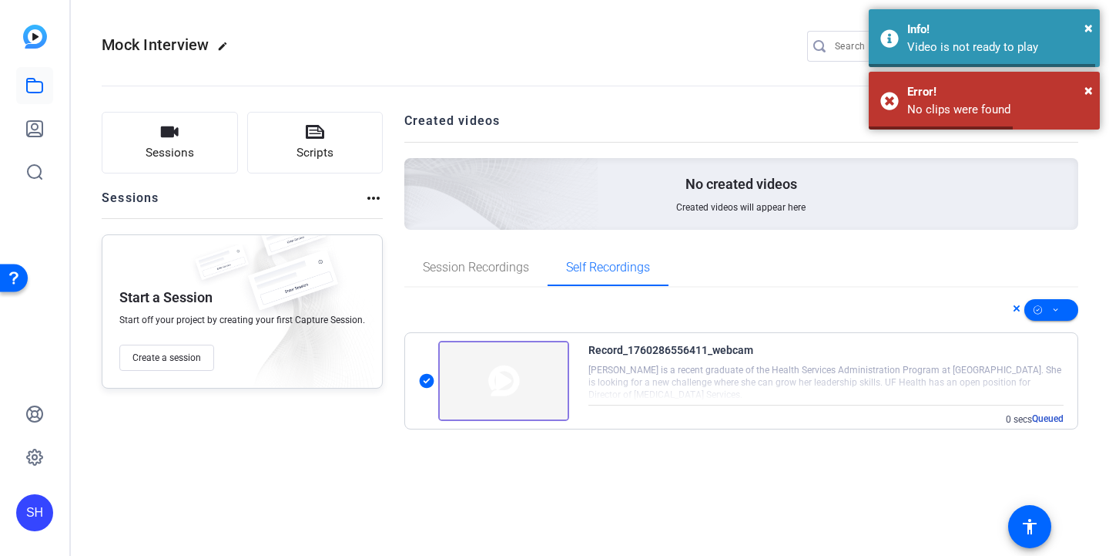
click at [495, 398] on img at bounding box center [503, 381] width 131 height 80
click at [519, 363] on img at bounding box center [503, 381] width 131 height 80
click at [514, 368] on img at bounding box center [503, 381] width 131 height 80
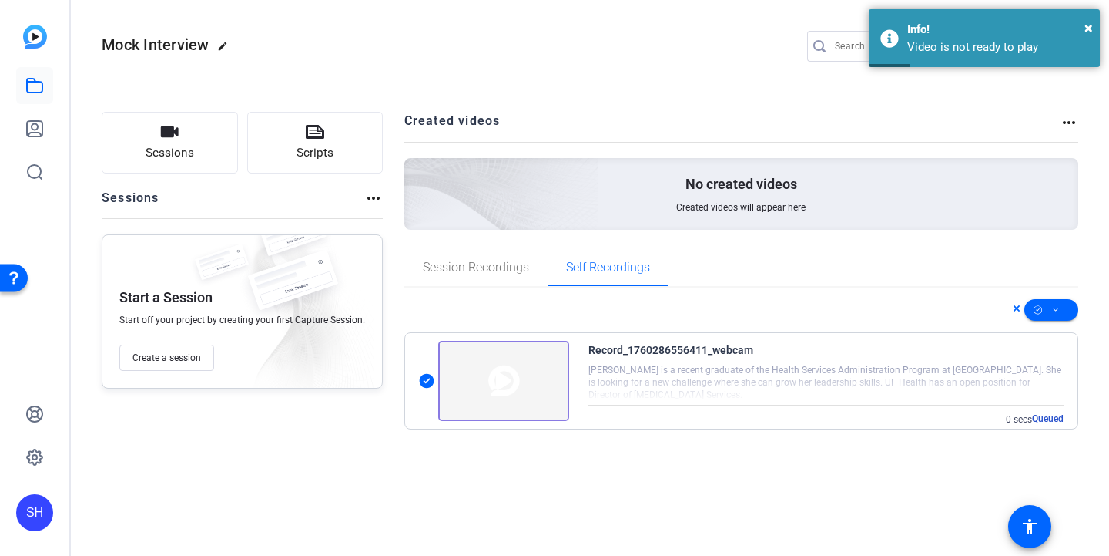
click at [491, 382] on img at bounding box center [503, 381] width 131 height 80
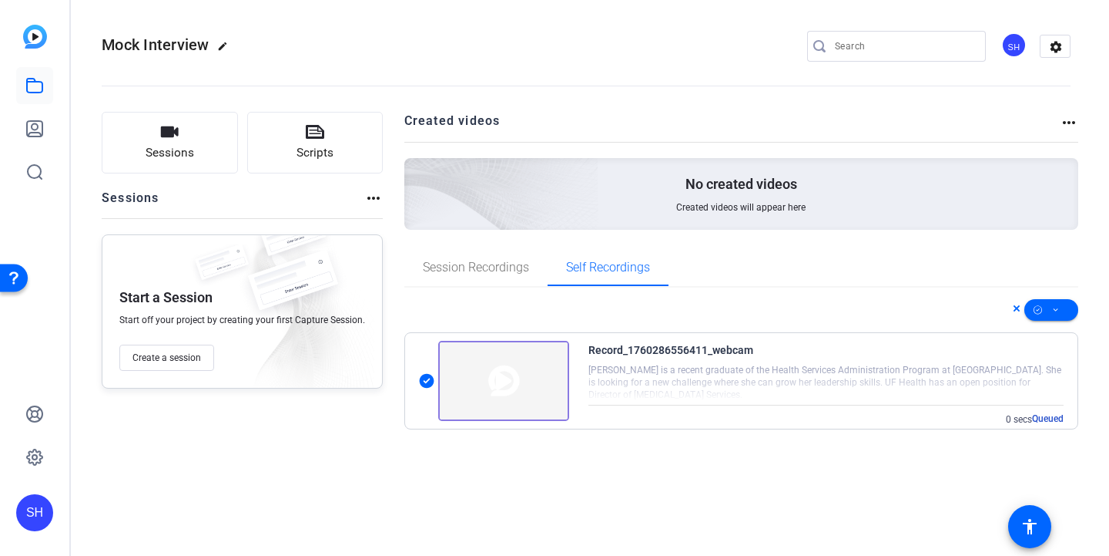
click at [491, 382] on img at bounding box center [503, 381] width 131 height 80
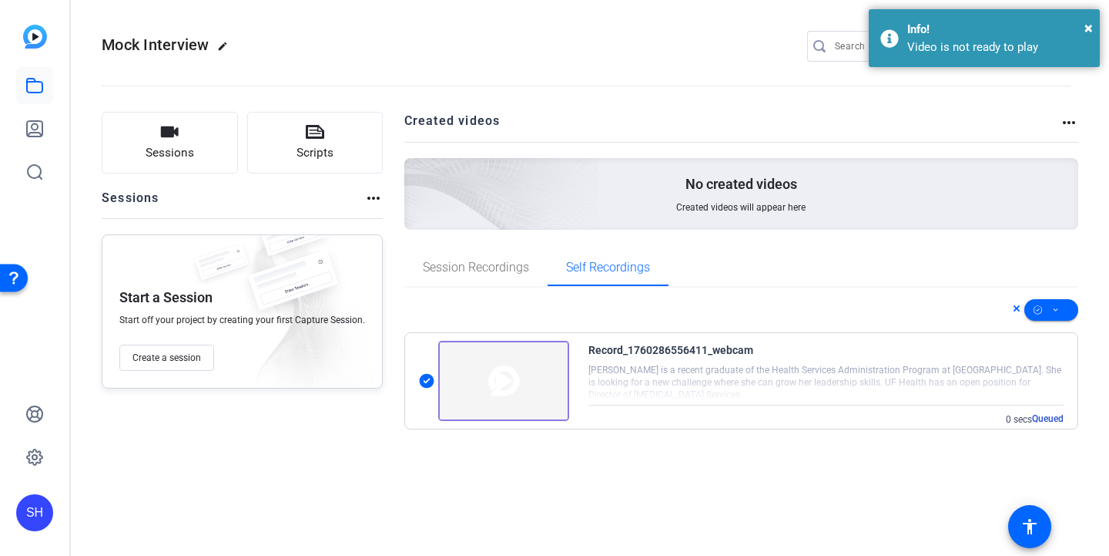
click at [491, 383] on img at bounding box center [503, 381] width 131 height 80
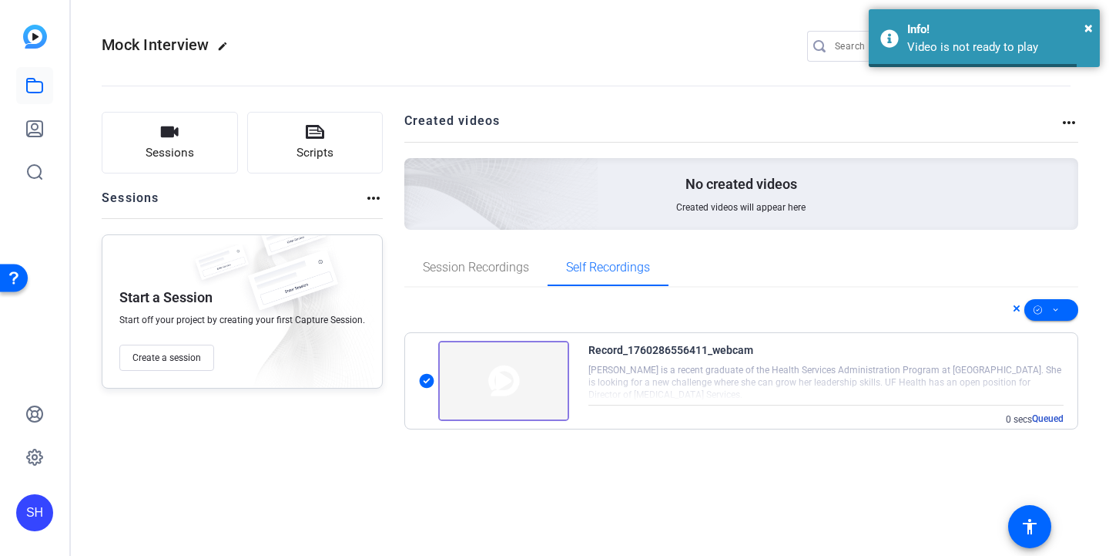
click at [491, 383] on img at bounding box center [503, 381] width 131 height 80
click at [488, 382] on img at bounding box center [503, 381] width 131 height 80
click at [51, 128] on link at bounding box center [34, 128] width 37 height 37
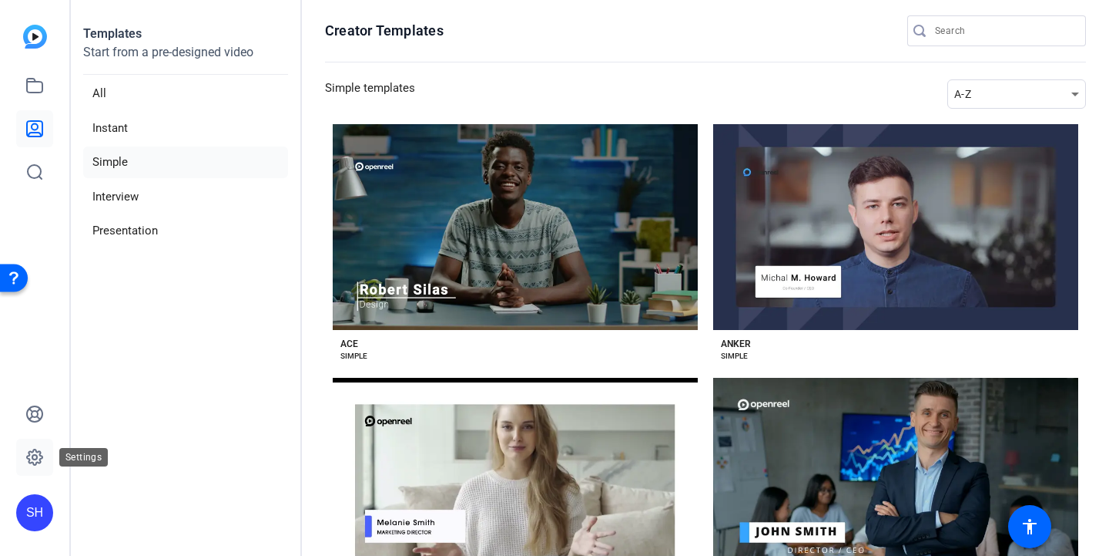
click at [37, 453] on icon at bounding box center [34, 457] width 18 height 18
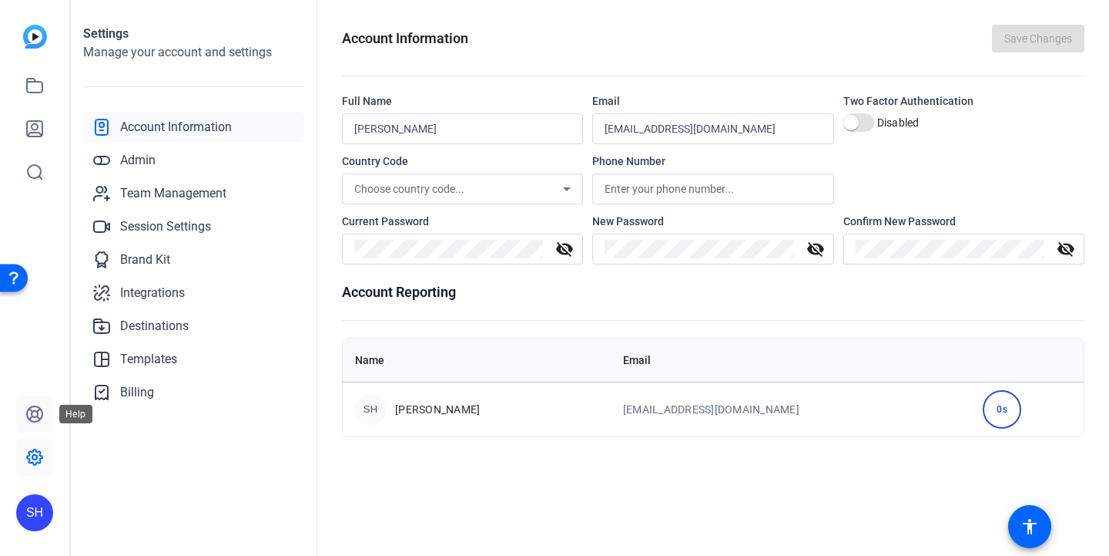
click at [30, 418] on icon at bounding box center [34, 413] width 15 height 15
click at [49, 96] on link at bounding box center [34, 85] width 37 height 37
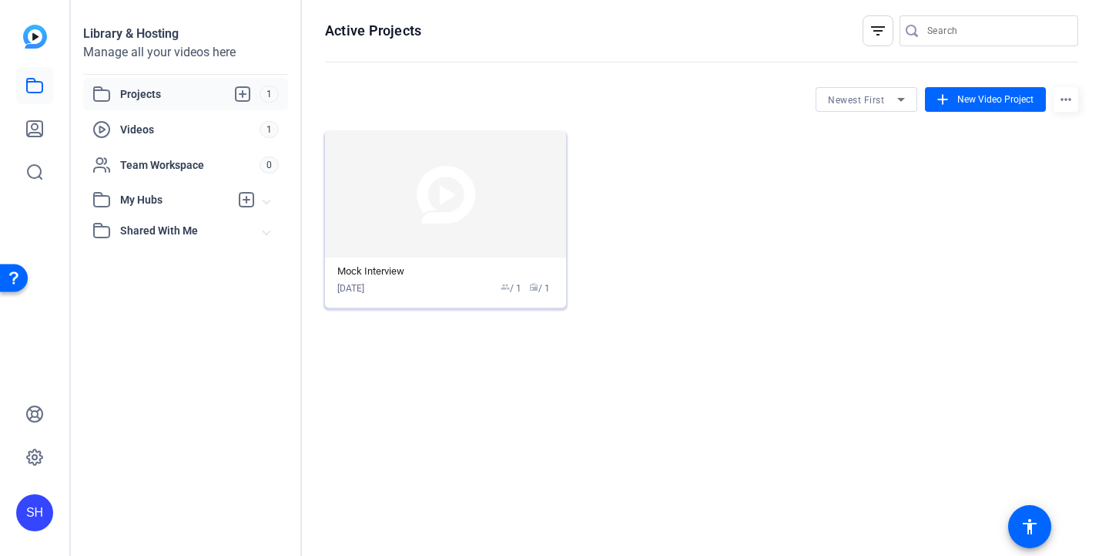
click at [466, 240] on img at bounding box center [445, 194] width 241 height 126
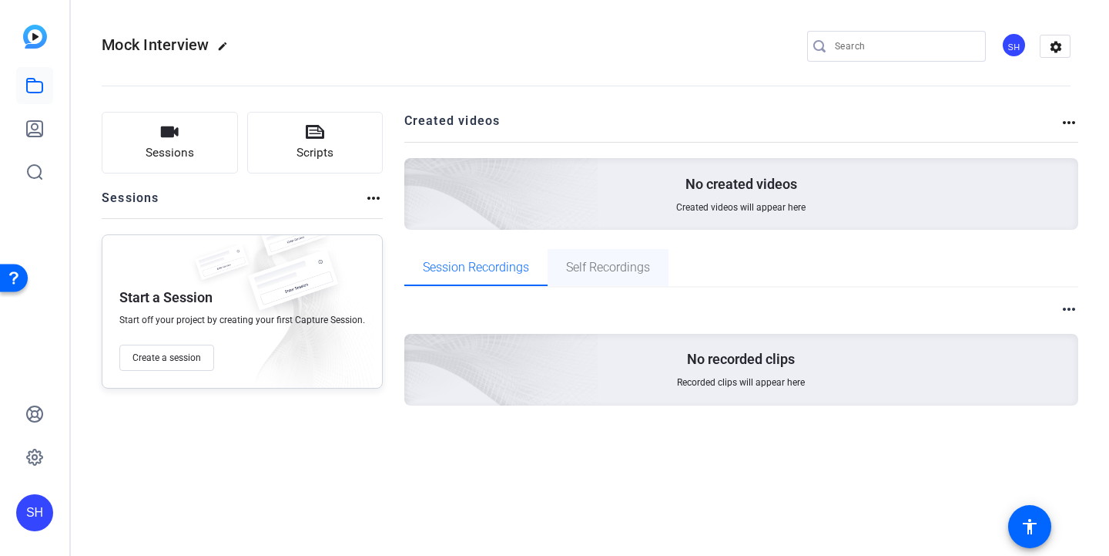
click at [628, 258] on span "Self Recordings" at bounding box center [608, 267] width 84 height 37
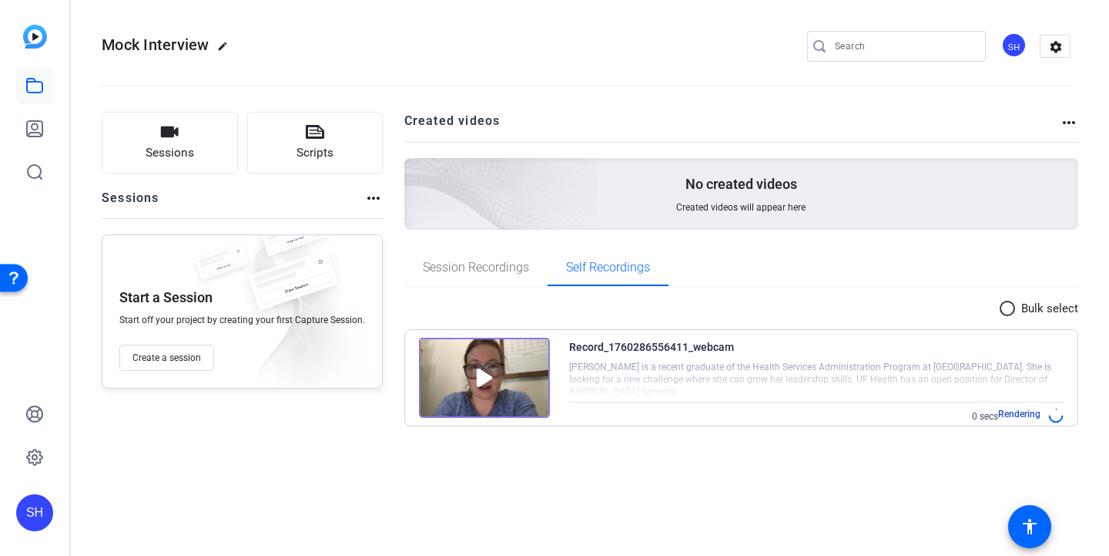
click at [1025, 408] on span "Rendering" at bounding box center [1020, 415] width 42 height 15
click at [1022, 311] on mat-icon "radio_button_unchecked" at bounding box center [1010, 308] width 23 height 18
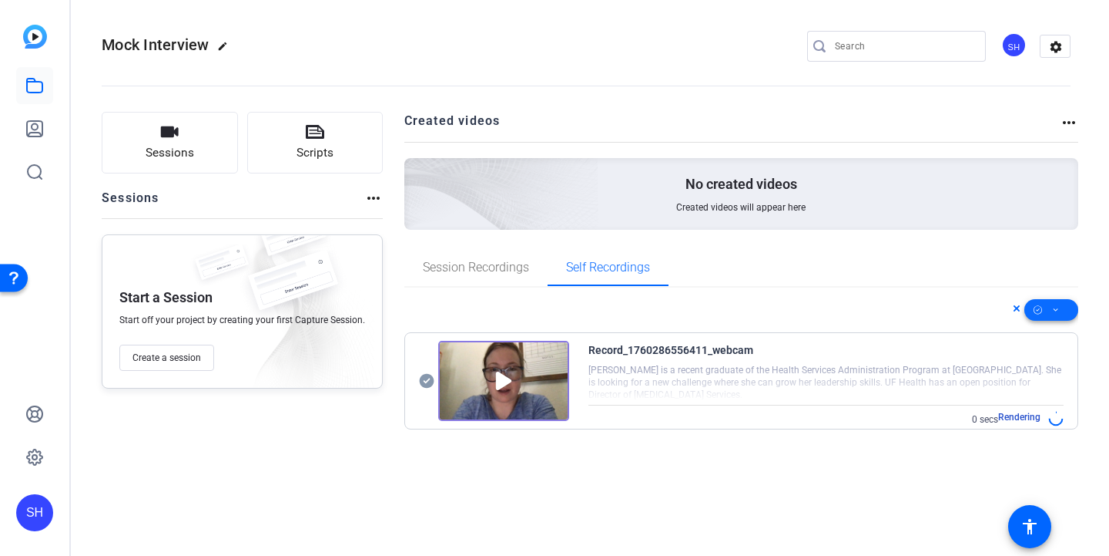
click at [1046, 311] on span at bounding box center [1052, 309] width 54 height 37
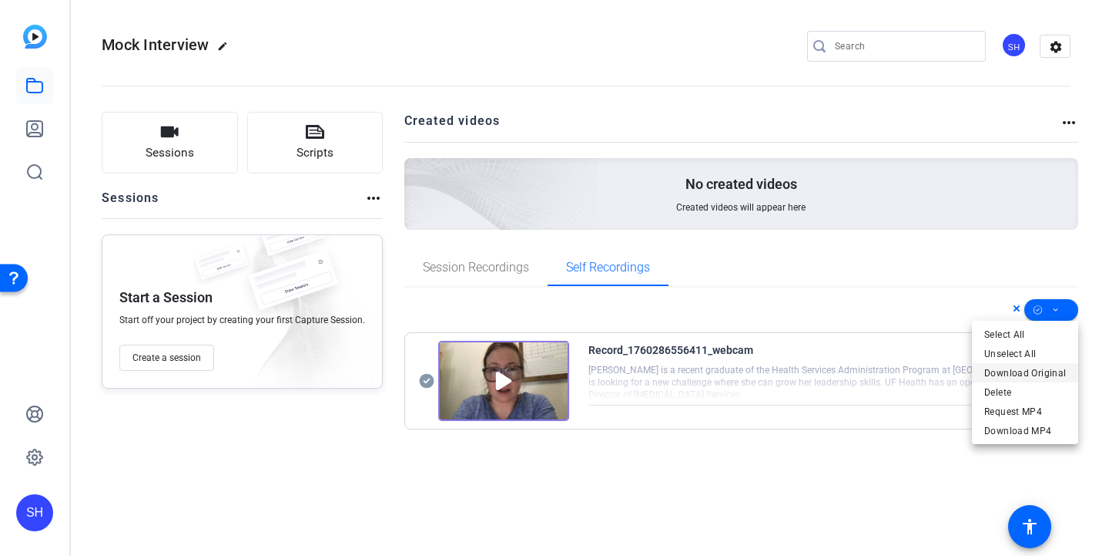
click at [1038, 373] on span "Download Original" at bounding box center [1026, 373] width 82 height 18
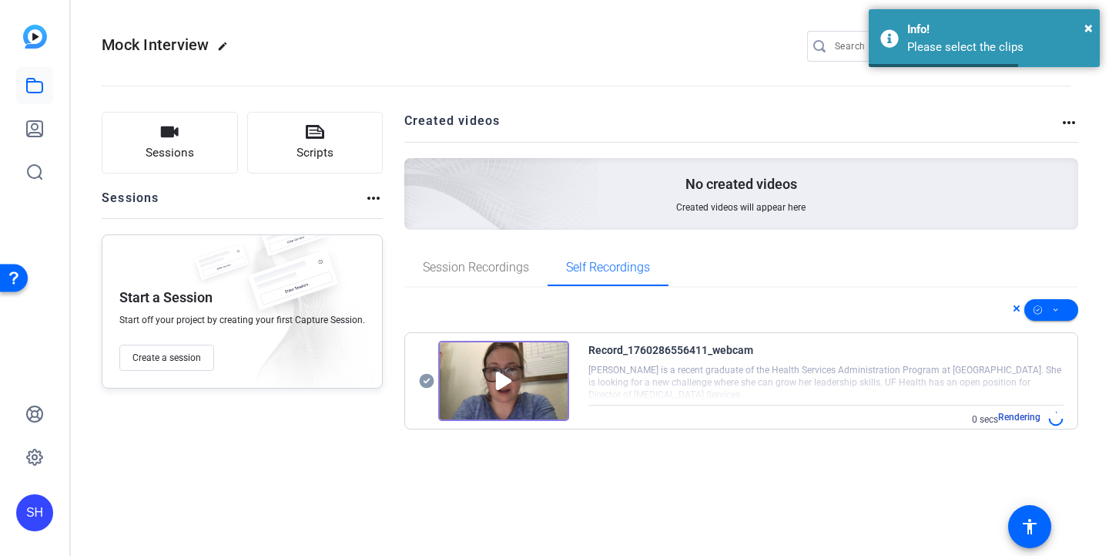
click at [431, 381] on div at bounding box center [428, 381] width 19 height 80
click at [424, 381] on icon at bounding box center [426, 381] width 15 height 15
click at [986, 42] on div "Please select the clips" at bounding box center [998, 48] width 181 height 18
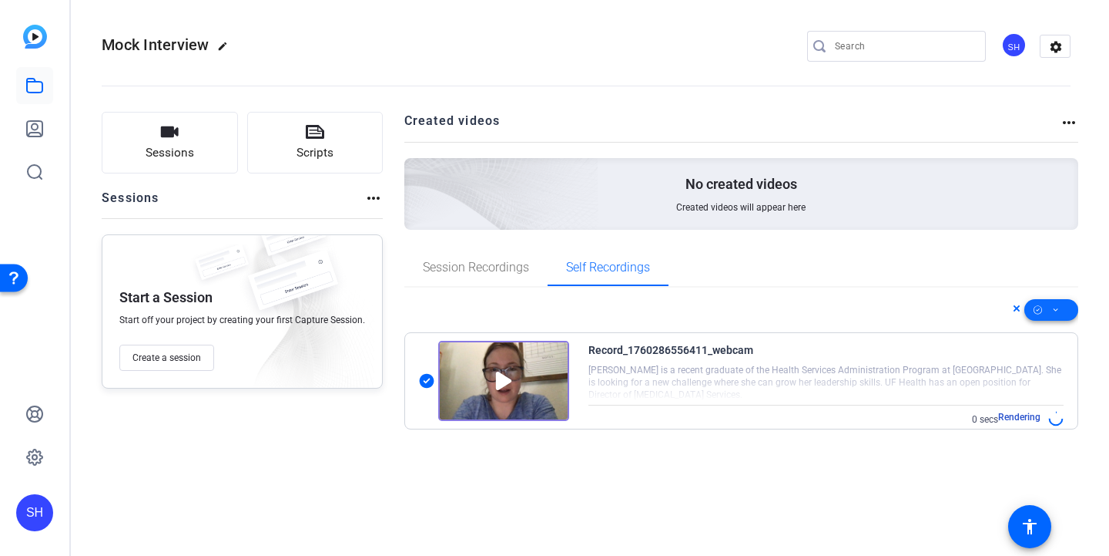
click at [1064, 311] on span at bounding box center [1052, 309] width 54 height 37
click at [1052, 424] on span "Download MP4" at bounding box center [1026, 430] width 82 height 18
click at [1069, 317] on span at bounding box center [1052, 309] width 54 height 37
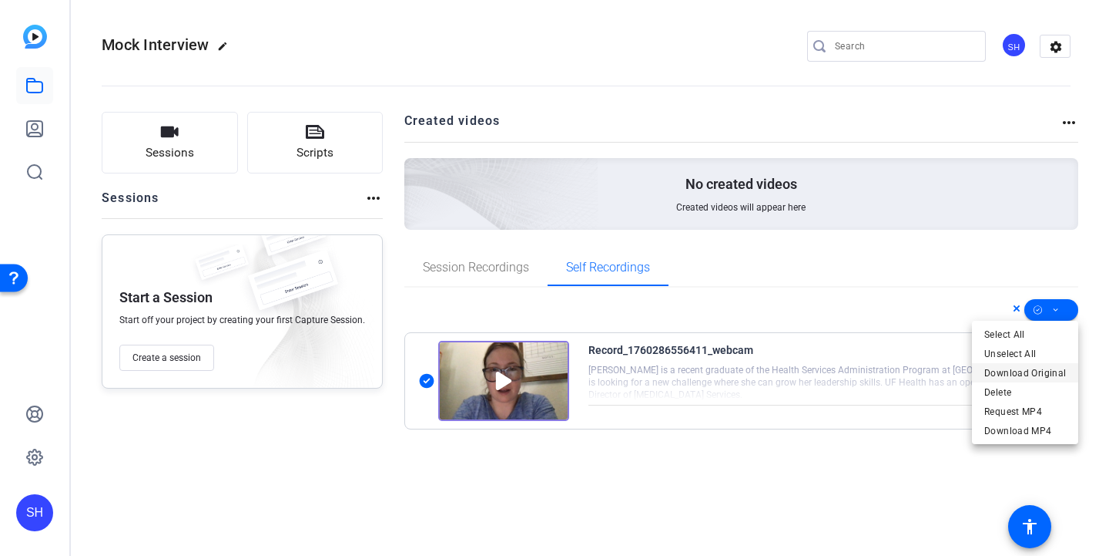
click at [1049, 367] on span "Download Original" at bounding box center [1026, 373] width 82 height 18
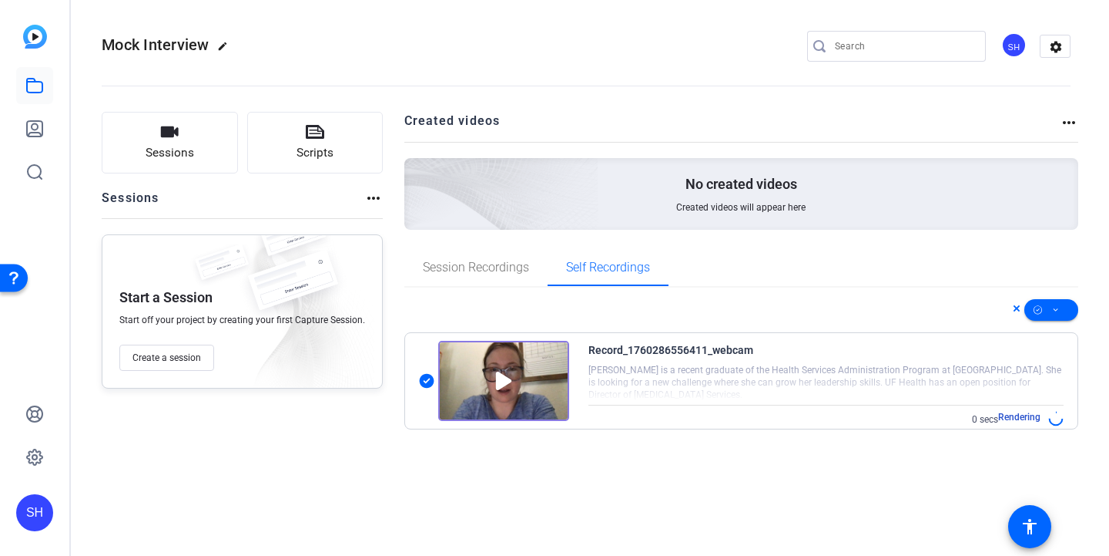
click at [369, 192] on mat-icon "more_horiz" at bounding box center [373, 198] width 18 height 18
click at [264, 512] on div at bounding box center [554, 278] width 1109 height 556
click at [1057, 307] on icon at bounding box center [1056, 309] width 8 height 19
click at [1033, 431] on span "Download MP4" at bounding box center [1026, 430] width 82 height 18
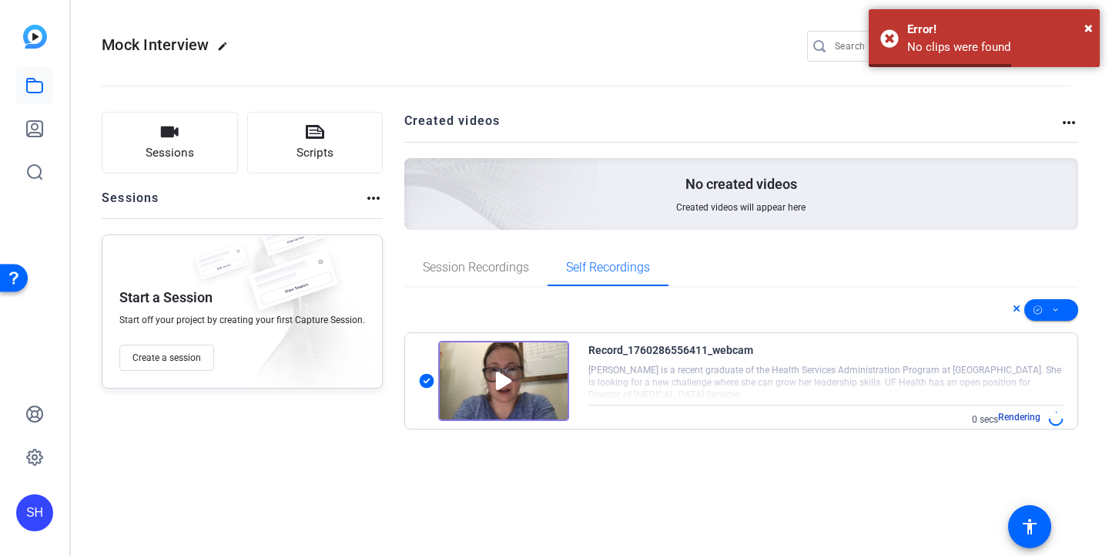
click at [503, 399] on img at bounding box center [503, 381] width 131 height 80
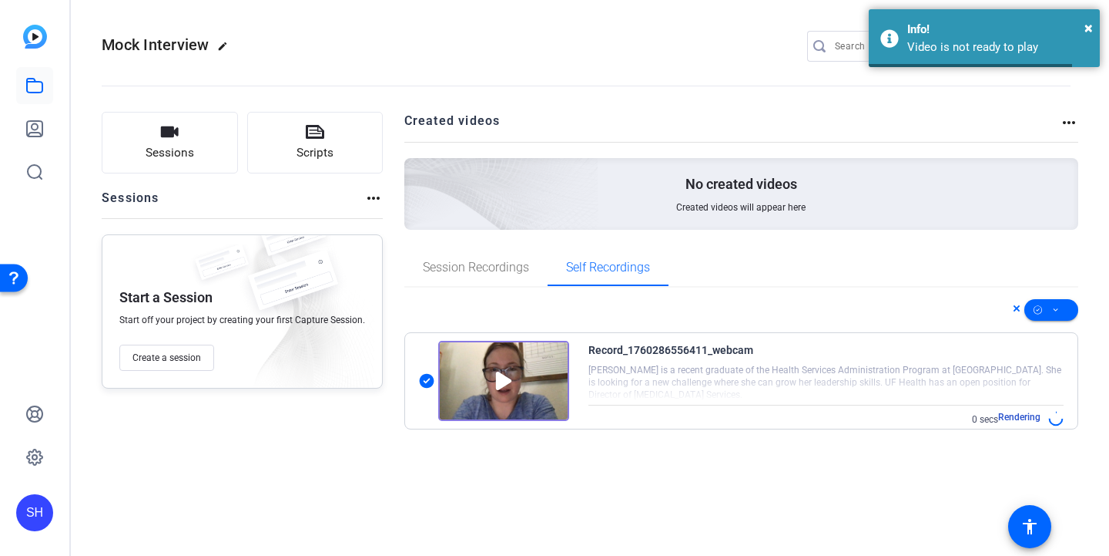
click at [503, 375] on img at bounding box center [503, 381] width 131 height 80
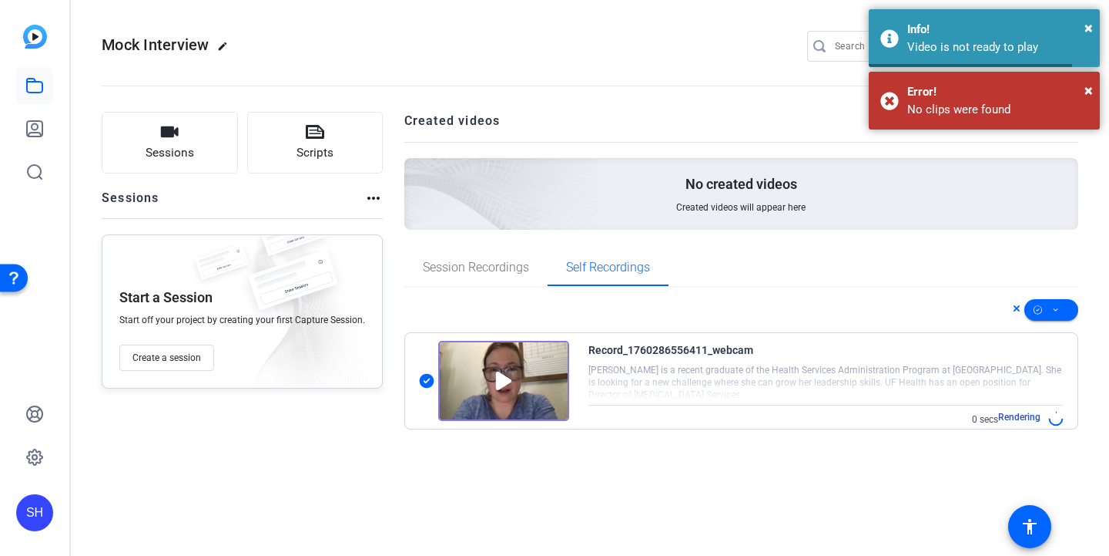
click at [503, 375] on img at bounding box center [503, 381] width 131 height 80
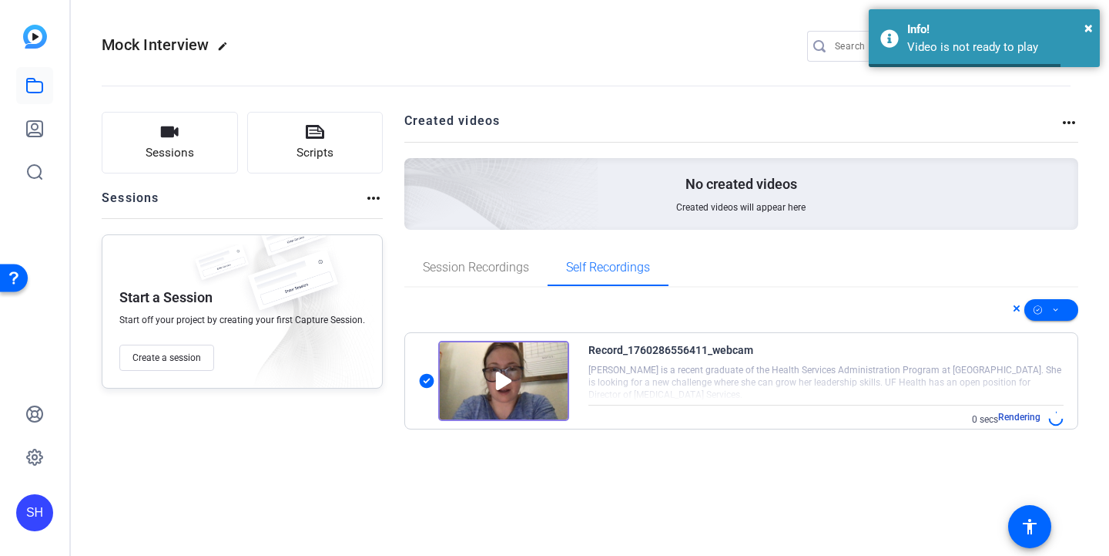
click at [503, 375] on img at bounding box center [503, 381] width 131 height 80
click at [497, 378] on img at bounding box center [503, 381] width 131 height 80
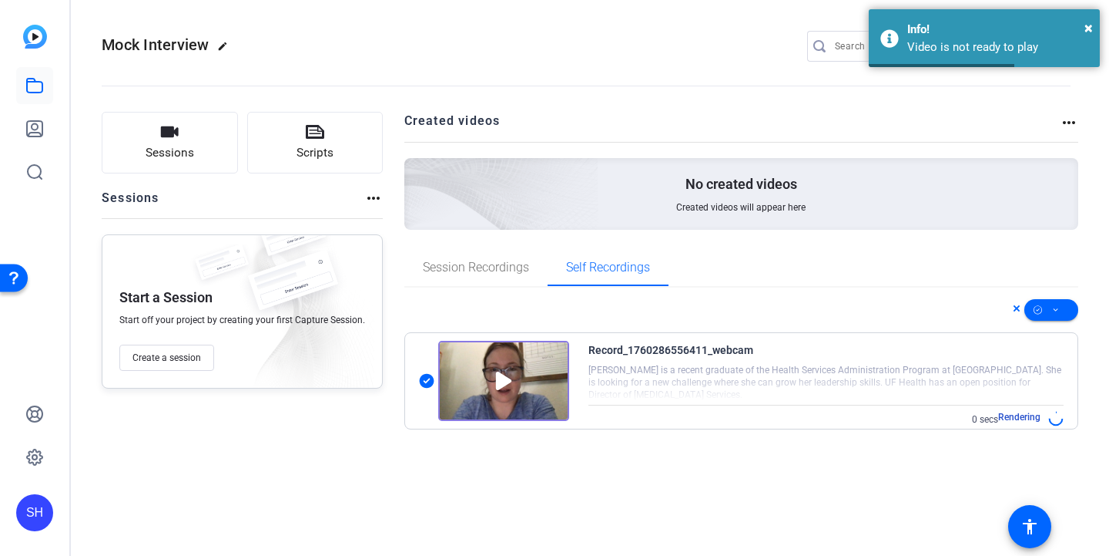
click at [497, 378] on img at bounding box center [503, 381] width 131 height 80
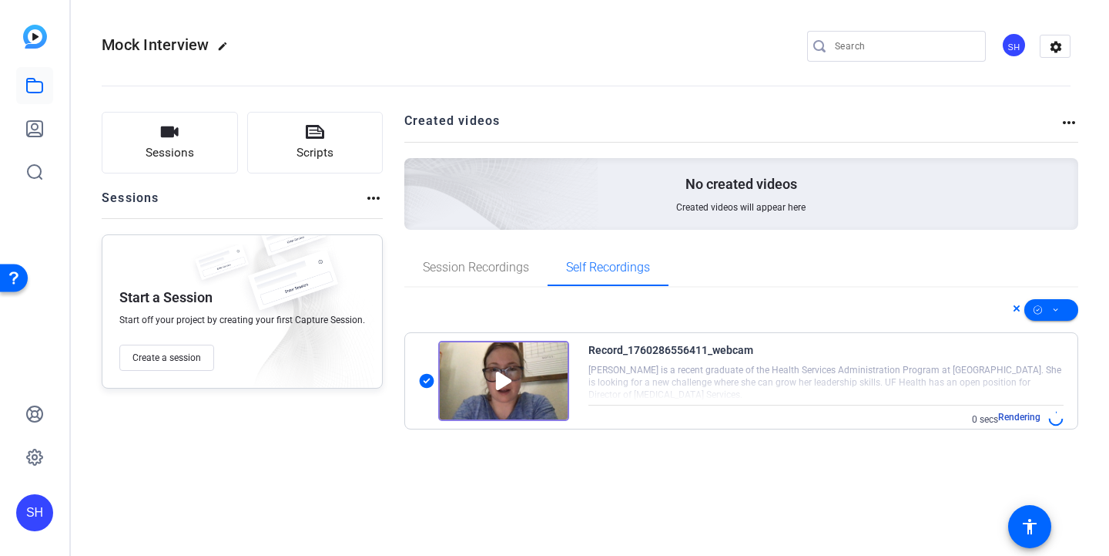
click at [475, 402] on img at bounding box center [503, 381] width 131 height 80
click at [542, 354] on img at bounding box center [503, 381] width 131 height 80
click at [32, 411] on icon at bounding box center [34, 413] width 15 height 15
click at [951, 405] on div "Record_1760286556411_webcam [PERSON_NAME] is a recent graduate of the Health Se…" at bounding box center [827, 383] width 476 height 85
click at [951, 407] on div "Record_1760286556411_webcam [PERSON_NAME] is a recent graduate of the Health Se…" at bounding box center [827, 383] width 476 height 85
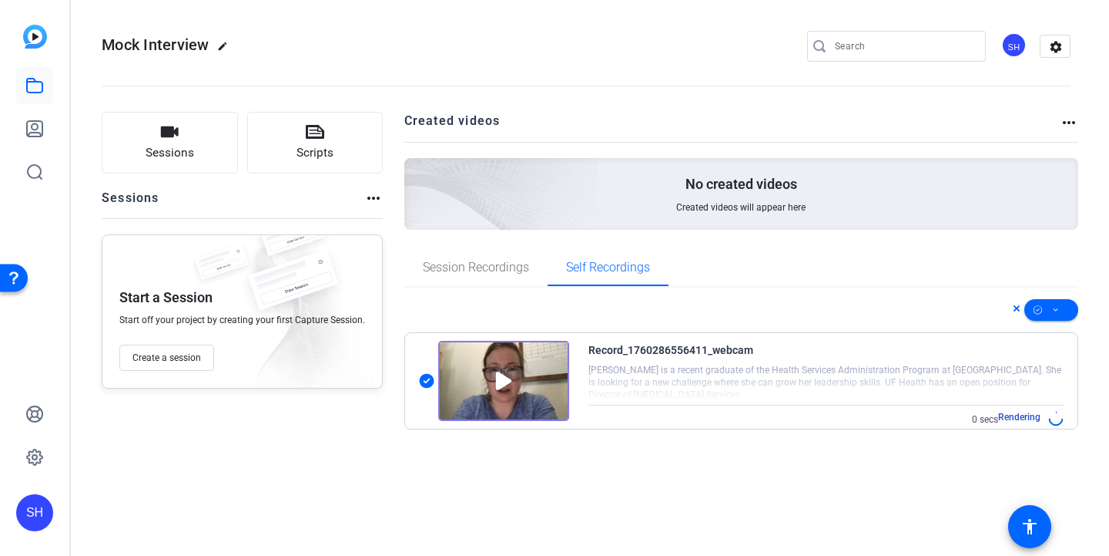
click at [500, 386] on img at bounding box center [503, 381] width 131 height 80
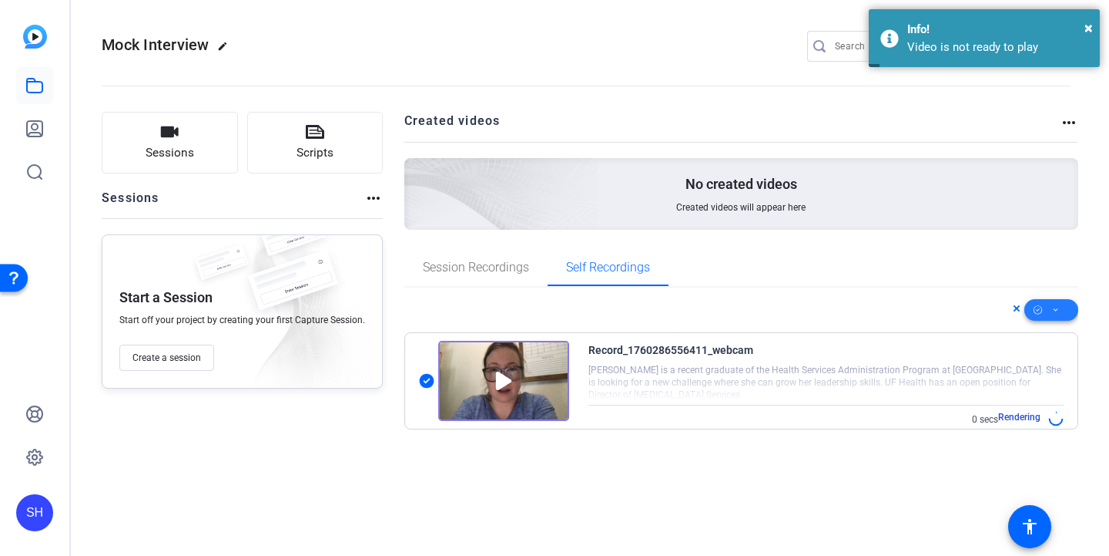
click at [1074, 310] on span at bounding box center [1052, 309] width 54 height 37
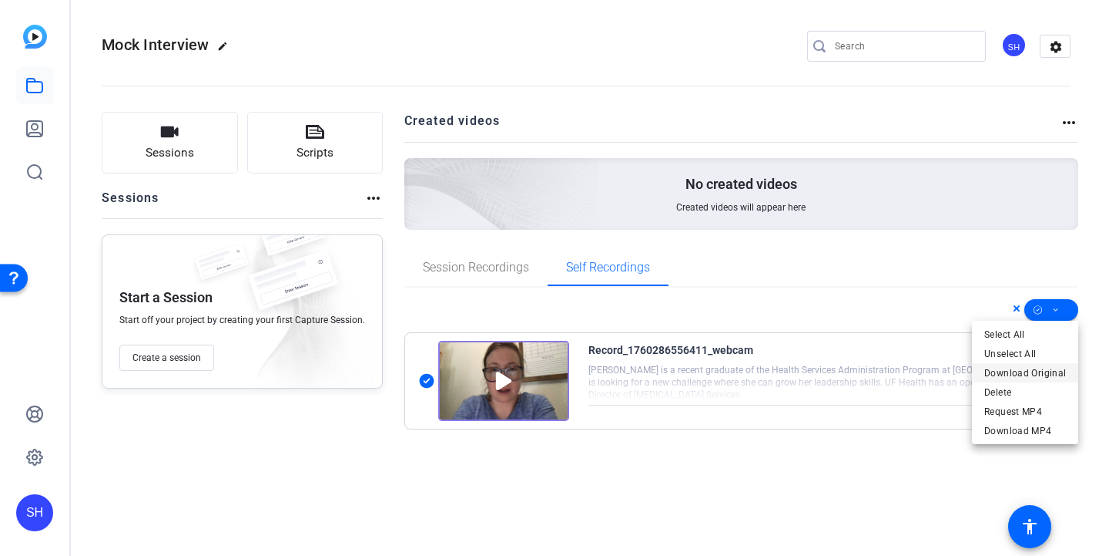
click at [1029, 370] on span "Download Original" at bounding box center [1026, 373] width 82 height 18
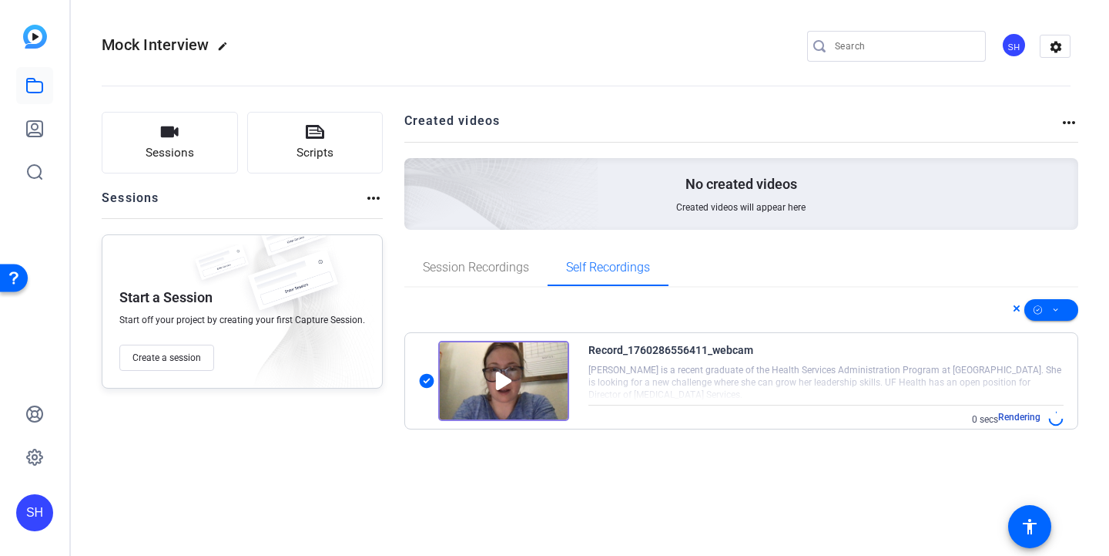
click at [1042, 424] on div "Rendering" at bounding box center [1031, 418] width 65 height 15
click at [1027, 408] on div "Record_1760286556411_webcam [PERSON_NAME] is a recent graduate of the Health Se…" at bounding box center [827, 383] width 476 height 85
click at [533, 361] on img at bounding box center [503, 381] width 131 height 80
click at [780, 411] on div "0 secs Rendering" at bounding box center [827, 419] width 476 height 18
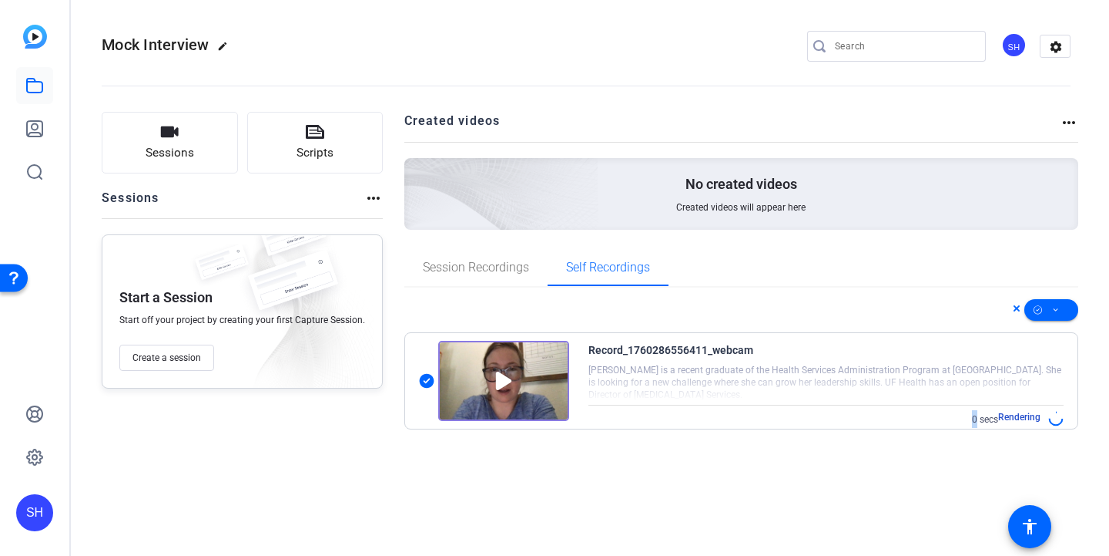
click at [499, 369] on img at bounding box center [503, 381] width 131 height 80
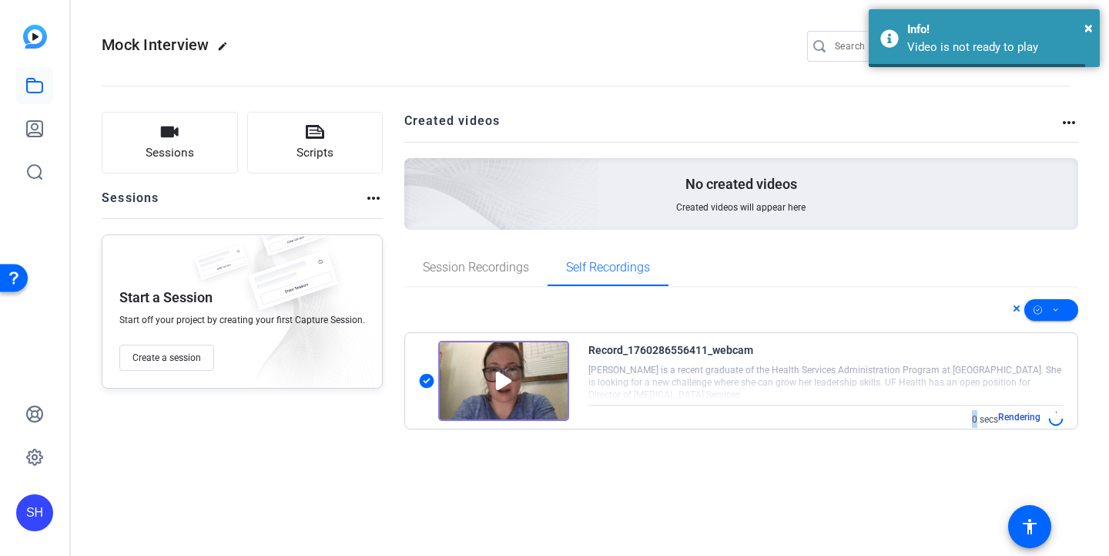
click at [499, 369] on img at bounding box center [503, 381] width 131 height 80
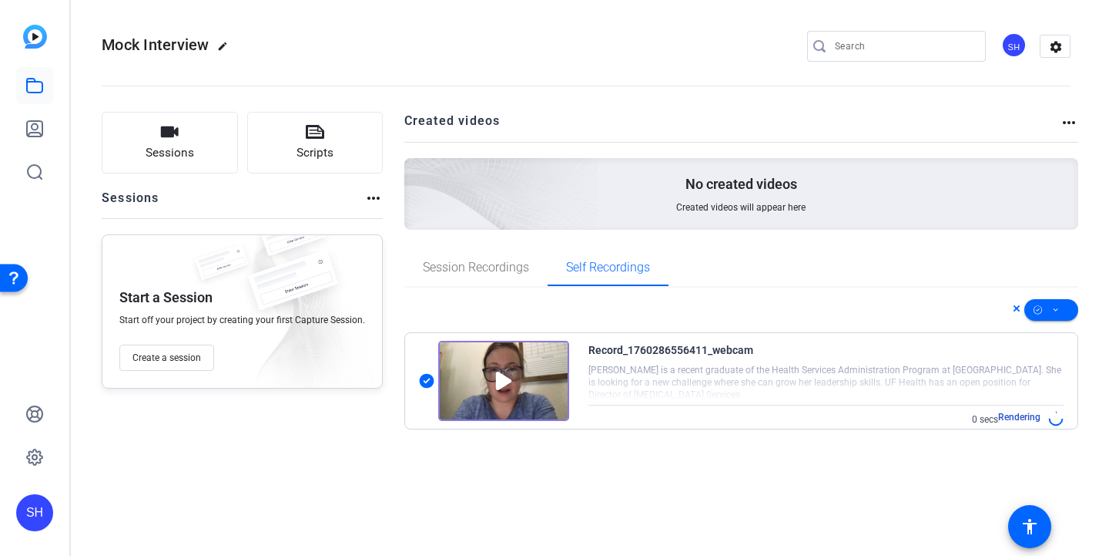
click at [825, 389] on div at bounding box center [827, 381] width 476 height 39
click at [514, 394] on img at bounding box center [503, 381] width 131 height 80
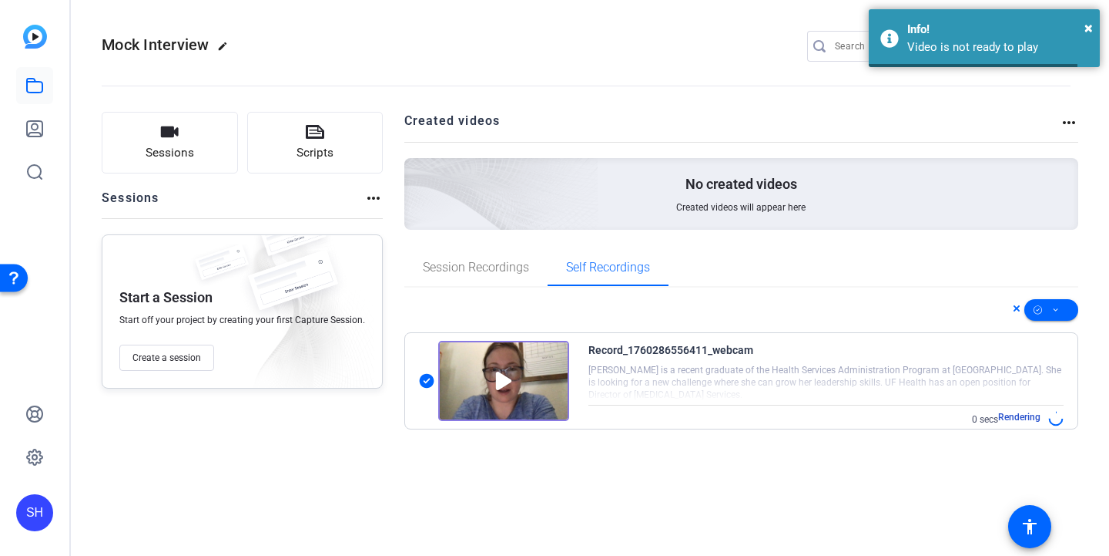
click at [514, 394] on img at bounding box center [503, 381] width 131 height 80
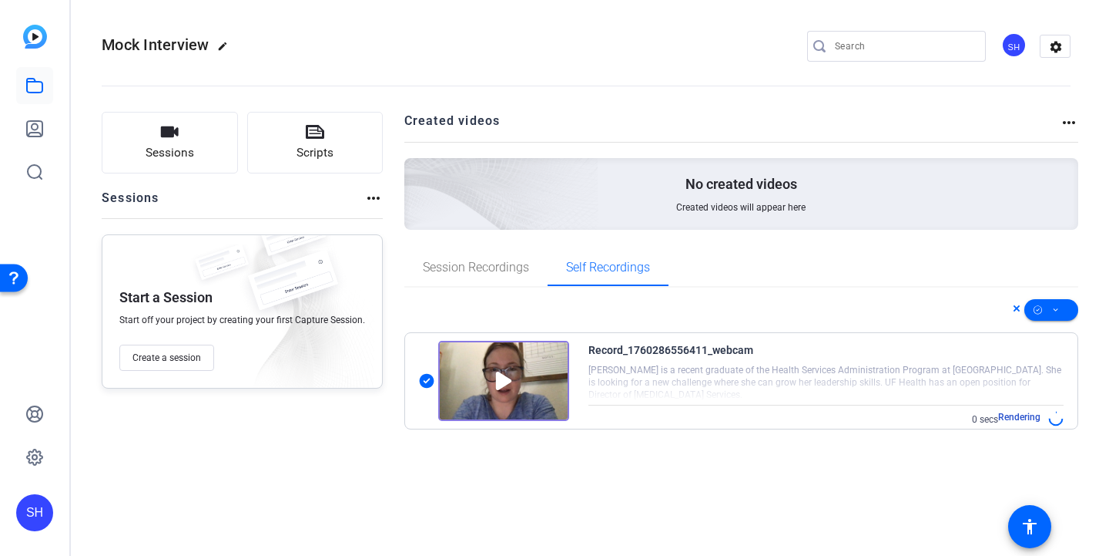
click at [517, 391] on img at bounding box center [503, 381] width 131 height 80
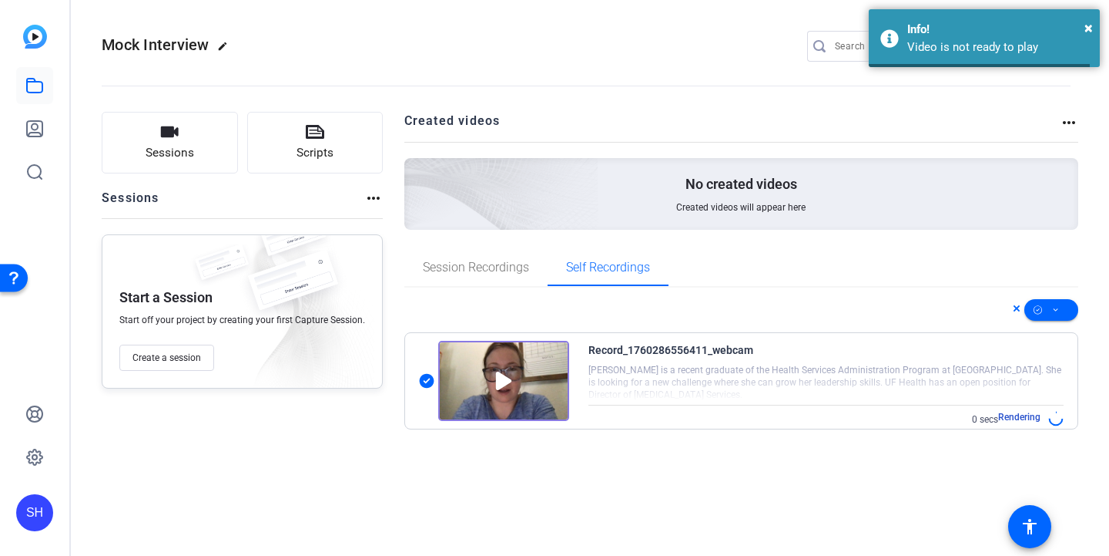
click at [517, 391] on img at bounding box center [503, 381] width 131 height 80
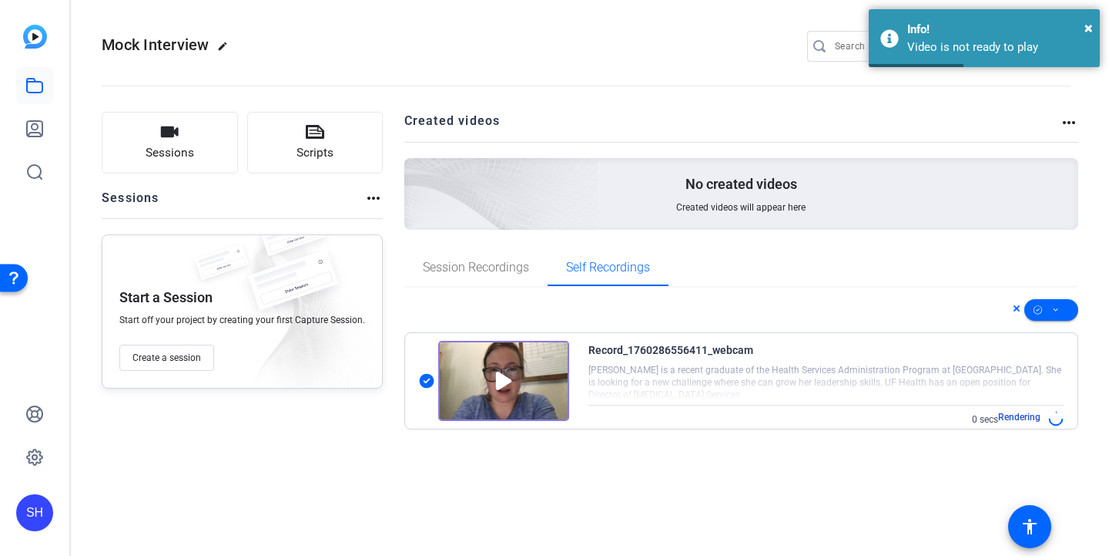
click at [1078, 129] on mat-icon "more_horiz" at bounding box center [1069, 122] width 18 height 18
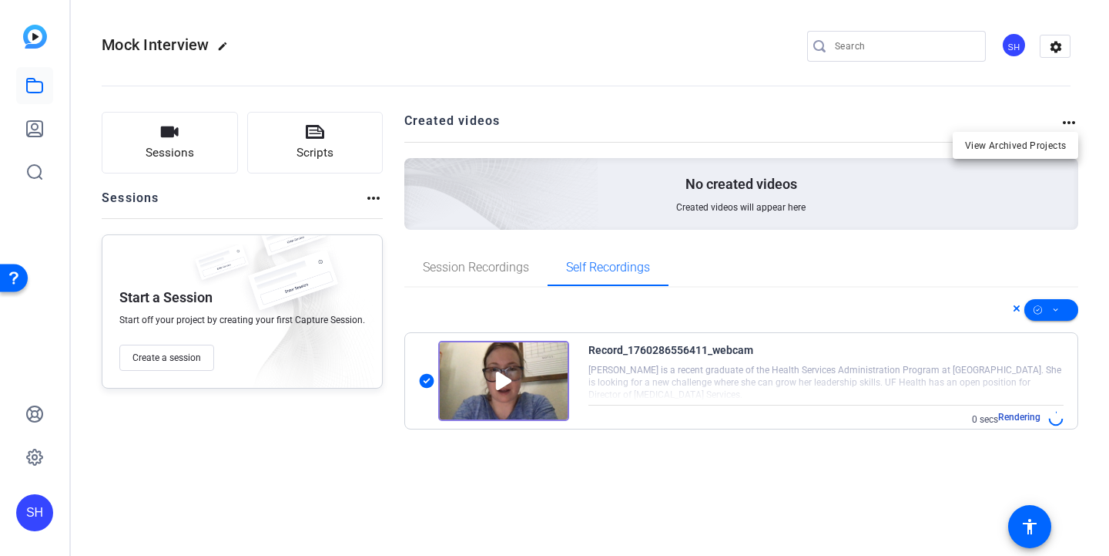
click at [1076, 124] on div at bounding box center [554, 278] width 1109 height 556
click at [1069, 123] on mat-icon "more_horiz" at bounding box center [1069, 122] width 18 height 18
click at [1069, 123] on div at bounding box center [554, 278] width 1109 height 556
click at [1066, 317] on span at bounding box center [1052, 309] width 54 height 37
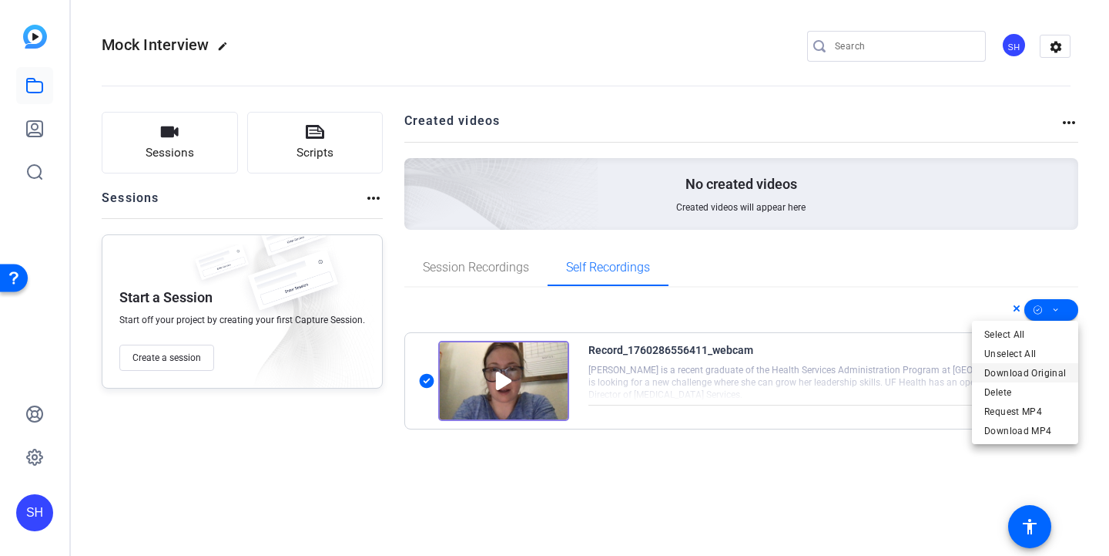
click at [1068, 375] on button "Download Original" at bounding box center [1025, 372] width 106 height 19
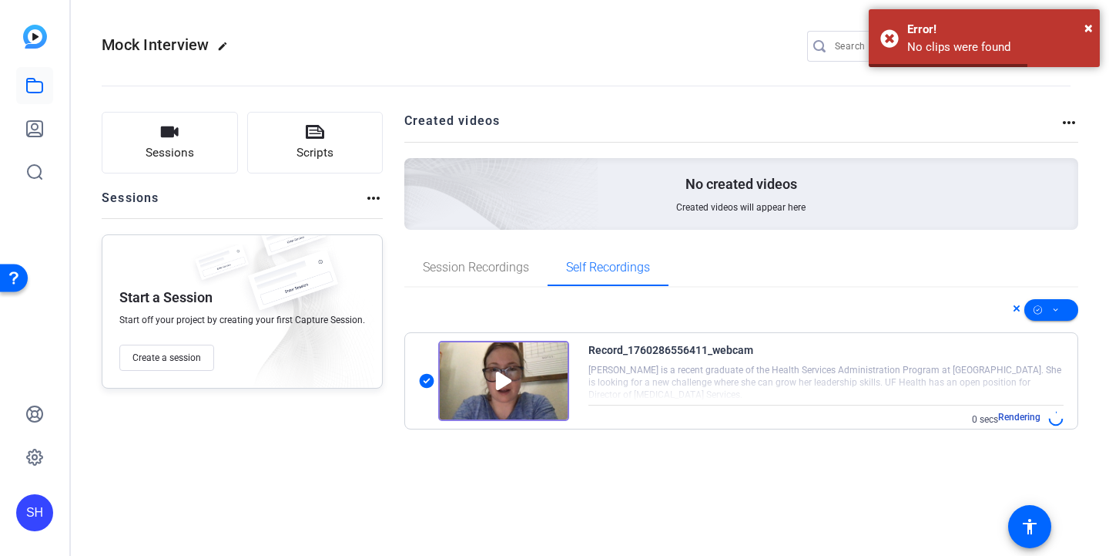
click at [522, 364] on img at bounding box center [503, 381] width 131 height 80
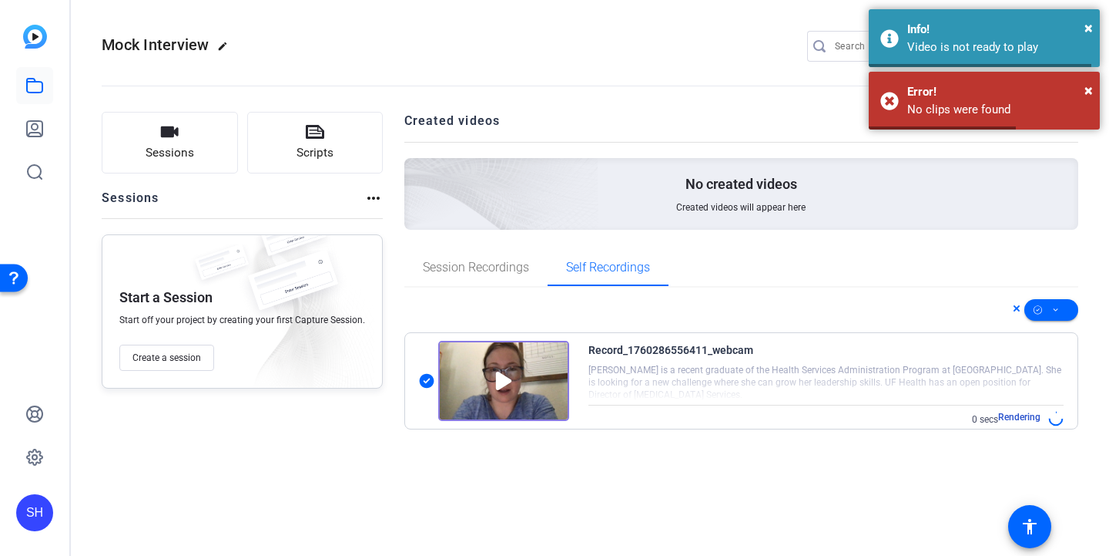
click at [522, 364] on img at bounding box center [503, 381] width 131 height 80
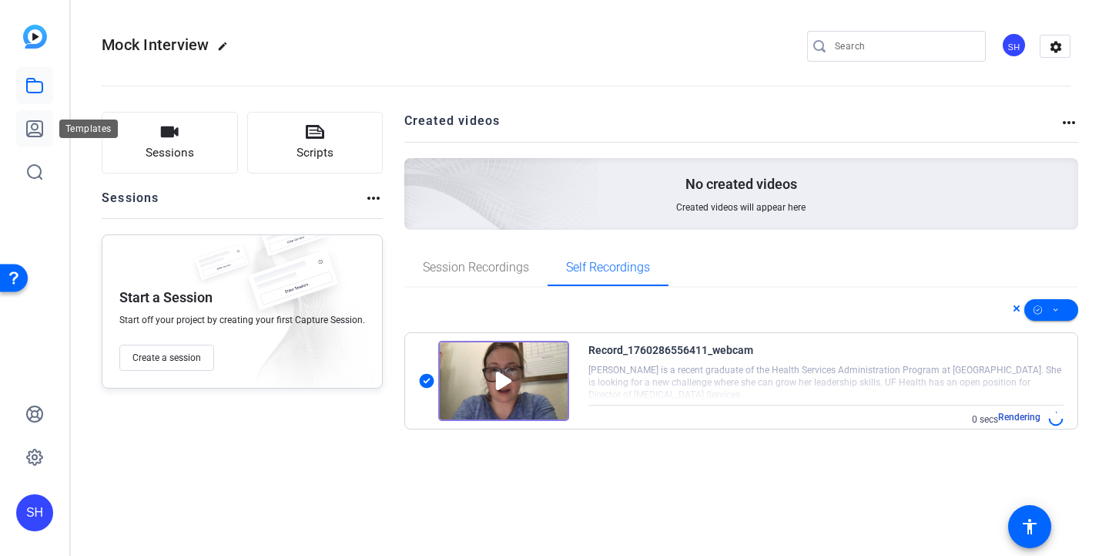
click at [35, 115] on link at bounding box center [34, 128] width 37 height 37
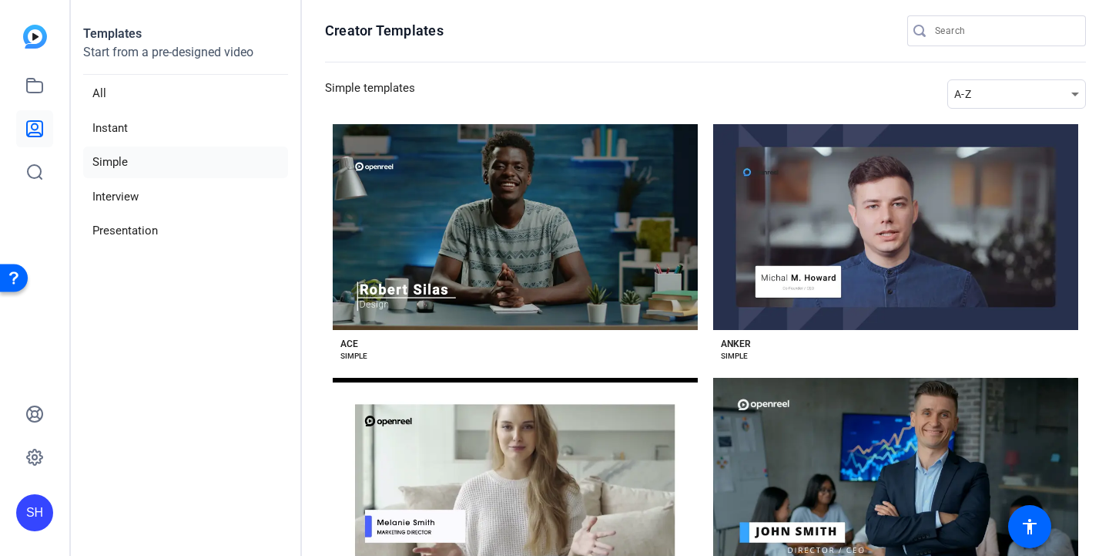
click at [38, 21] on div "SH" at bounding box center [34, 278] width 69 height 556
click at [37, 30] on img at bounding box center [35, 37] width 24 height 24
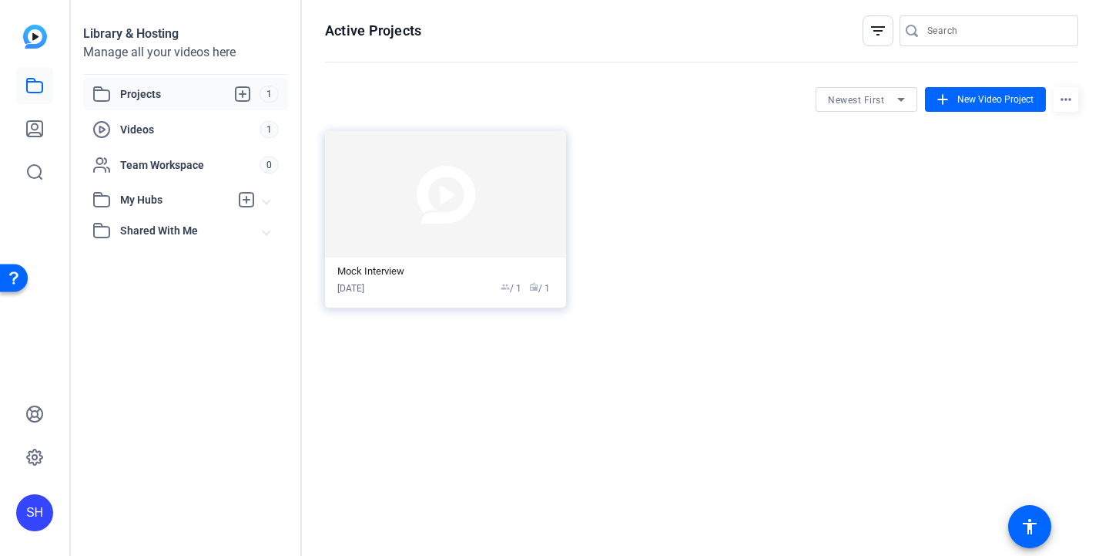
click at [401, 247] on img at bounding box center [445, 194] width 241 height 126
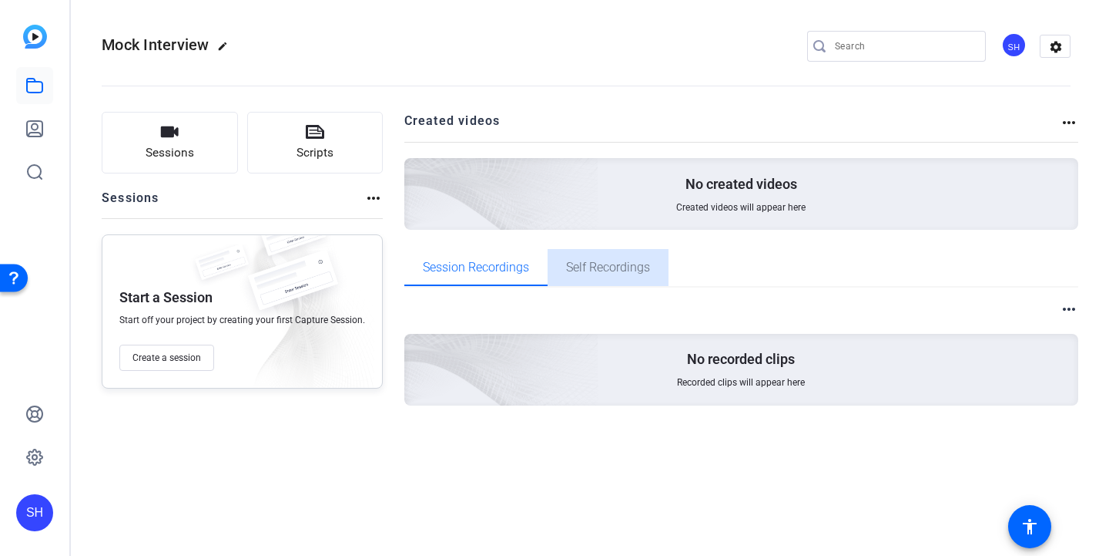
click at [605, 266] on span "Self Recordings" at bounding box center [608, 267] width 84 height 12
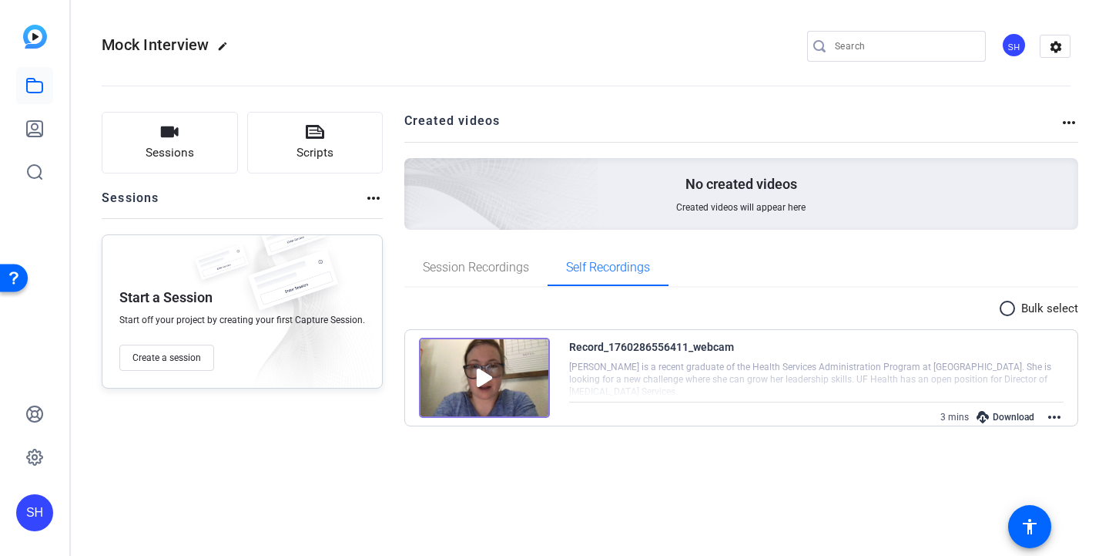
click at [573, 363] on div at bounding box center [816, 378] width 495 height 39
click at [535, 371] on img at bounding box center [484, 377] width 131 height 80
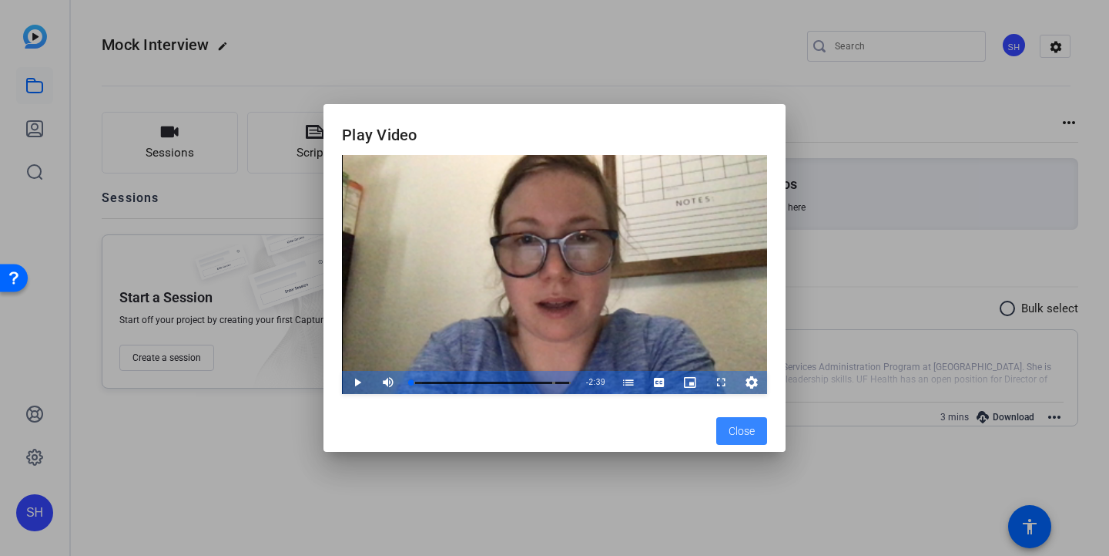
click at [754, 426] on span "Close" at bounding box center [742, 431] width 26 height 16
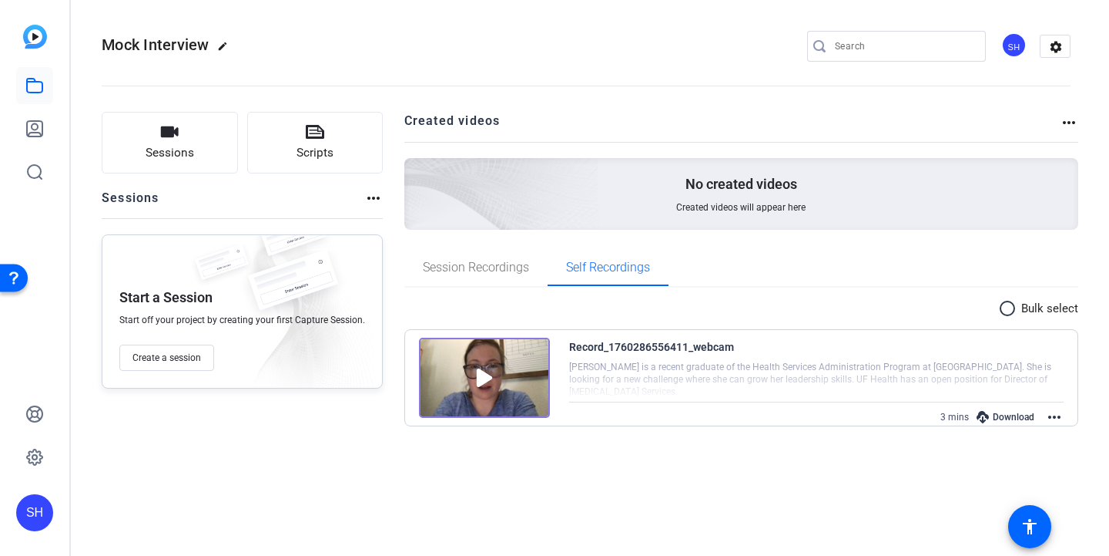
click at [988, 412] on icon at bounding box center [983, 417] width 12 height 12
click at [1054, 408] on mat-icon "more_horiz" at bounding box center [1055, 417] width 18 height 18
click at [1051, 391] on div at bounding box center [554, 278] width 1109 height 556
click at [1007, 415] on div "Download" at bounding box center [1005, 417] width 73 height 20
click at [1012, 310] on mat-icon "radio_button_unchecked" at bounding box center [1010, 308] width 23 height 18
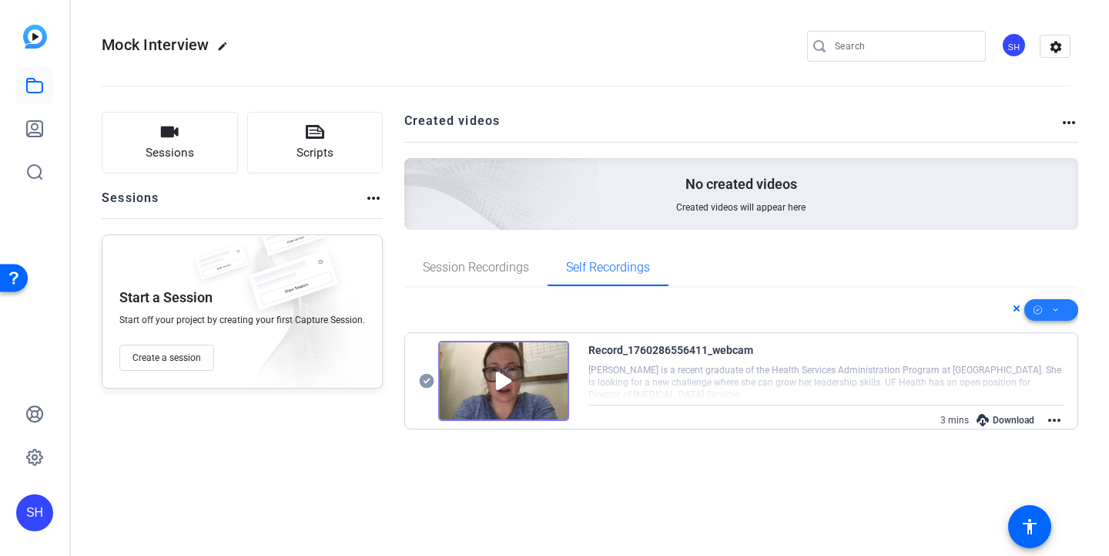
click at [1062, 314] on span at bounding box center [1052, 309] width 54 height 37
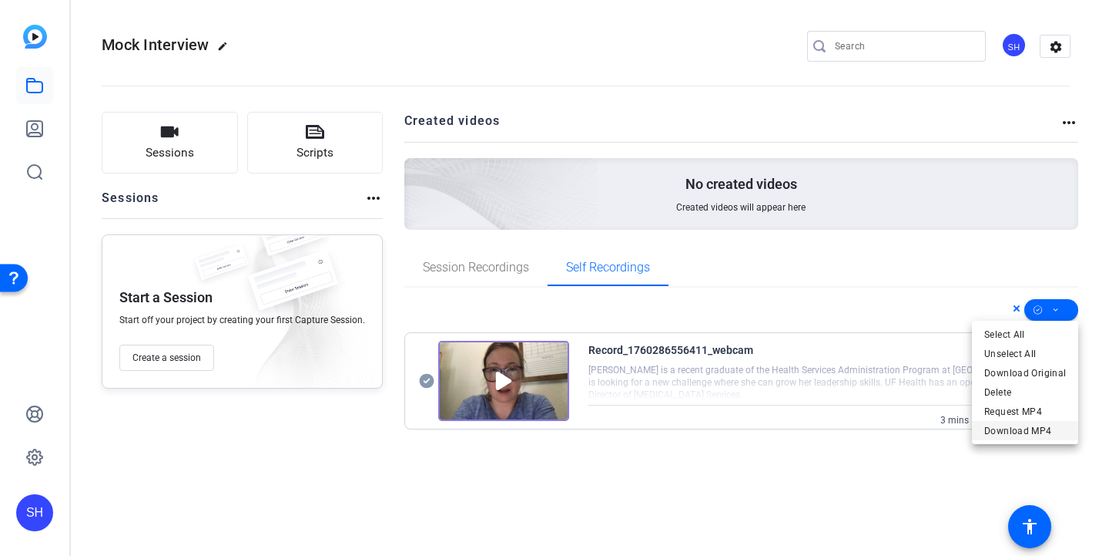
click at [1044, 432] on span "Download MP4" at bounding box center [1026, 430] width 82 height 18
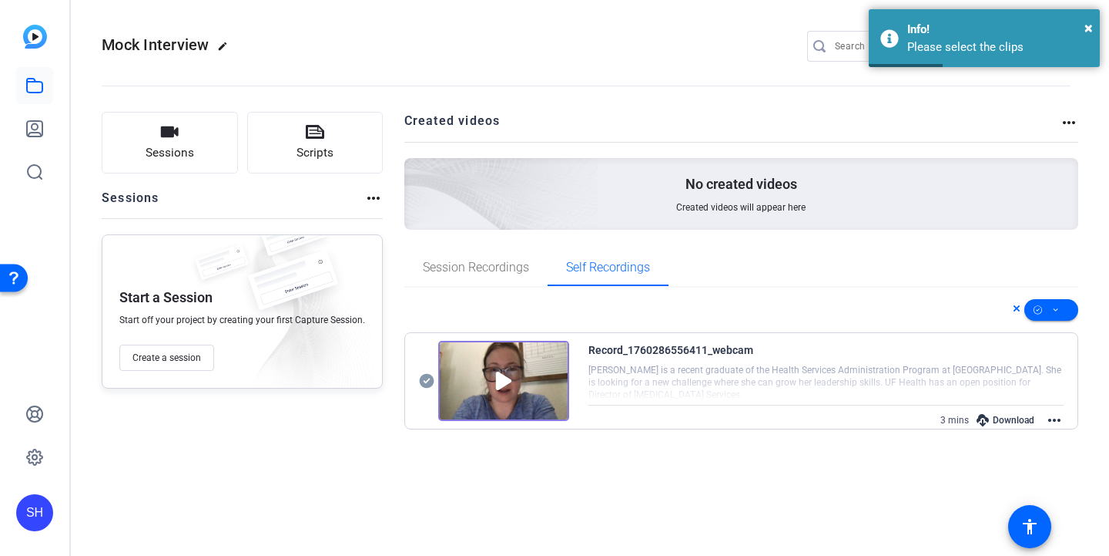
click at [490, 386] on img at bounding box center [503, 381] width 131 height 80
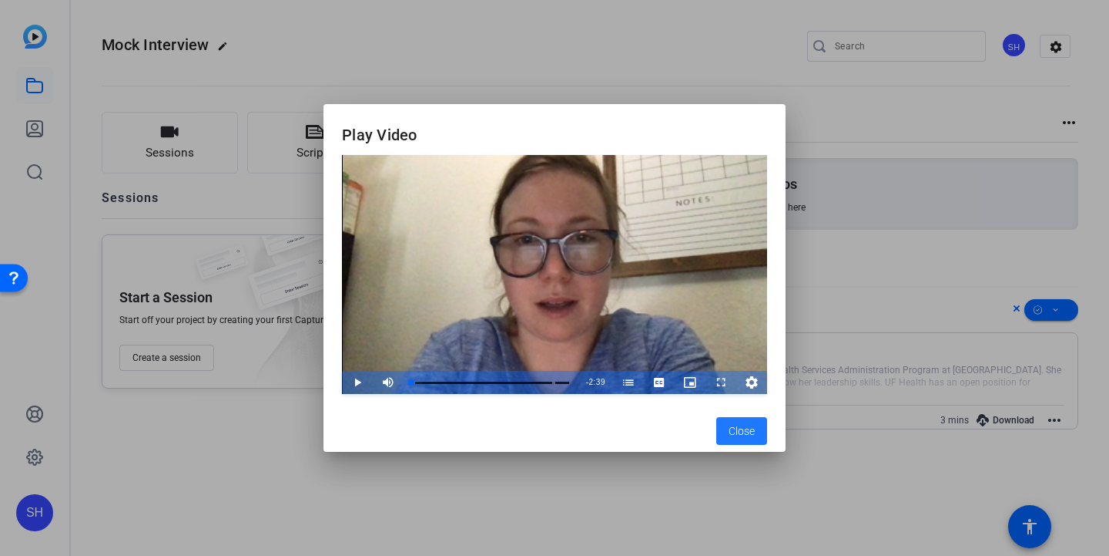
click at [723, 438] on span "button" at bounding box center [742, 430] width 51 height 37
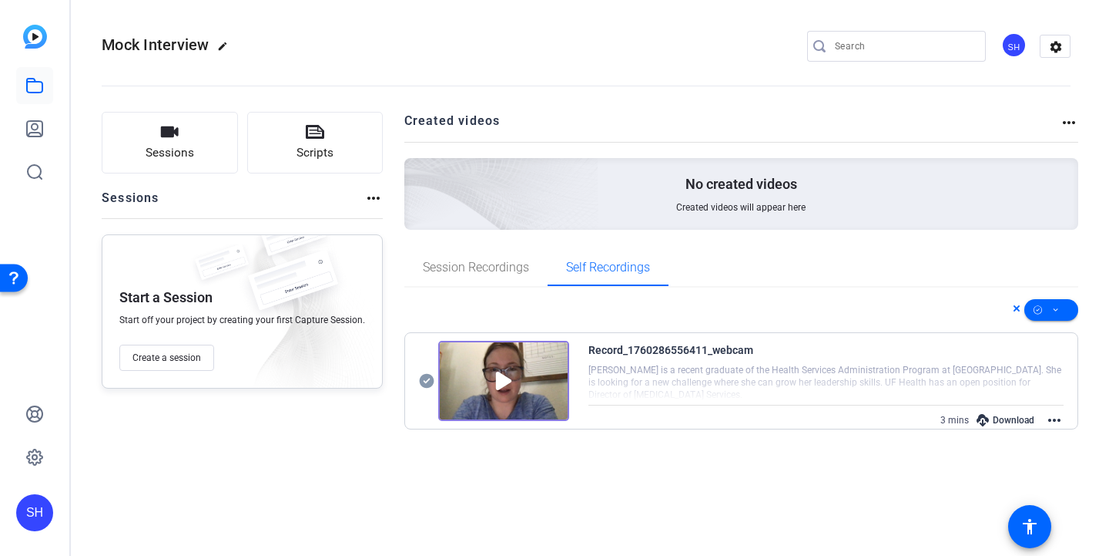
click at [428, 384] on icon at bounding box center [426, 381] width 15 height 15
click at [1011, 425] on div "Download" at bounding box center [1005, 420] width 73 height 20
click at [1056, 311] on icon at bounding box center [1056, 309] width 8 height 19
click at [1021, 428] on span "Download MP4" at bounding box center [1026, 430] width 82 height 18
